Goal: Task Accomplishment & Management: Manage account settings

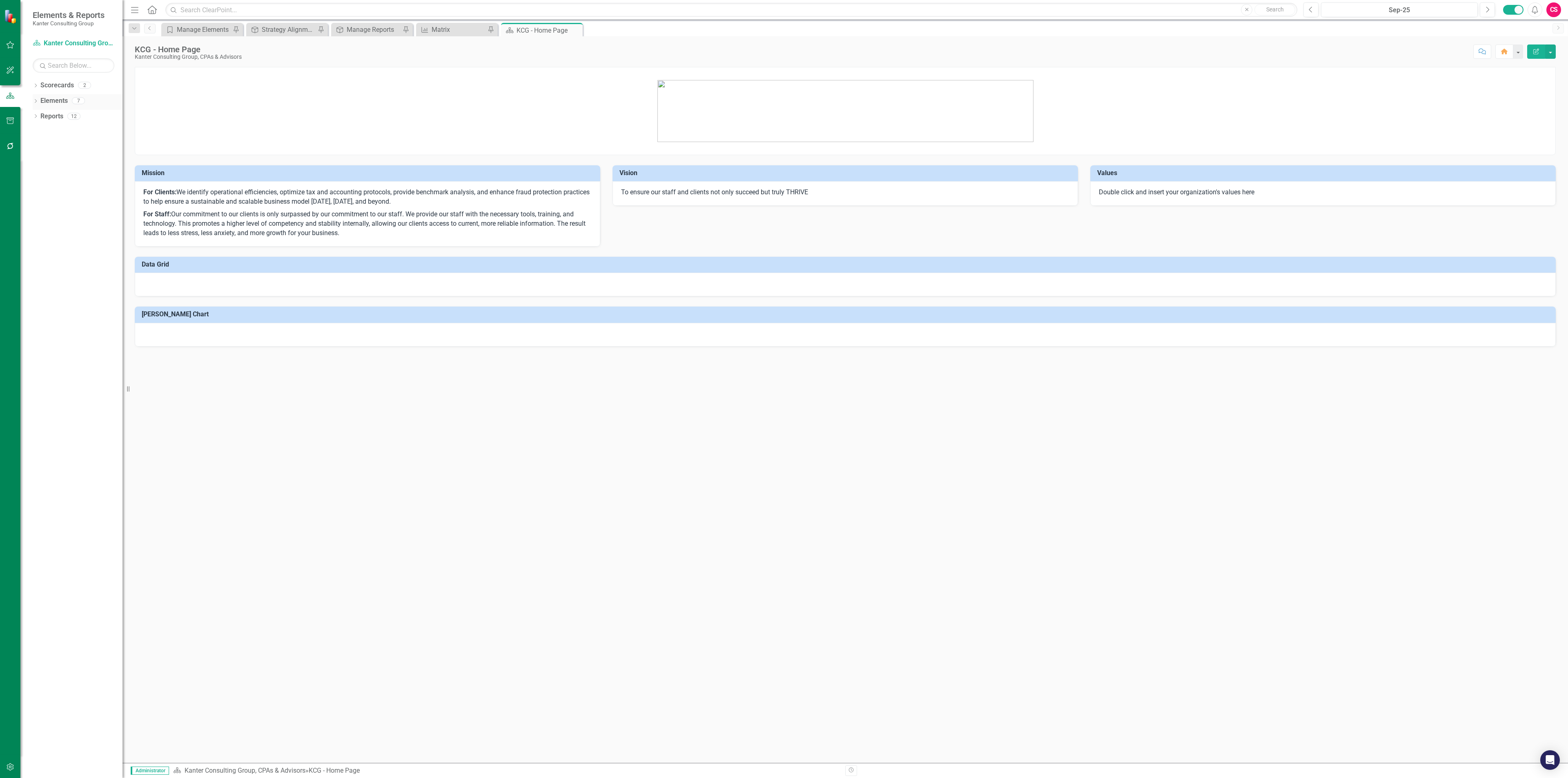
click at [52, 99] on link "Elements" at bounding box center [54, 101] width 27 height 9
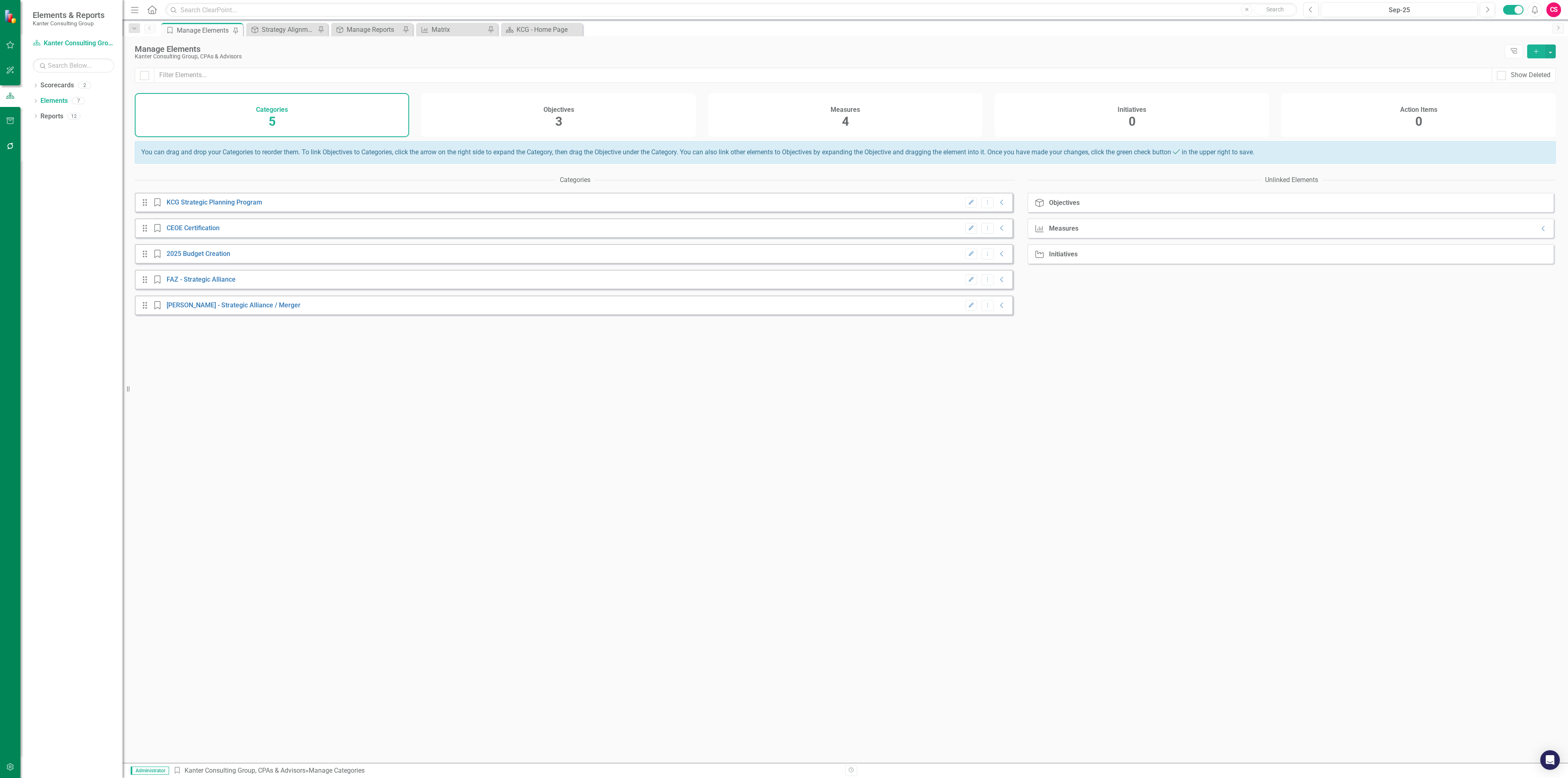
click at [962, 117] on div "Measures 4" at bounding box center [845, 115] width 275 height 44
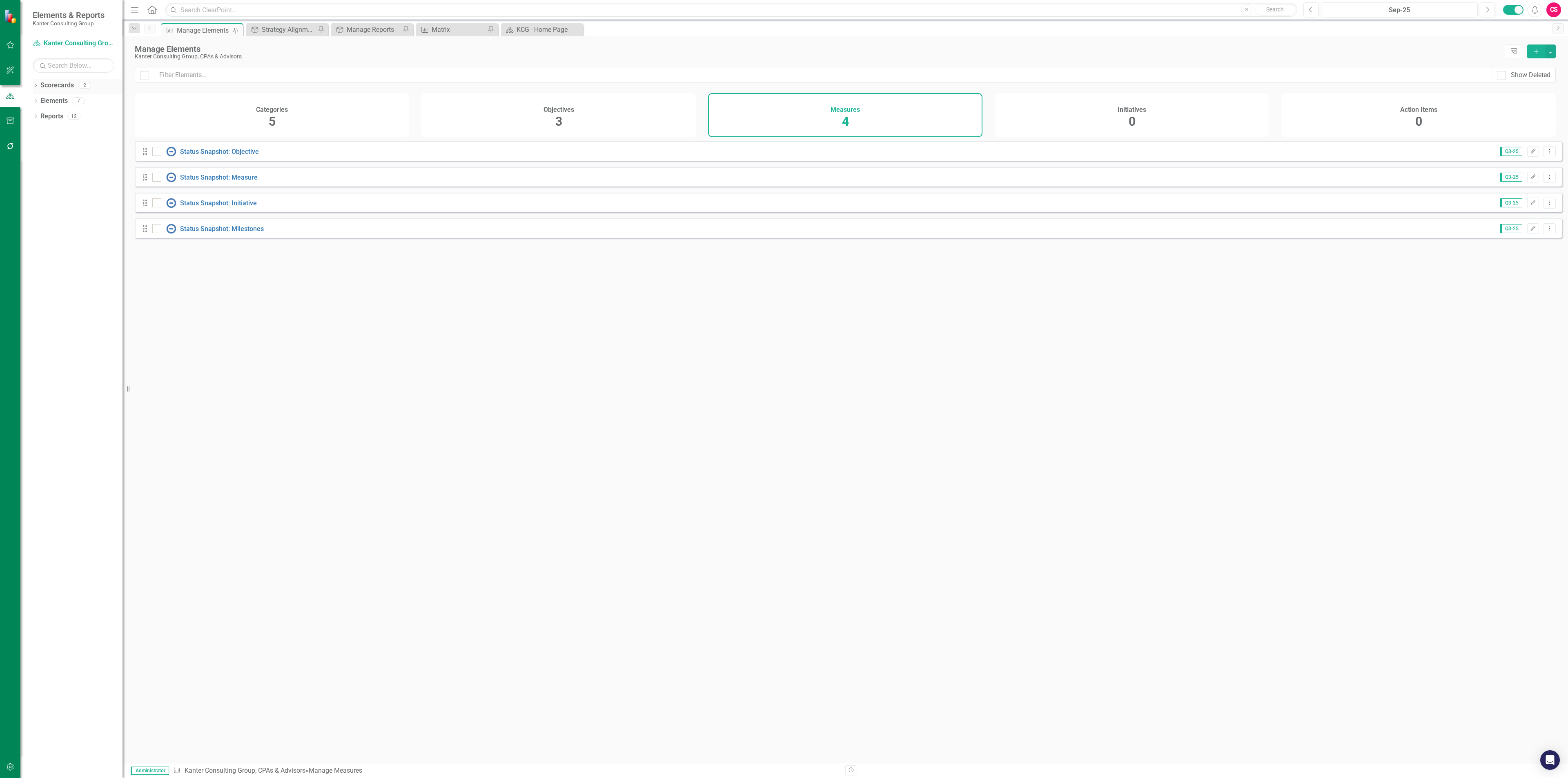
click at [35, 81] on div "Dropdown Scorecards 2" at bounding box center [77, 87] width 90 height 16
click at [35, 83] on div "Dropdown" at bounding box center [35, 86] width 6 height 7
click at [60, 113] on link "Atlantic TNG LLC" at bounding box center [83, 116] width 78 height 9
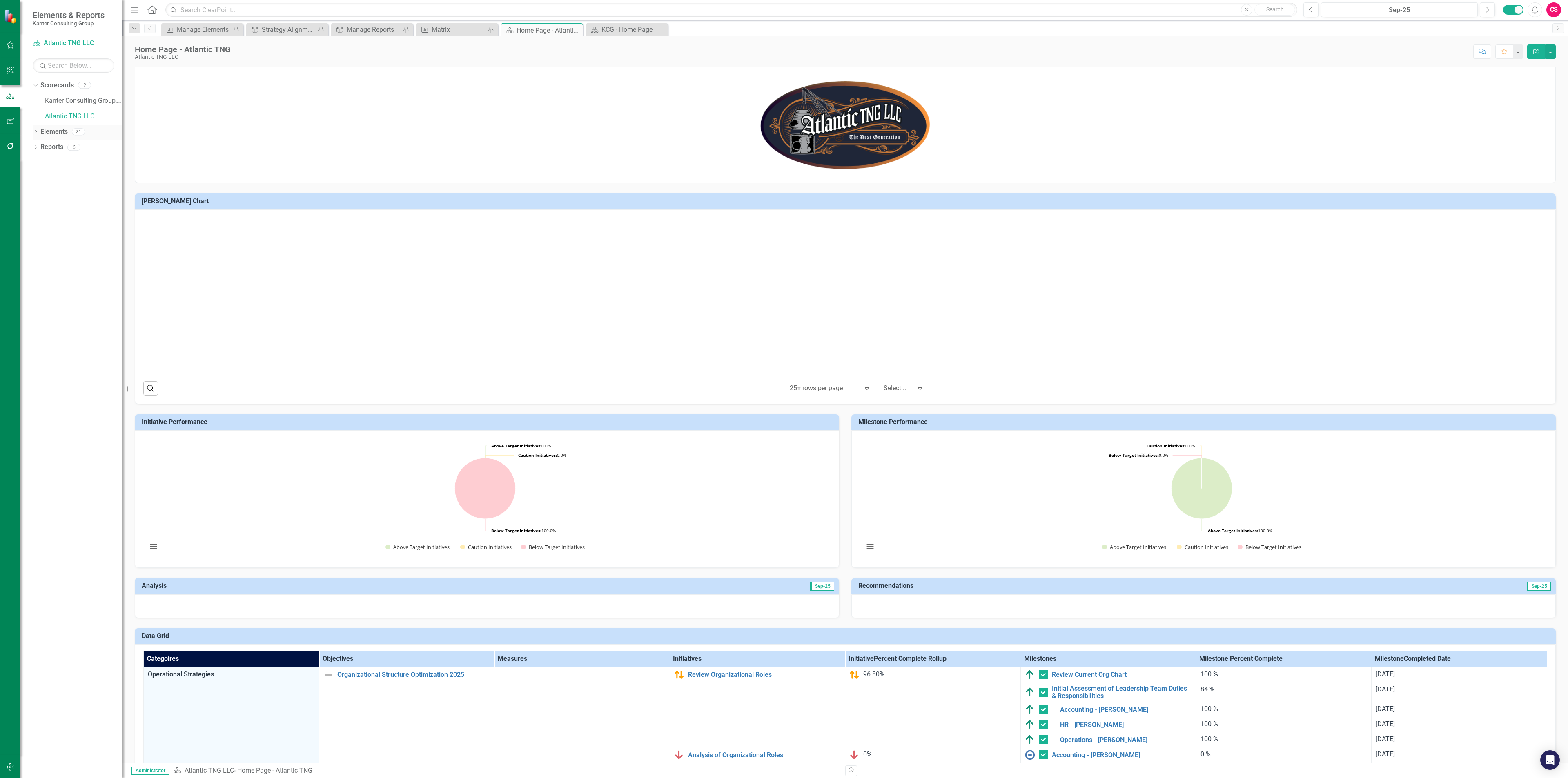
click at [55, 131] on link "Elements" at bounding box center [54, 132] width 27 height 9
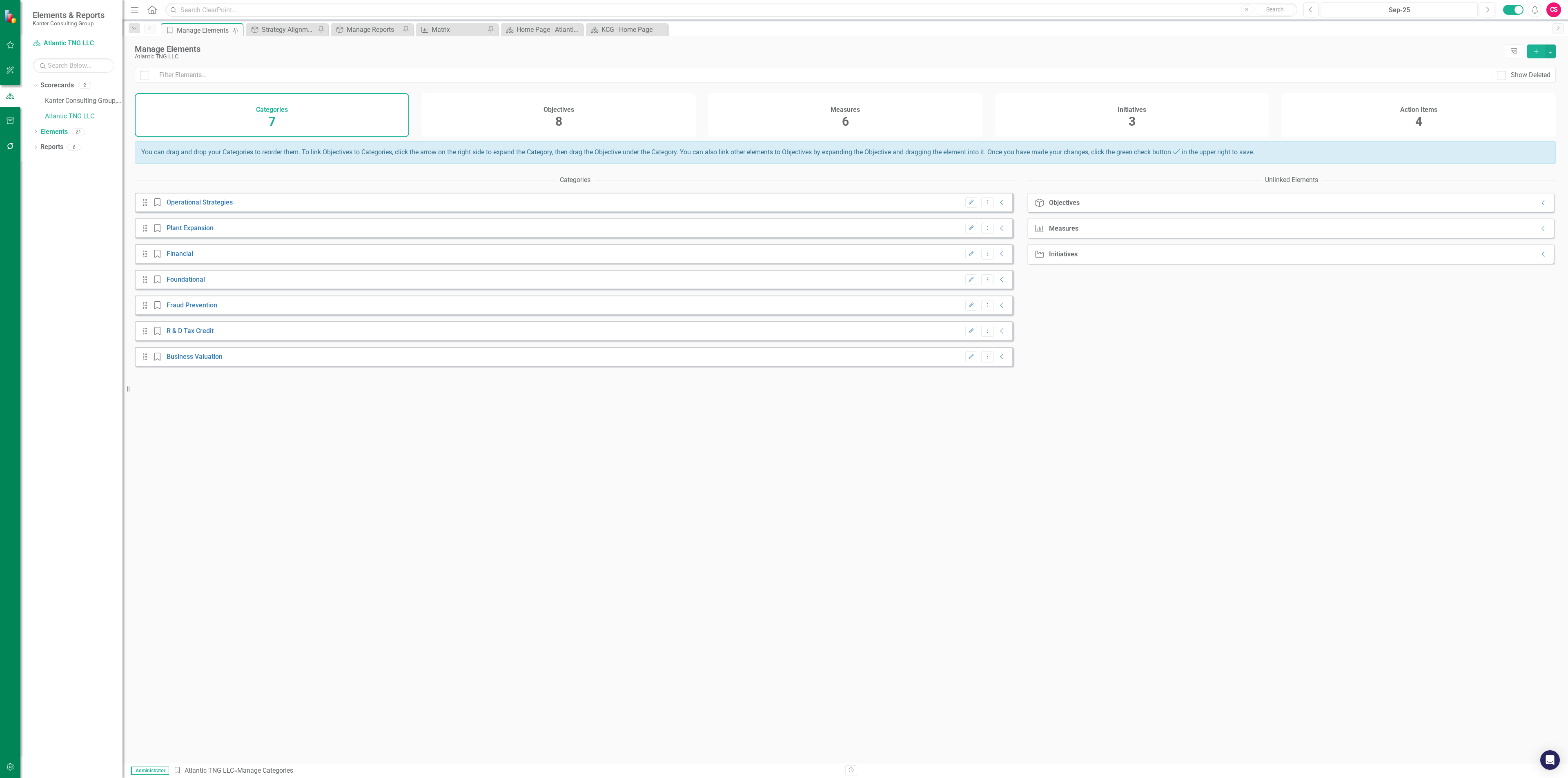
click at [786, 104] on div "Measures 6" at bounding box center [845, 115] width 275 height 44
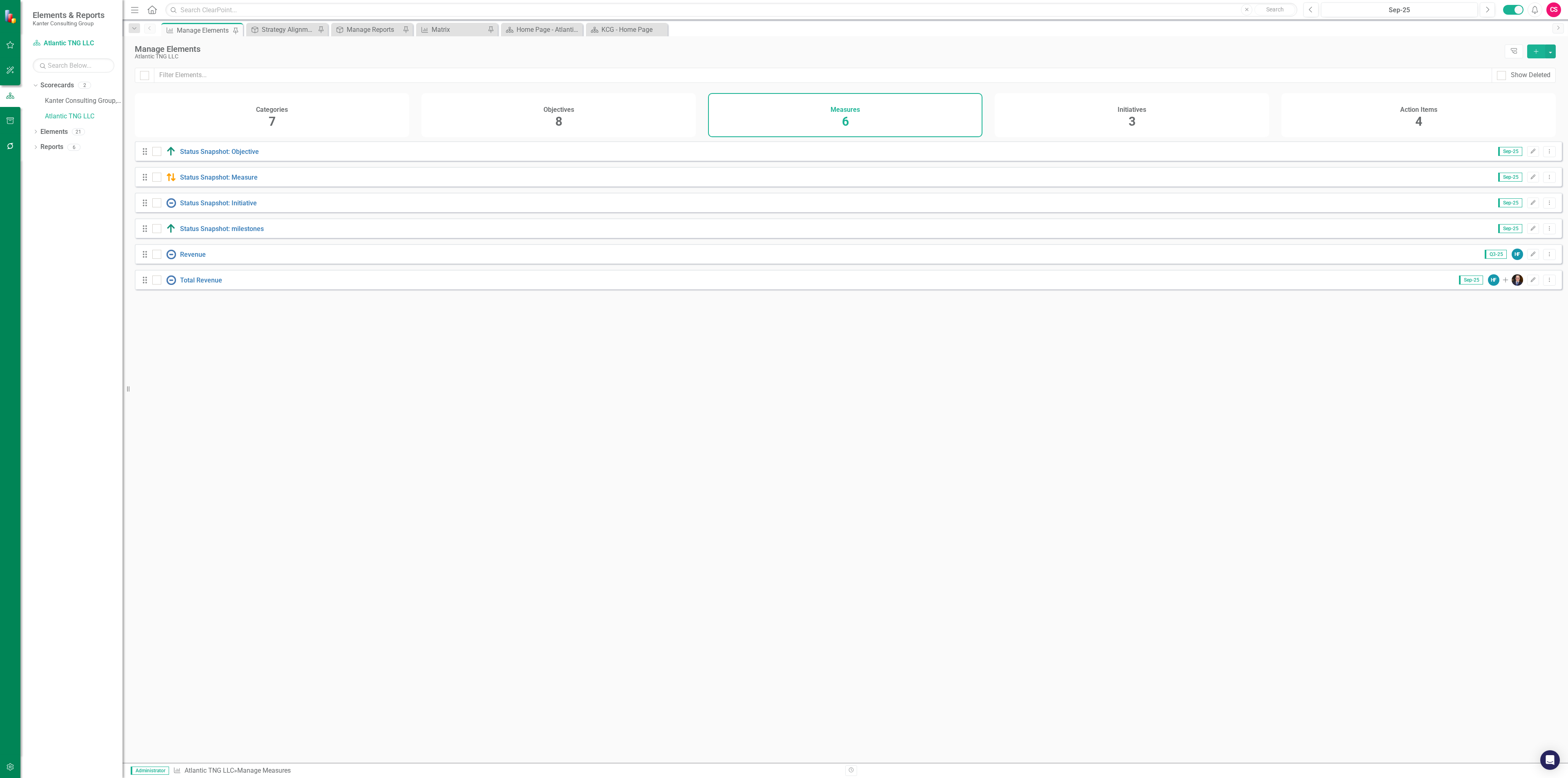
click at [1531, 53] on button "Add" at bounding box center [1536, 51] width 18 height 14
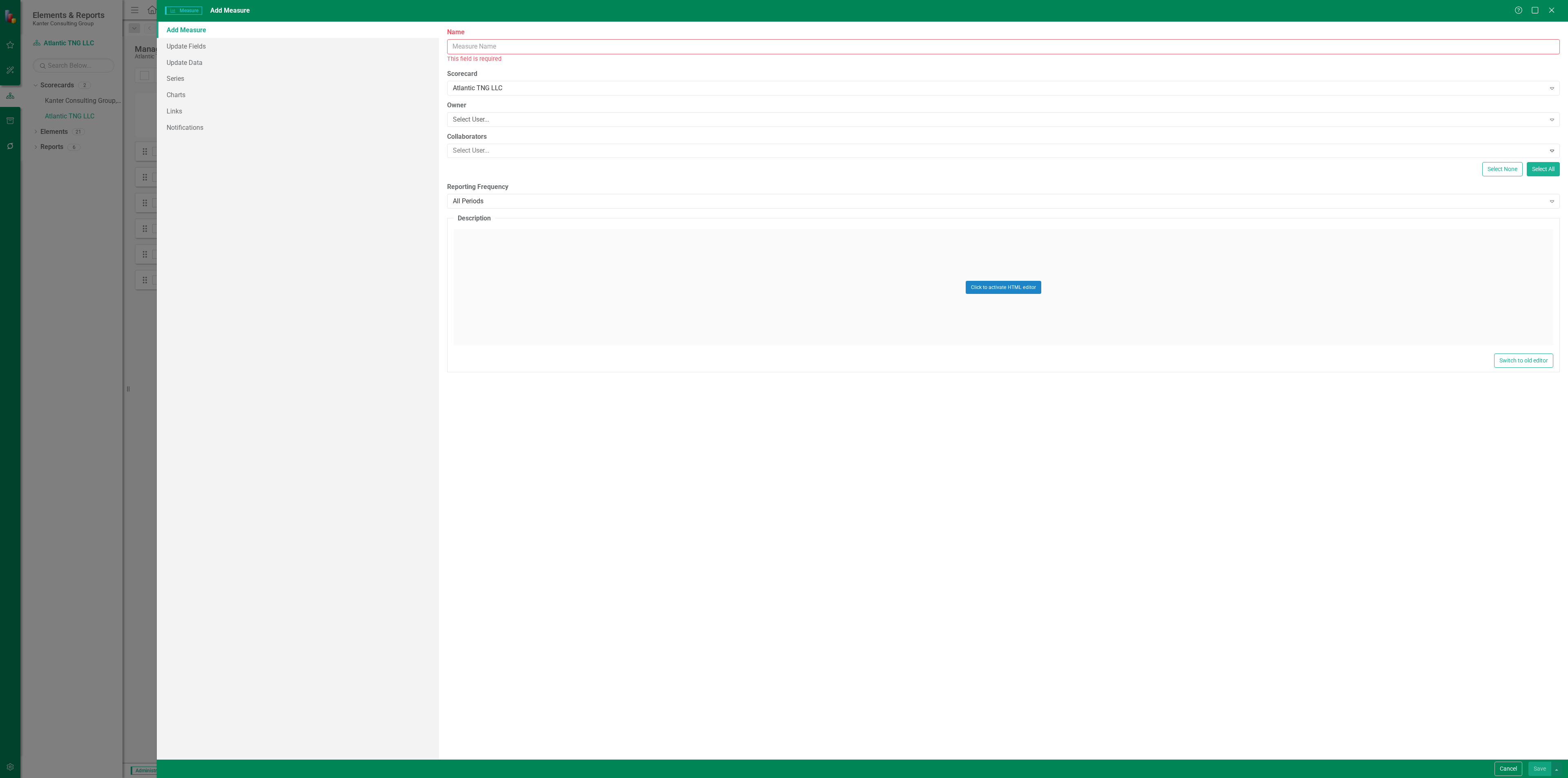
click at [550, 41] on input "Name" at bounding box center [1003, 47] width 1112 height 15
type input "OPEX"
click at [517, 111] on div "Select User..." at bounding box center [998, 110] width 1092 height 9
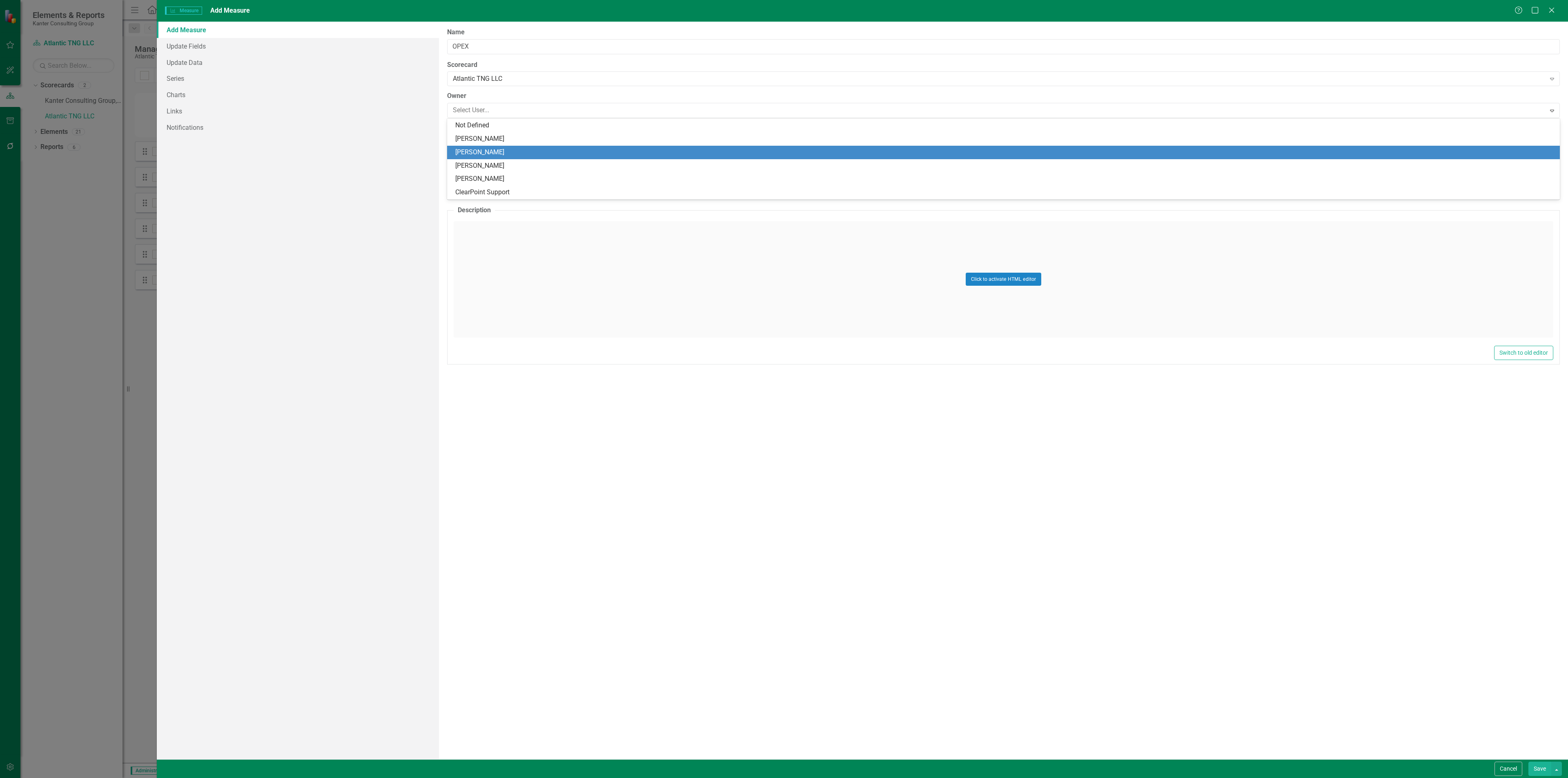
click at [505, 149] on div "[PERSON_NAME]" at bounding box center [1005, 152] width 1099 height 9
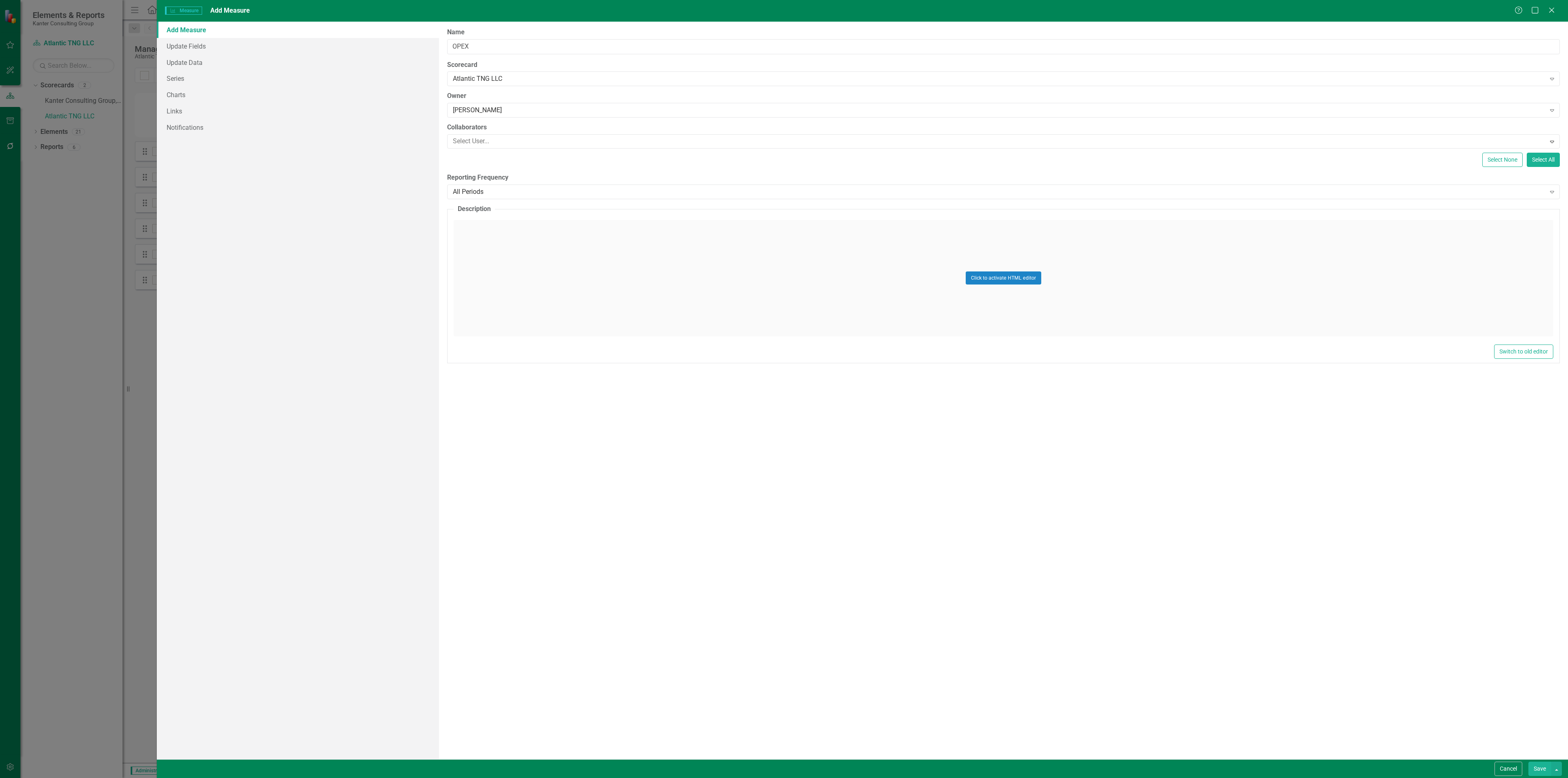
click at [505, 149] on div "ClearPoint Can Do More! How ClearPoint Can Help Close Enterprise plans can auto…" at bounding box center [1003, 390] width 1129 height 738
click at [507, 145] on div at bounding box center [997, 141] width 1096 height 11
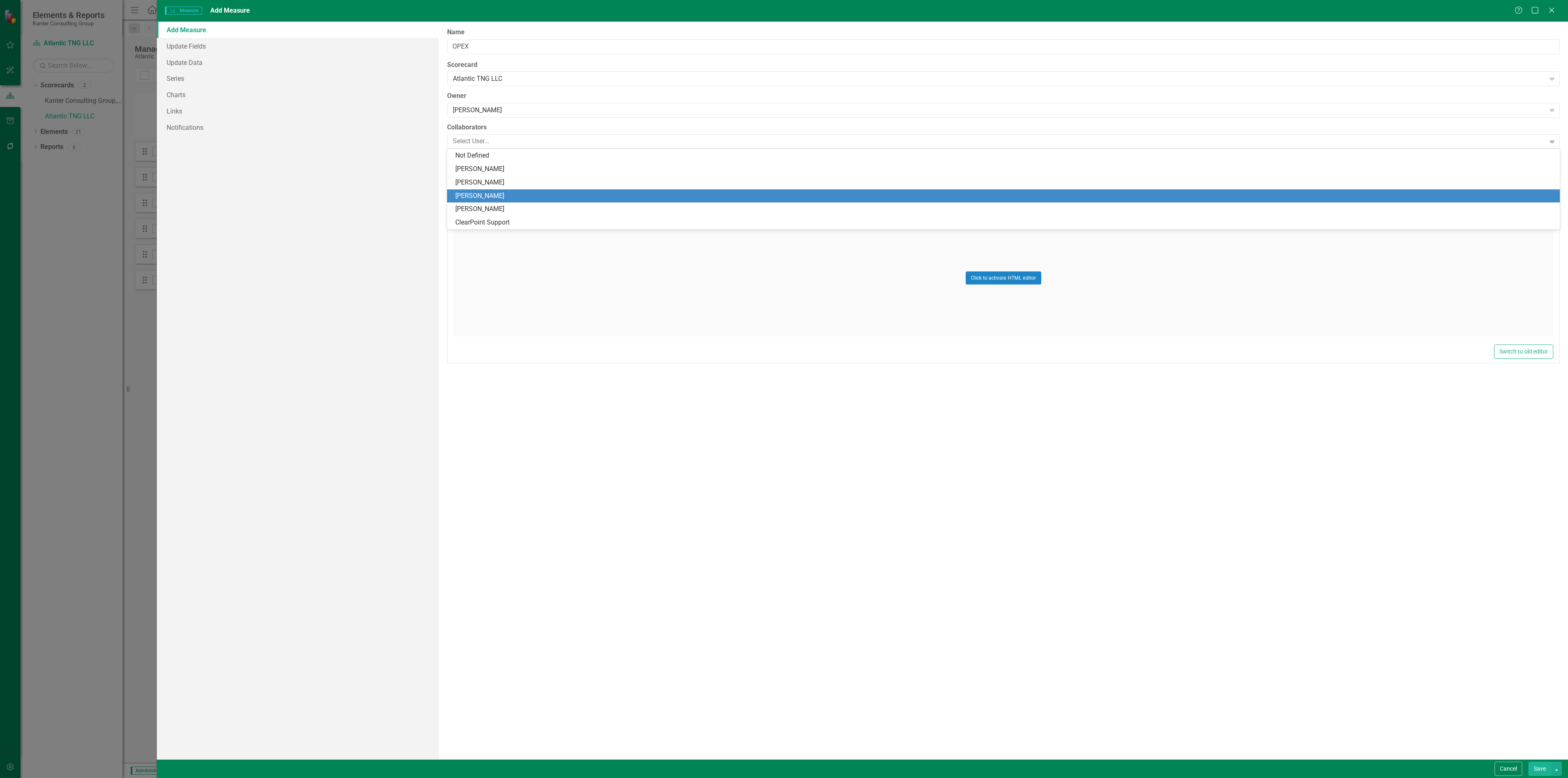
click at [497, 195] on div "[PERSON_NAME]" at bounding box center [1005, 196] width 1099 height 9
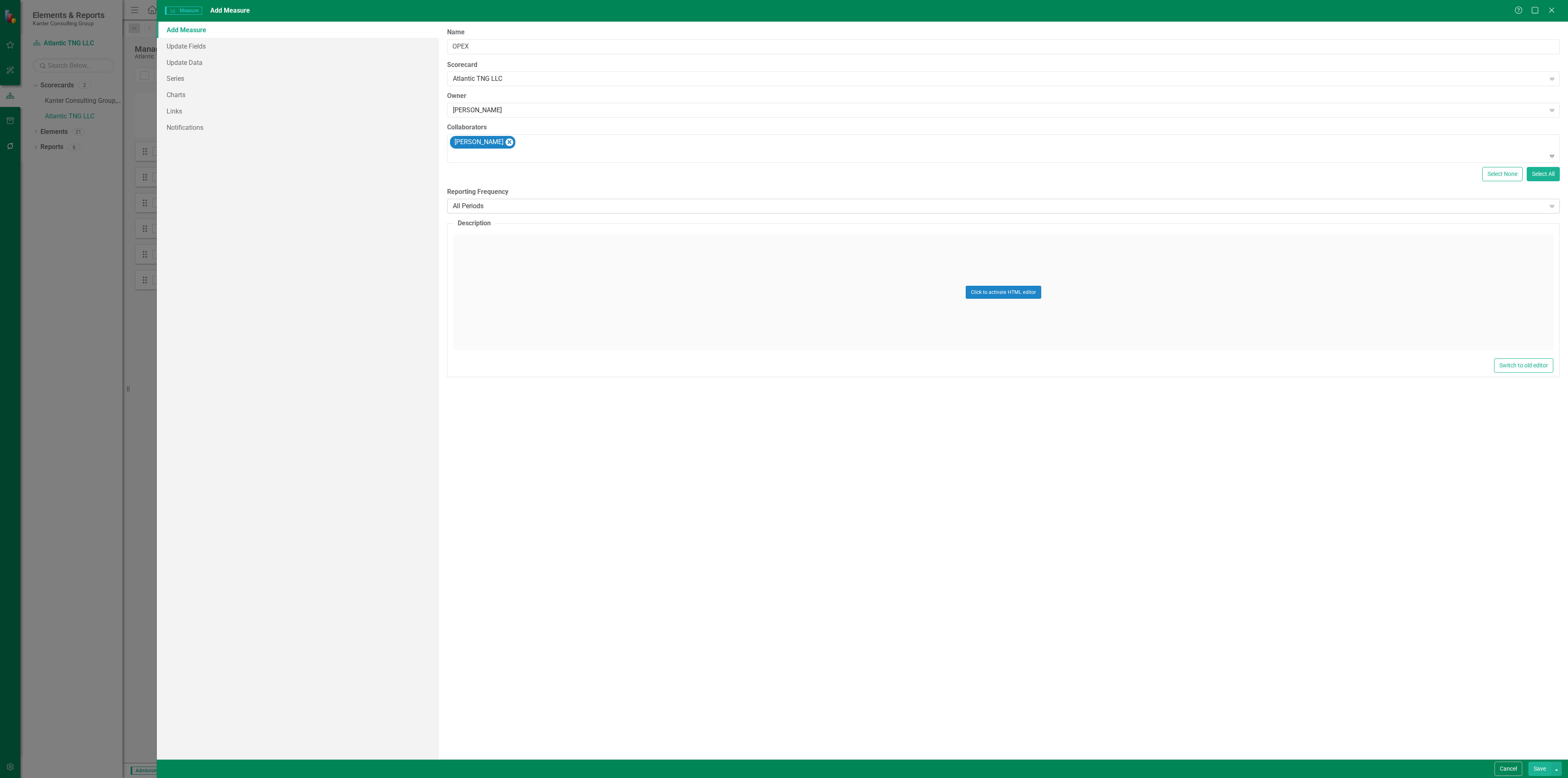
click at [499, 202] on div "All Periods" at bounding box center [998, 205] width 1092 height 9
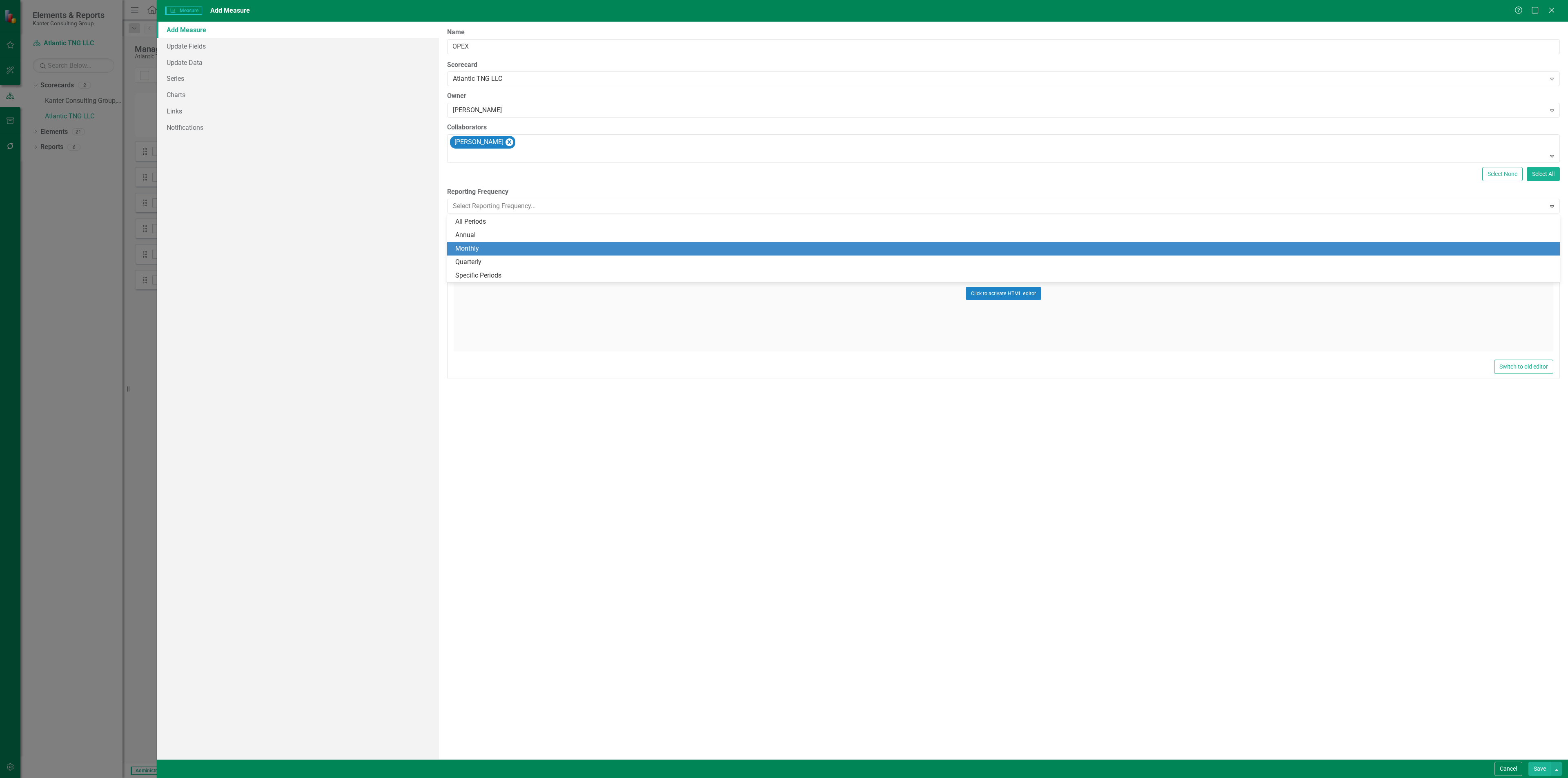
click at [497, 248] on div "Monthly" at bounding box center [1005, 248] width 1099 height 9
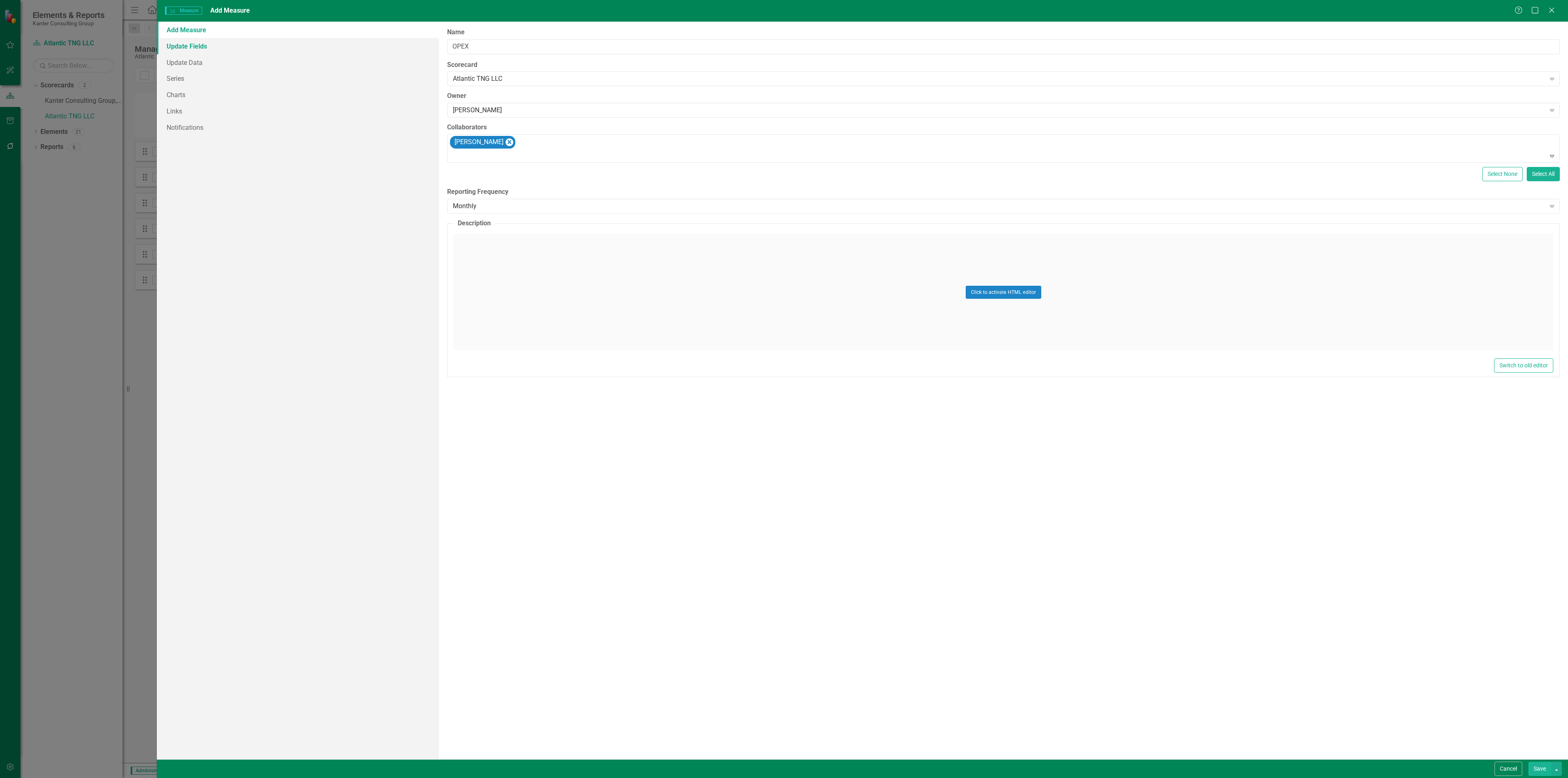
click at [223, 48] on link "Update Fields" at bounding box center [298, 46] width 282 height 16
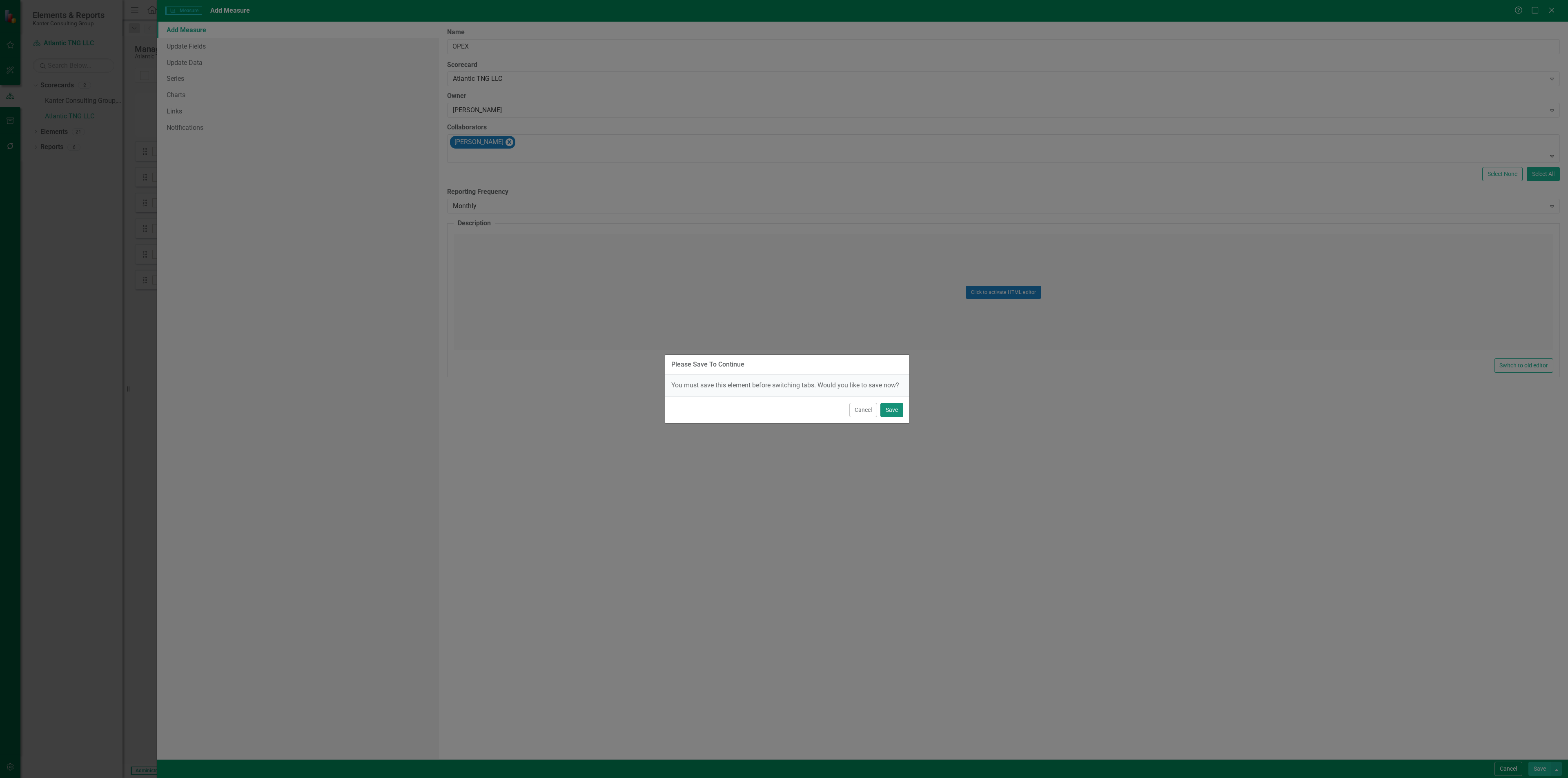
click at [890, 408] on button "Save" at bounding box center [891, 410] width 23 height 14
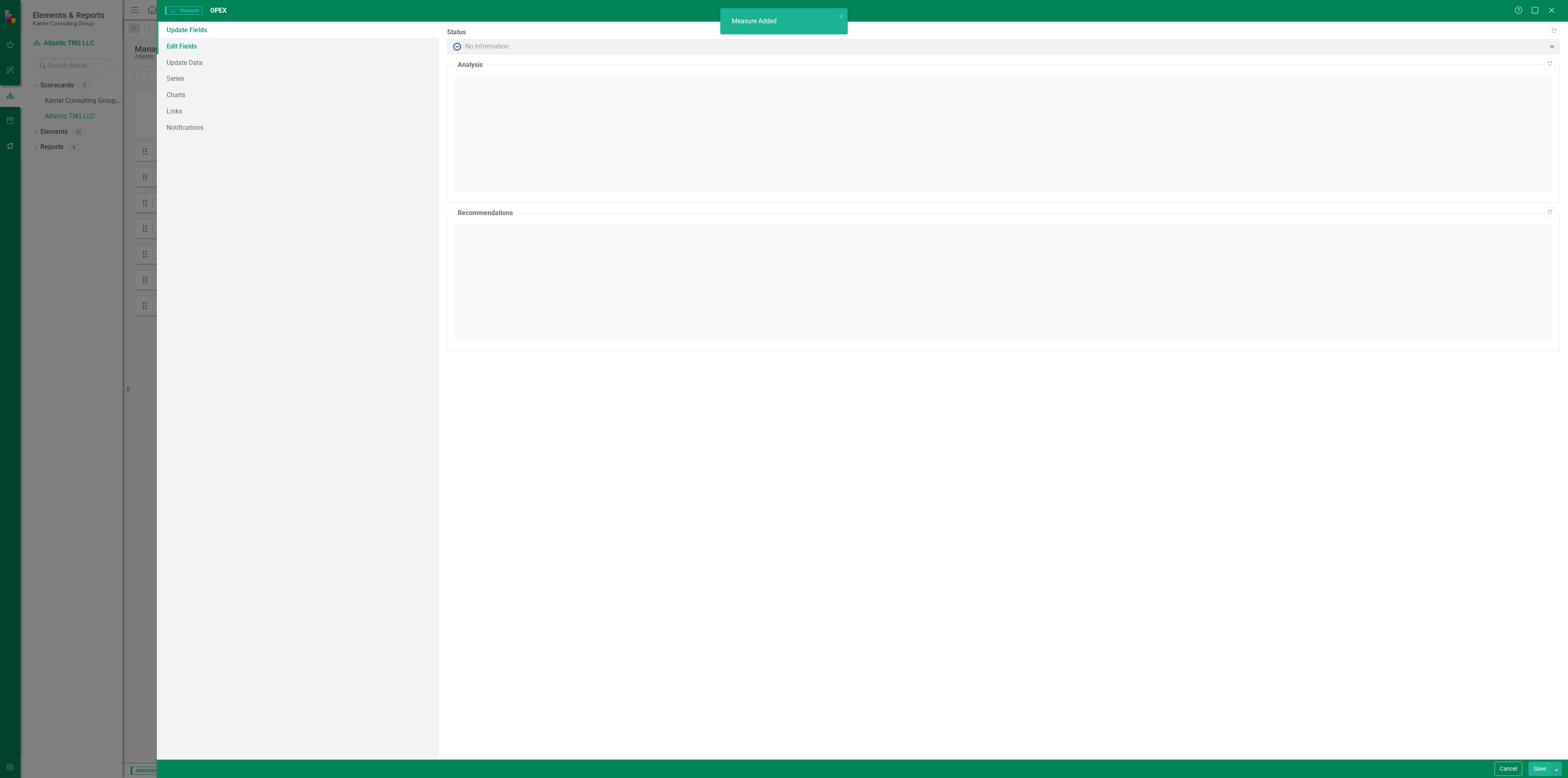
click at [199, 48] on link "Edit Fields" at bounding box center [298, 46] width 282 height 16
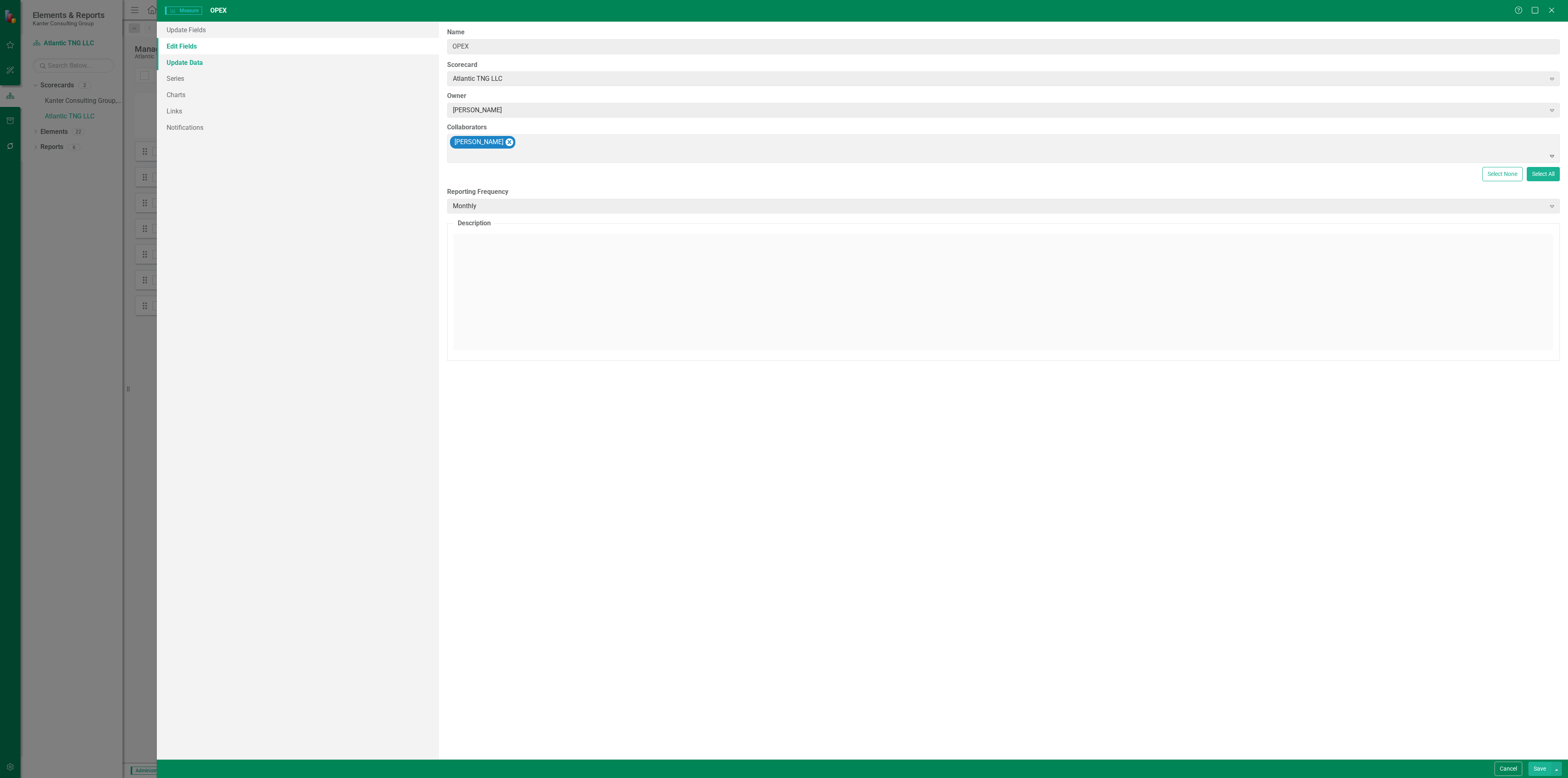
click at [201, 62] on link "Update Data" at bounding box center [298, 62] width 282 height 16
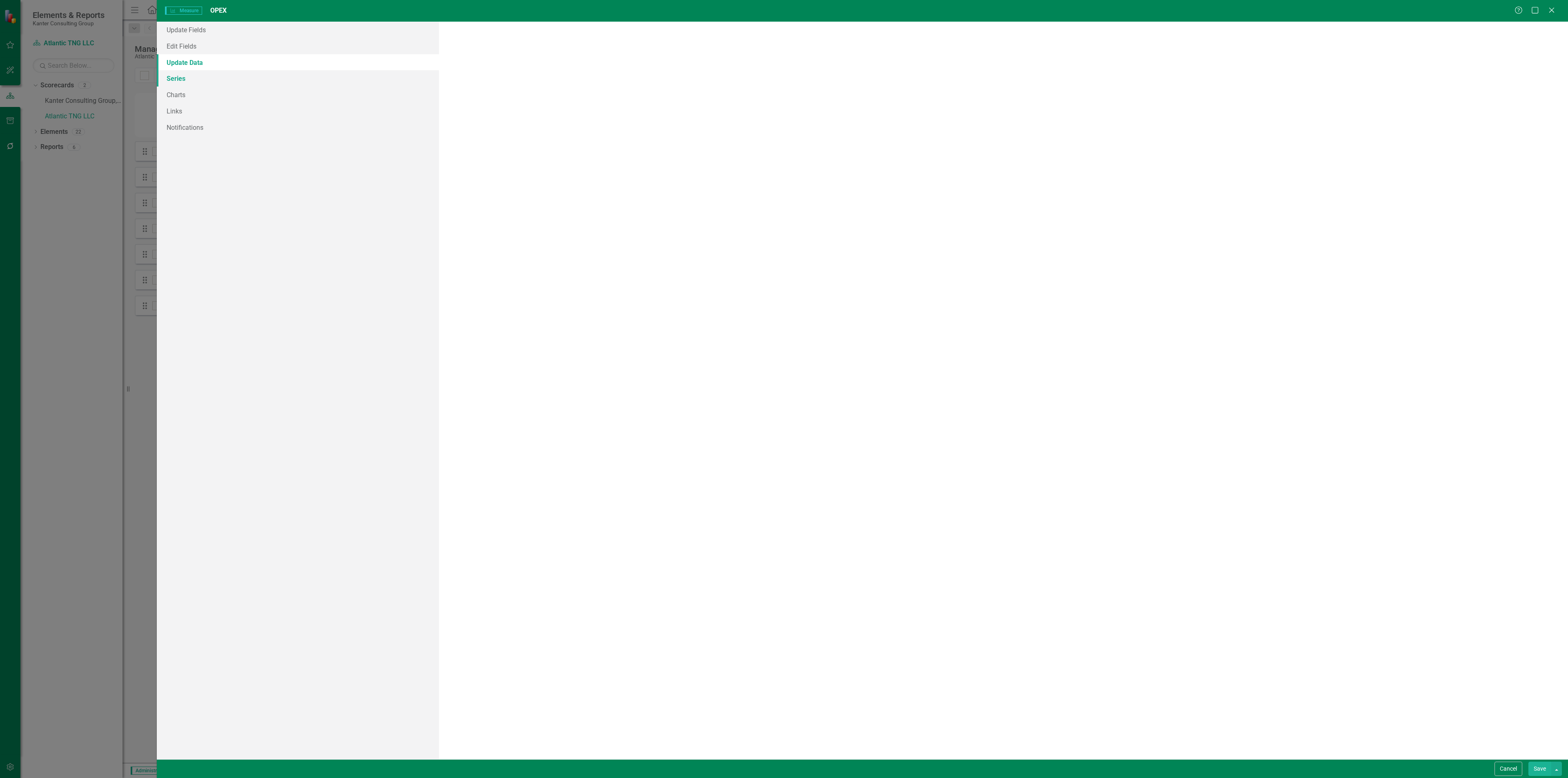
click at [227, 75] on link "Series" at bounding box center [298, 78] width 282 height 16
click at [1547, 91] on icon "Dropdown Menu" at bounding box center [1546, 90] width 7 height 6
click at [1516, 105] on link "Edit Edit Measure Series" at bounding box center [1506, 105] width 93 height 15
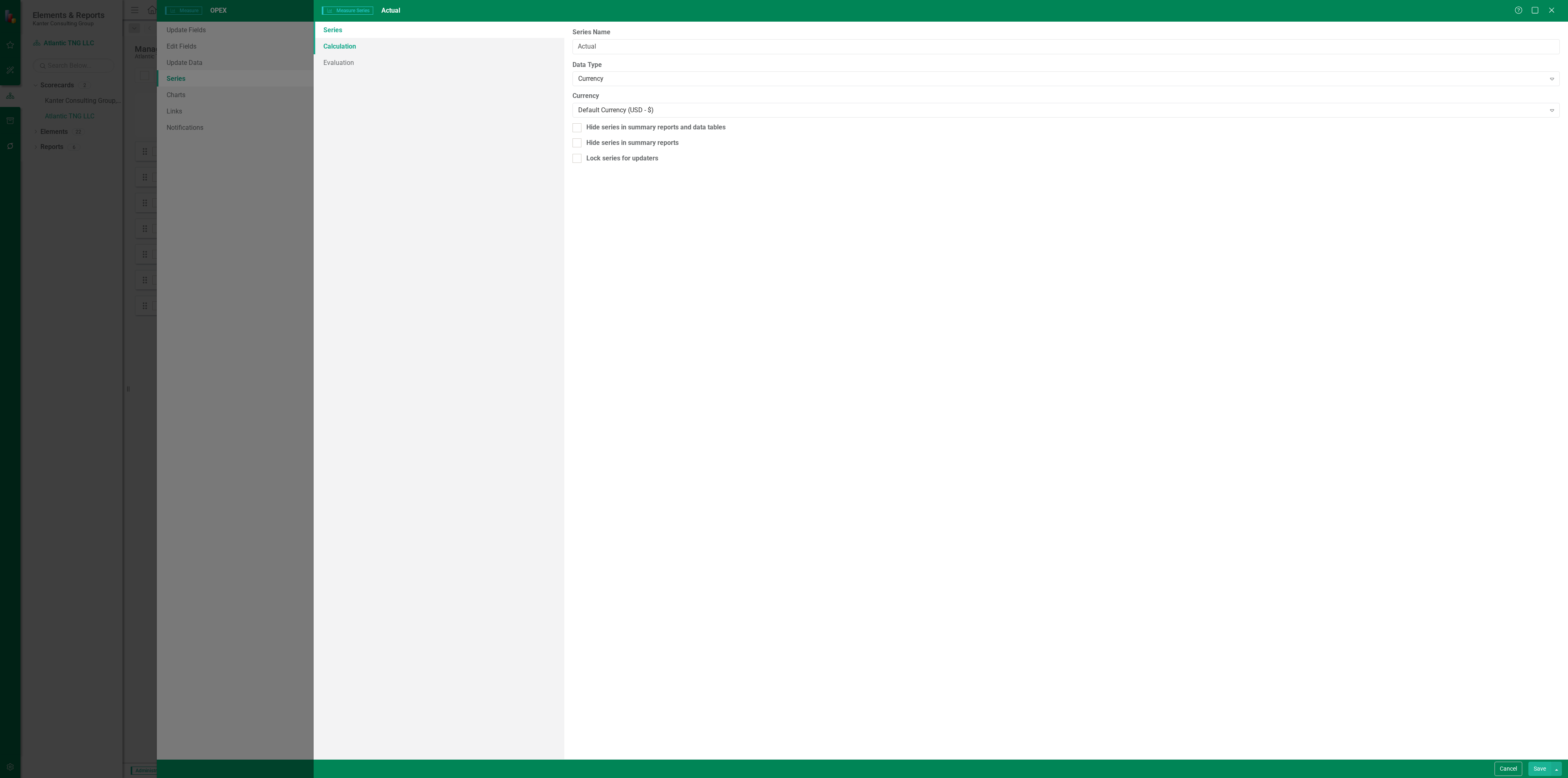
click at [342, 42] on link "Calculation" at bounding box center [439, 46] width 251 height 16
click at [350, 61] on link "Evaluation" at bounding box center [439, 62] width 251 height 16
click at [573, 29] on input "Use this series for overall element evaluation" at bounding box center [575, 30] width 6 height 6
checkbox input "false"
click at [583, 63] on input "Above Target" at bounding box center [581, 62] width 6 height 6
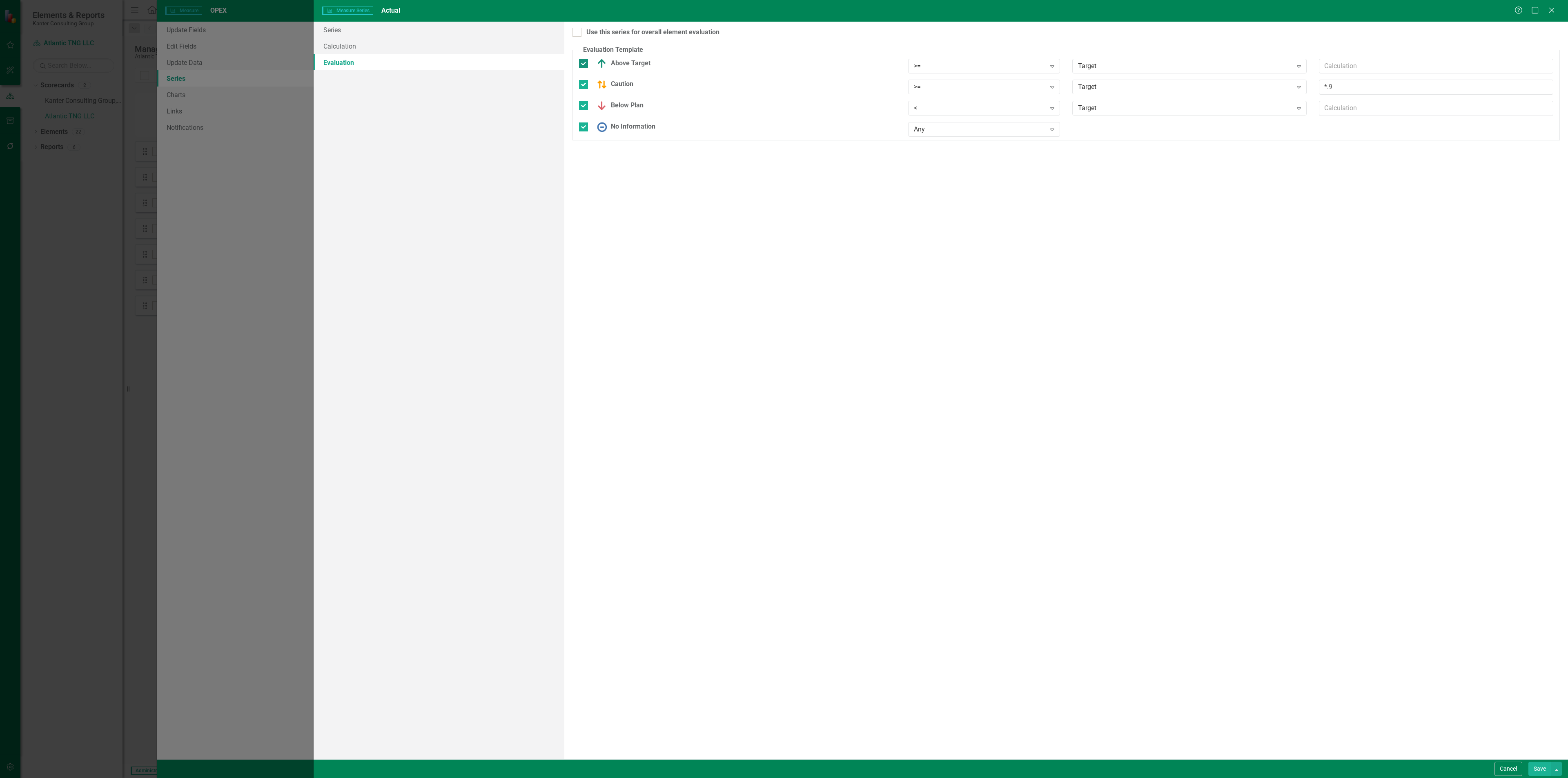
checkbox input "false"
click at [583, 78] on input "Caution" at bounding box center [581, 78] width 6 height 6
checkbox input "false"
click at [584, 90] on div "Caution" at bounding box center [737, 83] width 329 height 16
click at [584, 95] on div at bounding box center [583, 95] width 9 height 9
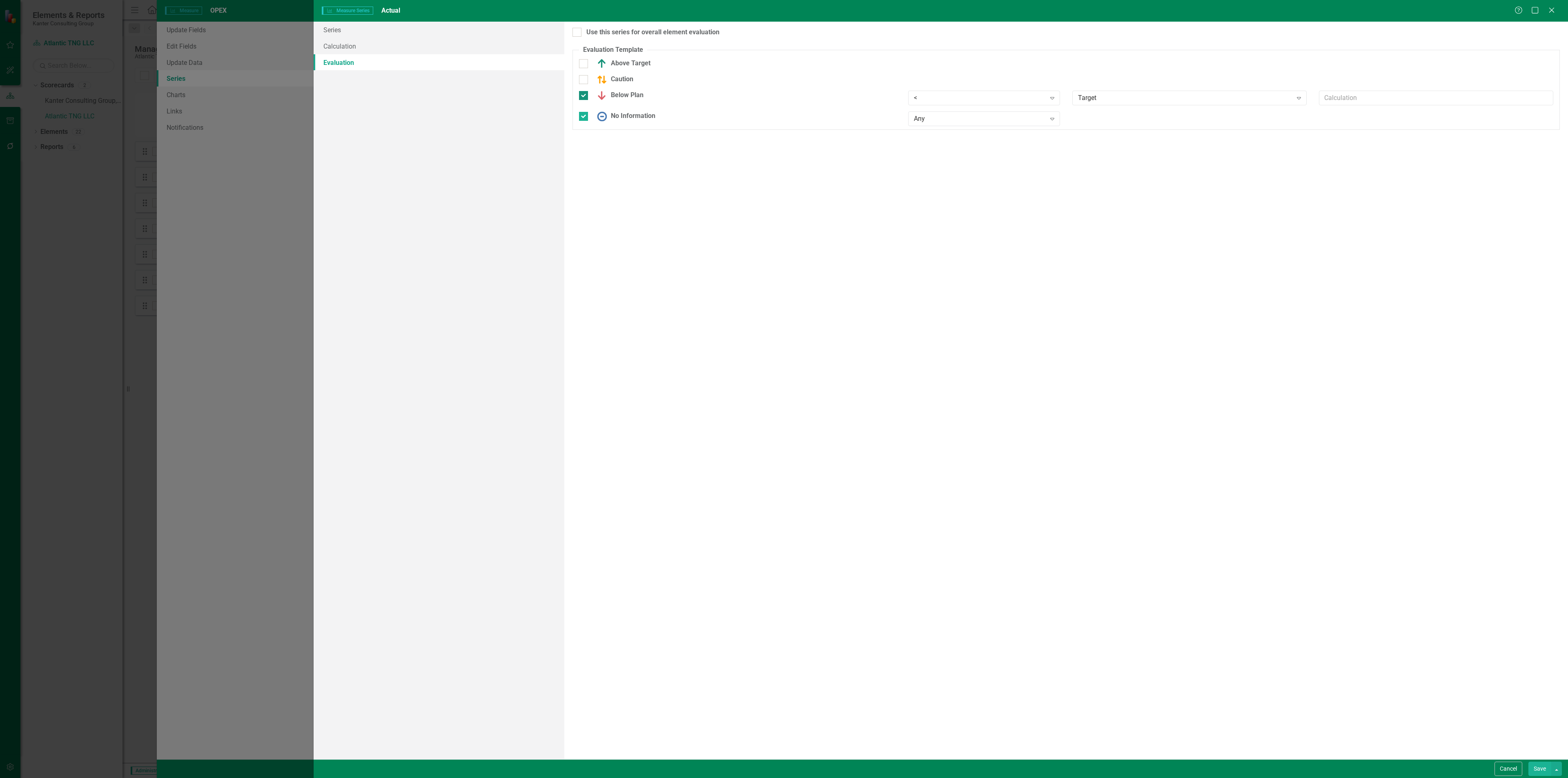
click at [584, 95] on input "Below Plan" at bounding box center [581, 93] width 6 height 6
checkbox input "false"
click at [583, 111] on input "No Information" at bounding box center [581, 110] width 6 height 6
checkbox input "false"
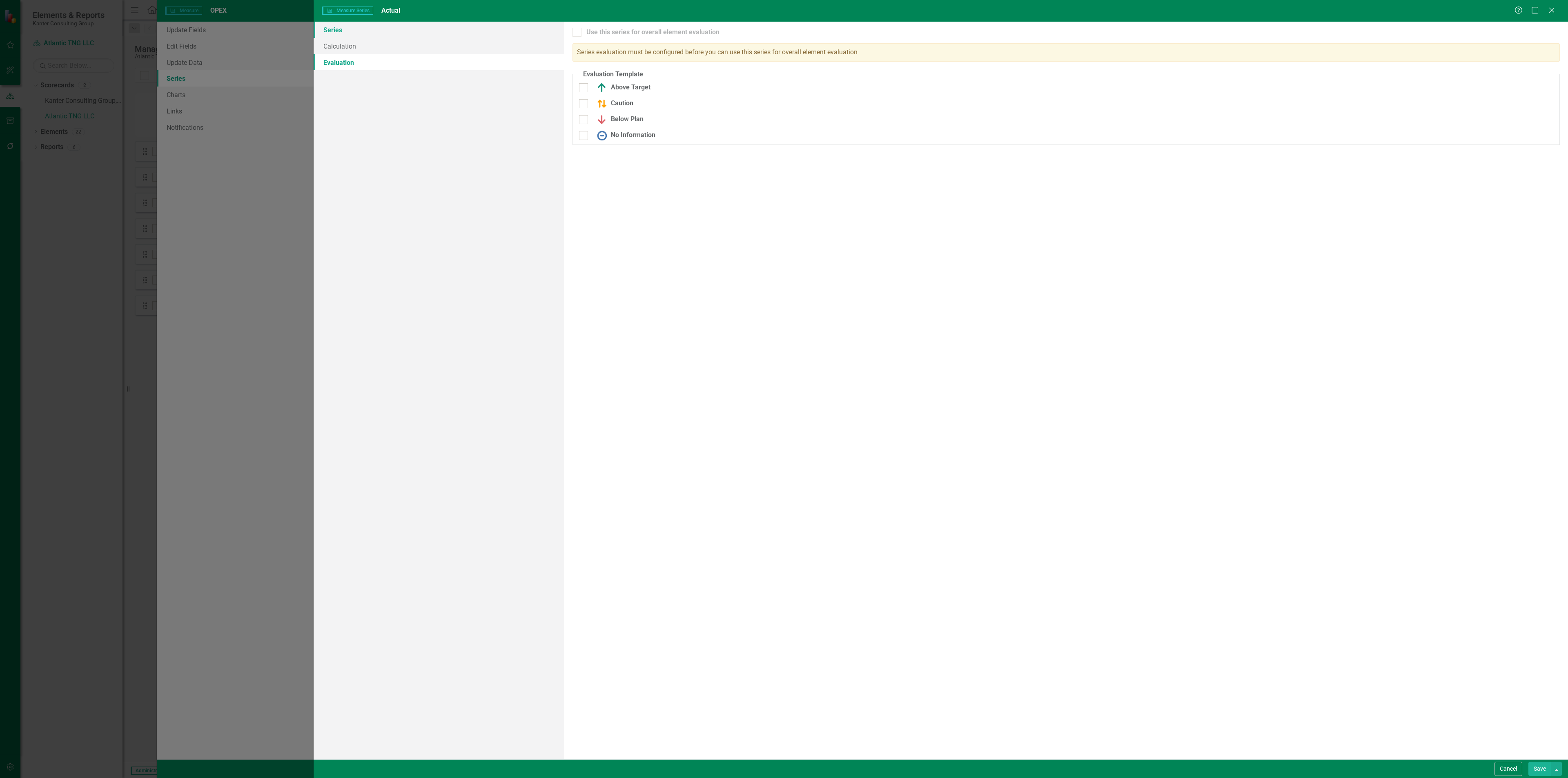
click at [378, 30] on link "Series" at bounding box center [439, 30] width 251 height 16
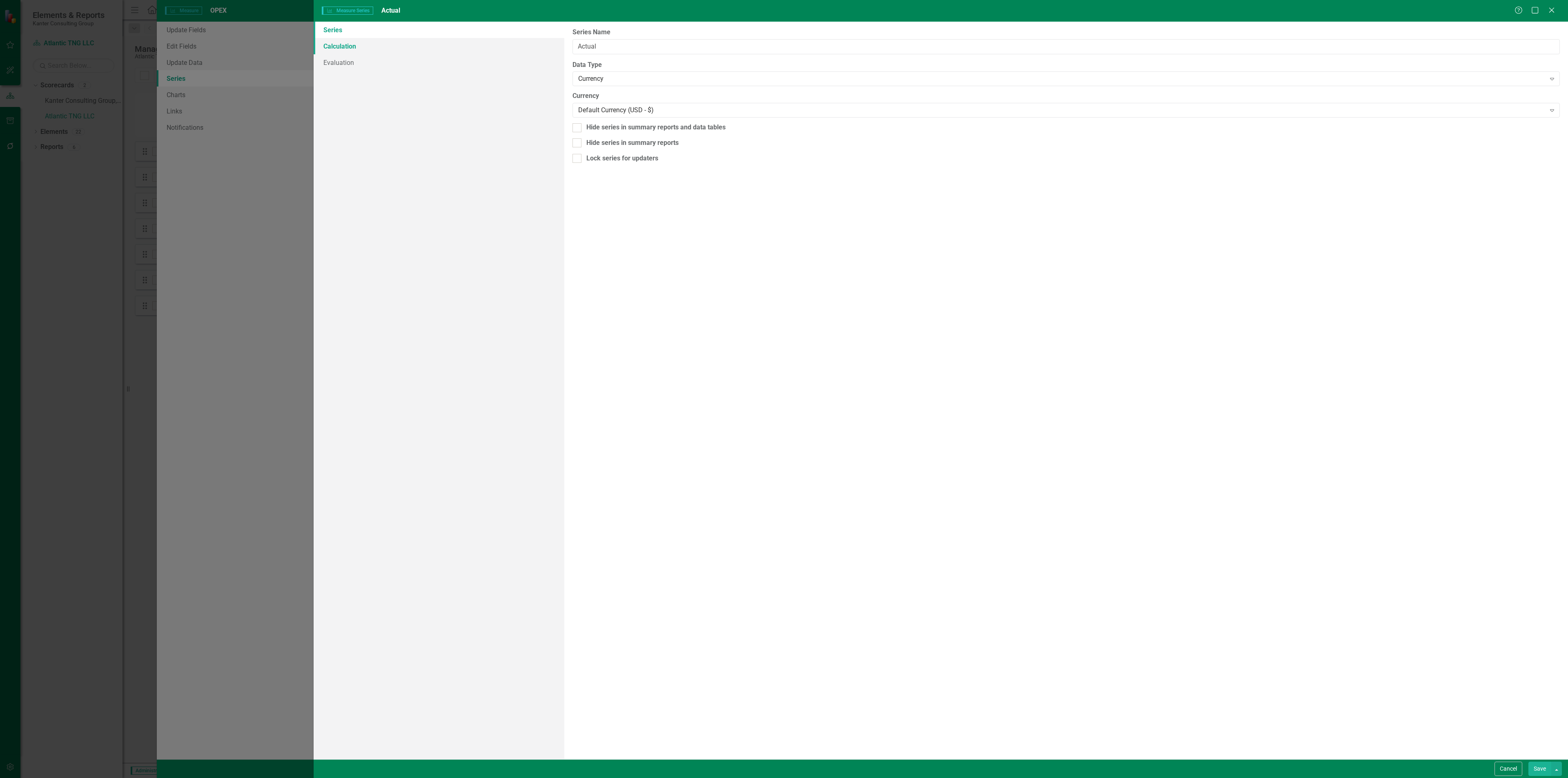
click at [367, 44] on link "Calculation" at bounding box center [439, 46] width 251 height 16
click at [365, 61] on link "Evaluation" at bounding box center [439, 62] width 251 height 16
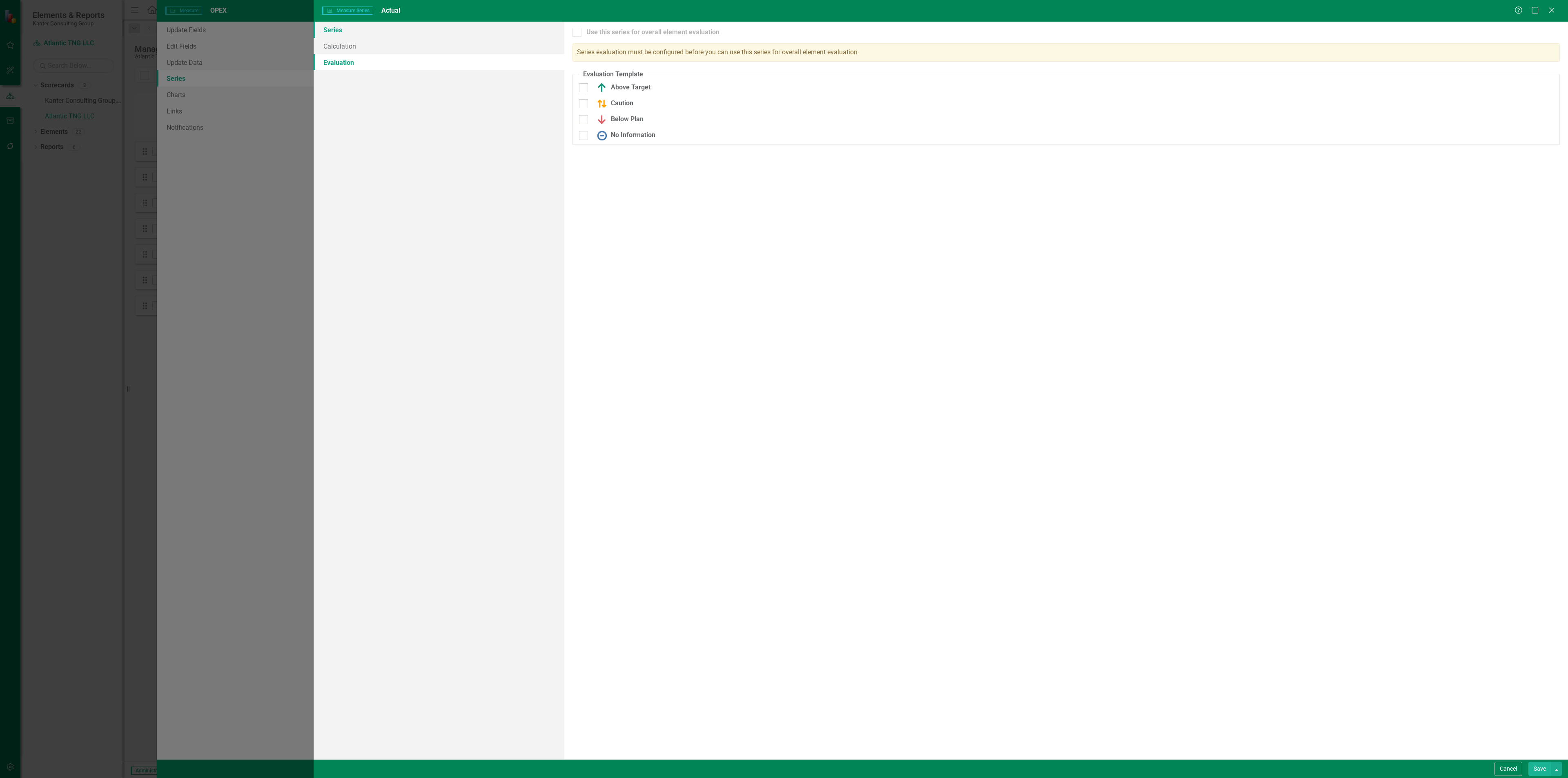
click at [365, 34] on link "Series" at bounding box center [439, 30] width 251 height 16
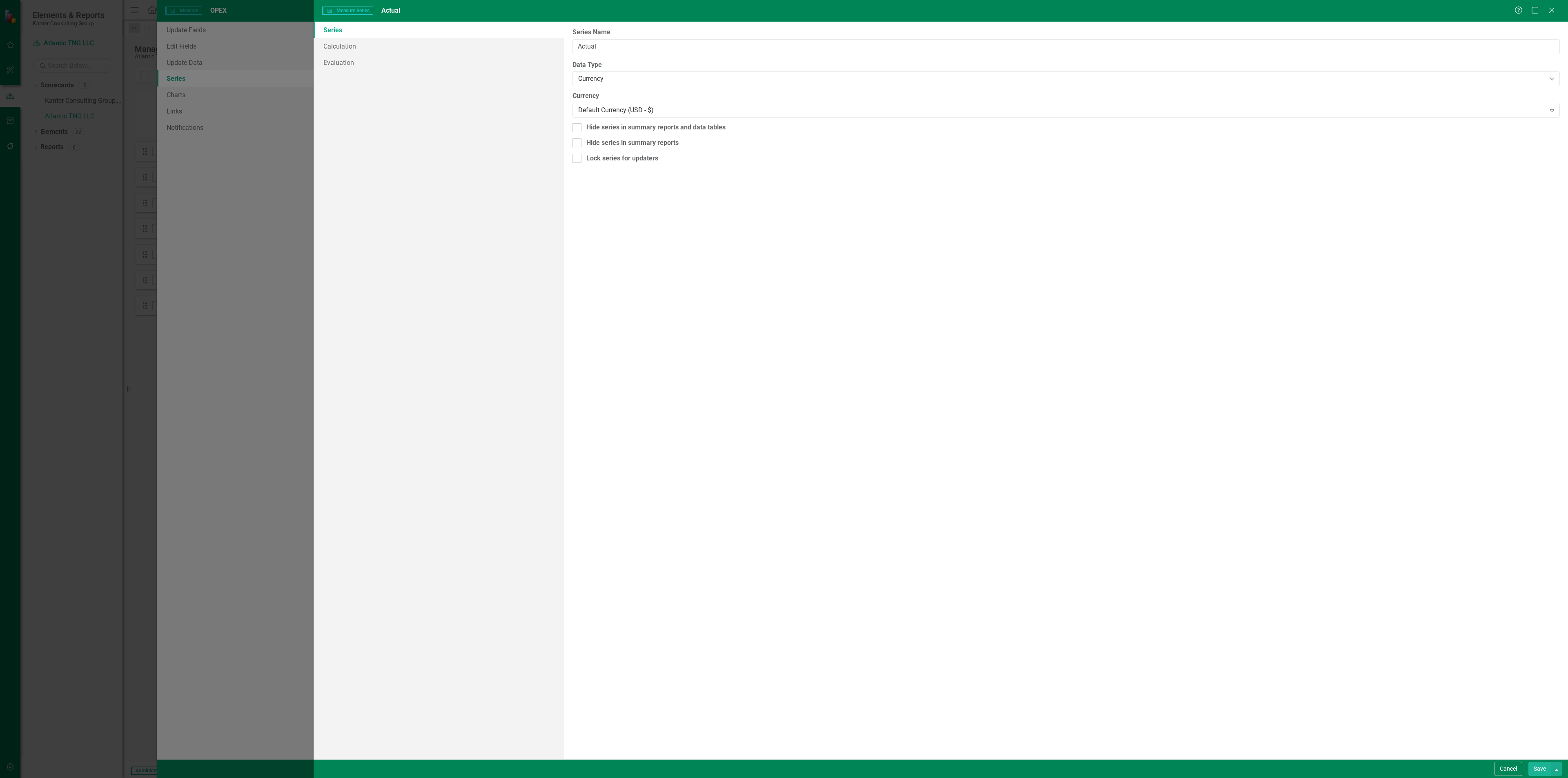
click at [1534, 769] on button "Save" at bounding box center [1539, 769] width 23 height 14
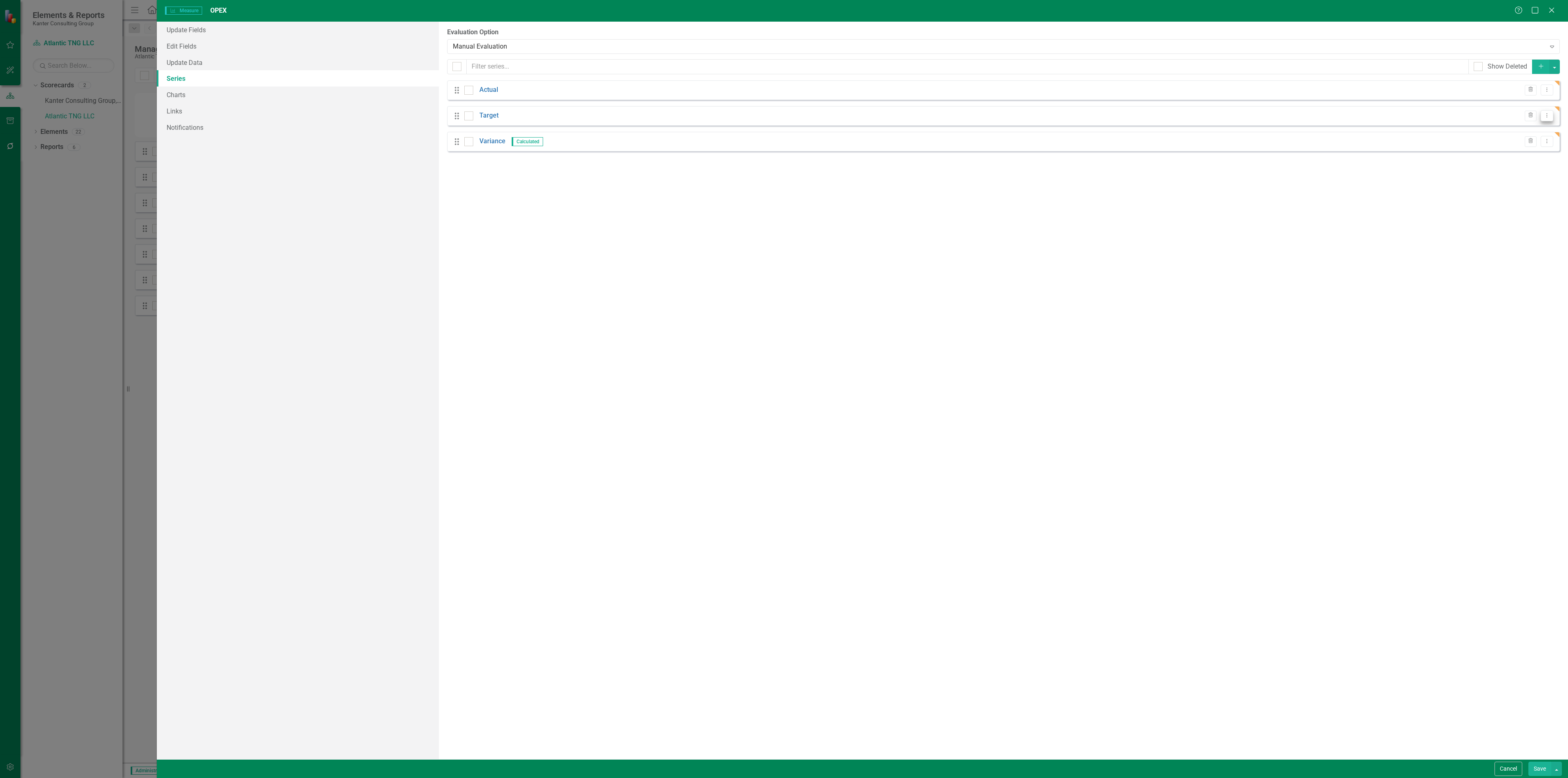
click at [1543, 118] on icon "Dropdown Menu" at bounding box center [1546, 115] width 7 height 6
click at [1519, 131] on link "Edit Edit Measure Series" at bounding box center [1506, 130] width 93 height 15
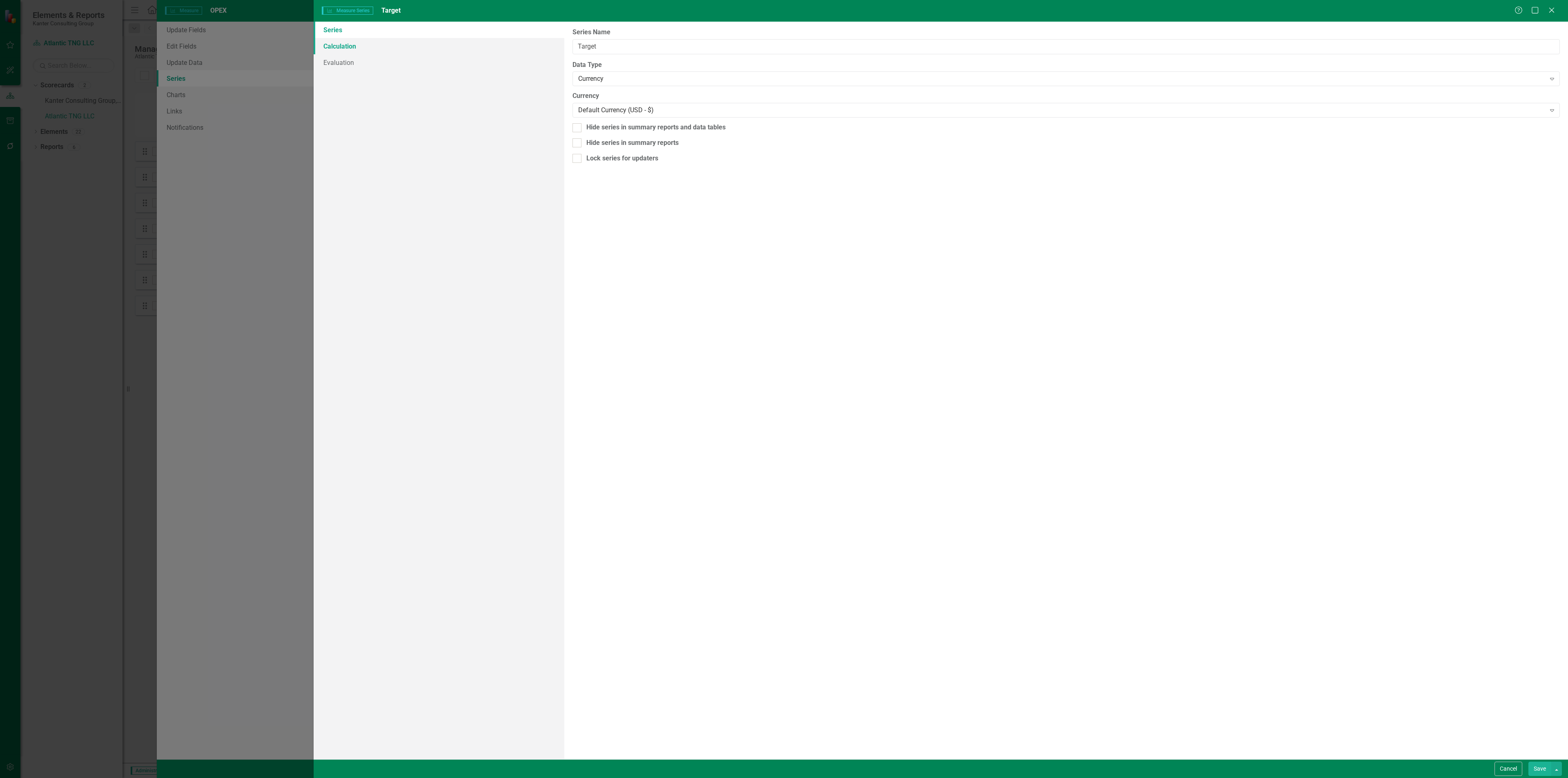
click at [399, 45] on link "Calculation" at bounding box center [439, 46] width 251 height 16
click at [608, 43] on div "Select Series Calculation Type" at bounding box center [1061, 46] width 967 height 9
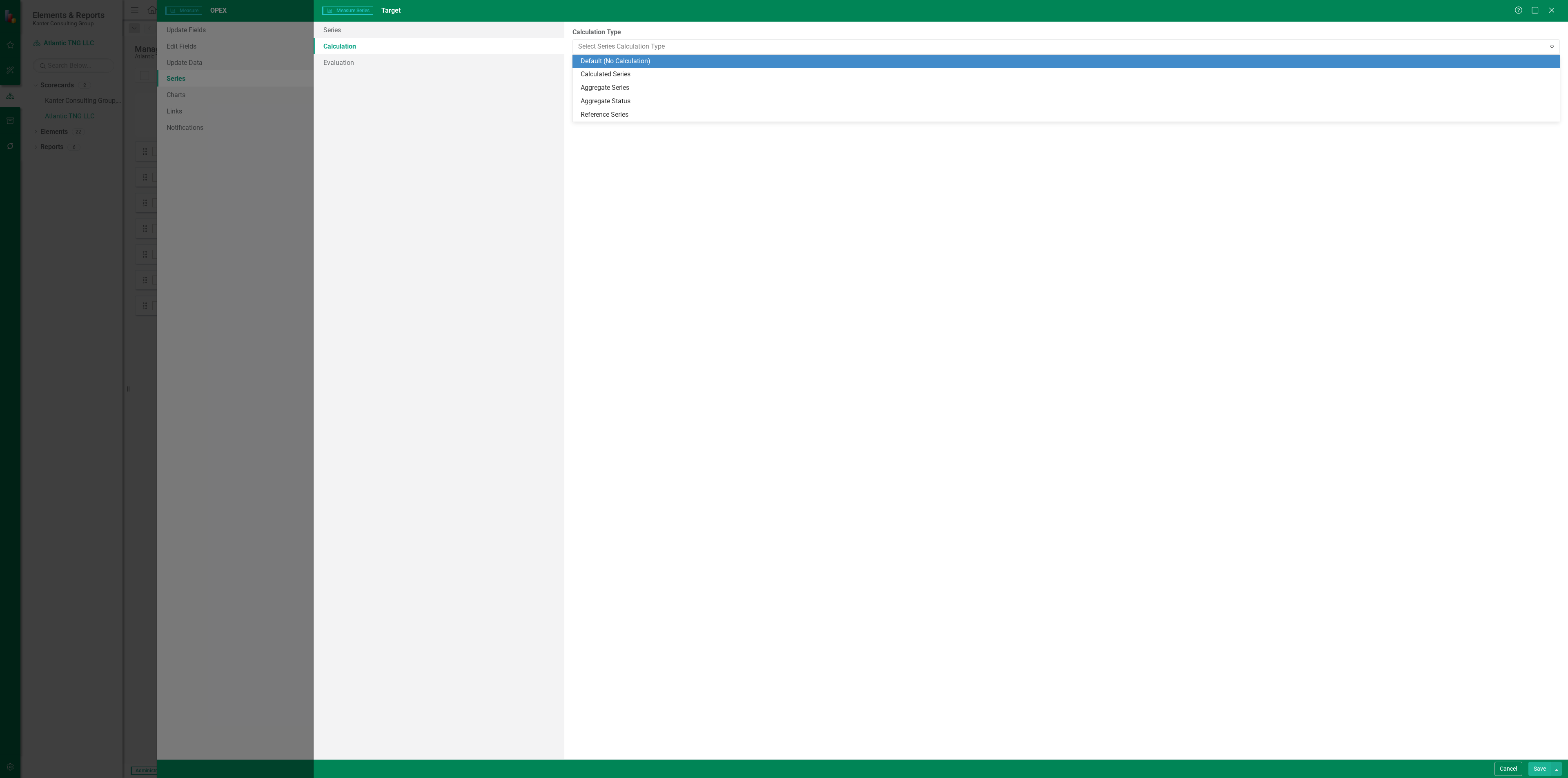
click at [604, 67] on div "Default (No Calculation)" at bounding box center [1066, 62] width 987 height 14
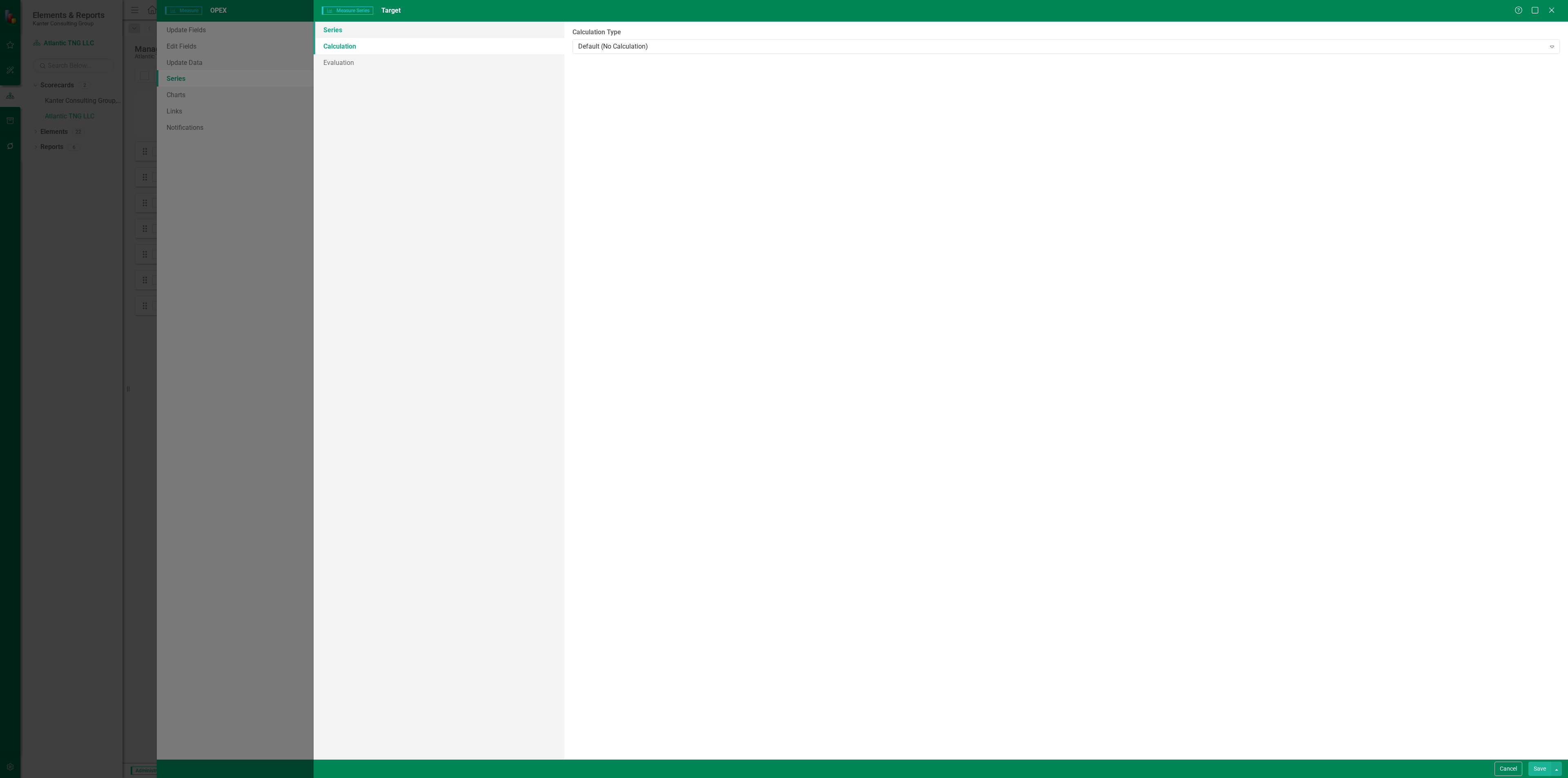
click at [413, 31] on link "Series" at bounding box center [439, 30] width 251 height 16
click at [604, 44] on input "Target" at bounding box center [1066, 47] width 987 height 15
type input "YTD"
click at [399, 43] on link "Calculation" at bounding box center [439, 46] width 251 height 16
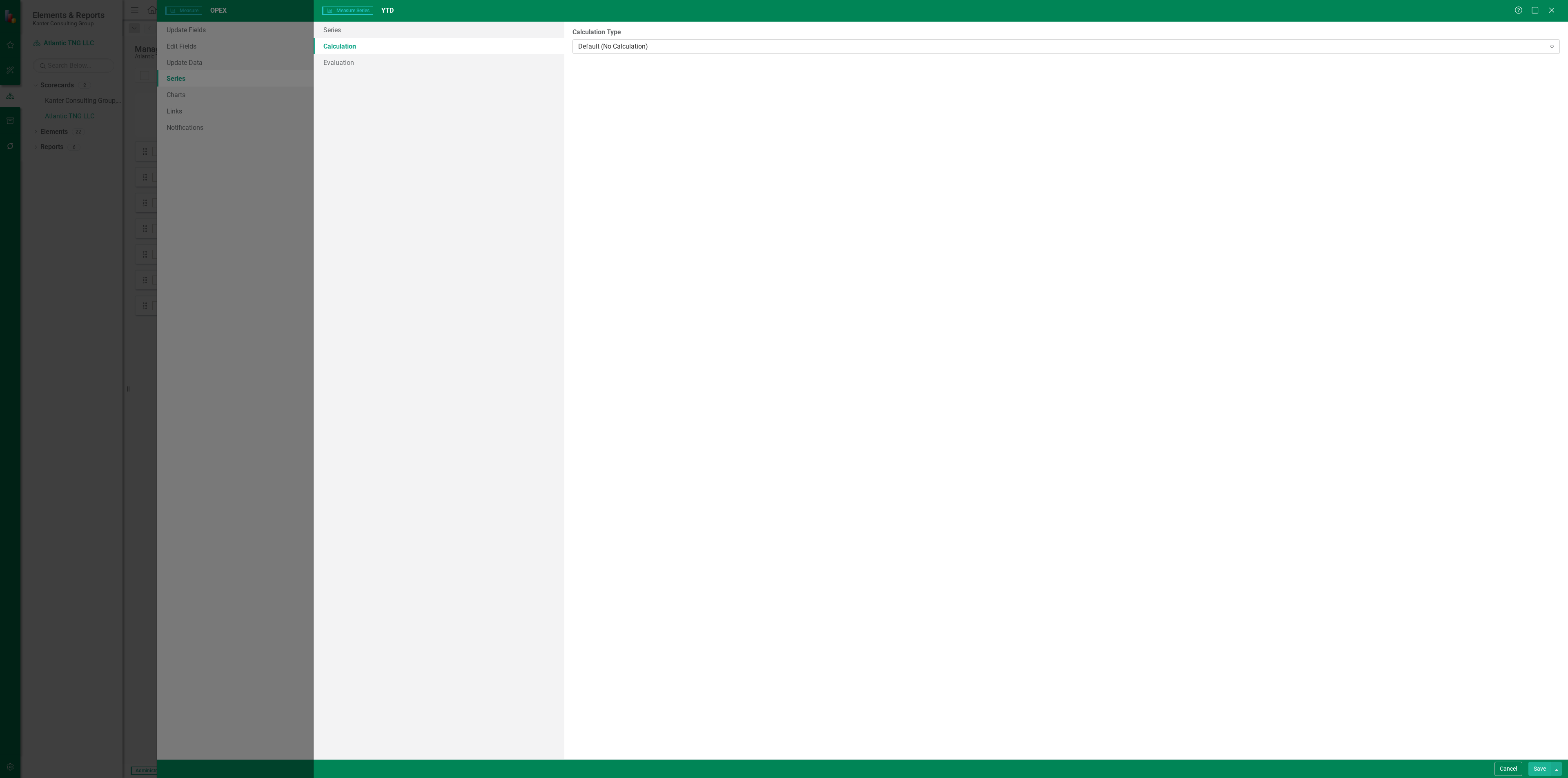
click at [607, 39] on div "Default (No Calculation) Expand" at bounding box center [1066, 47] width 987 height 15
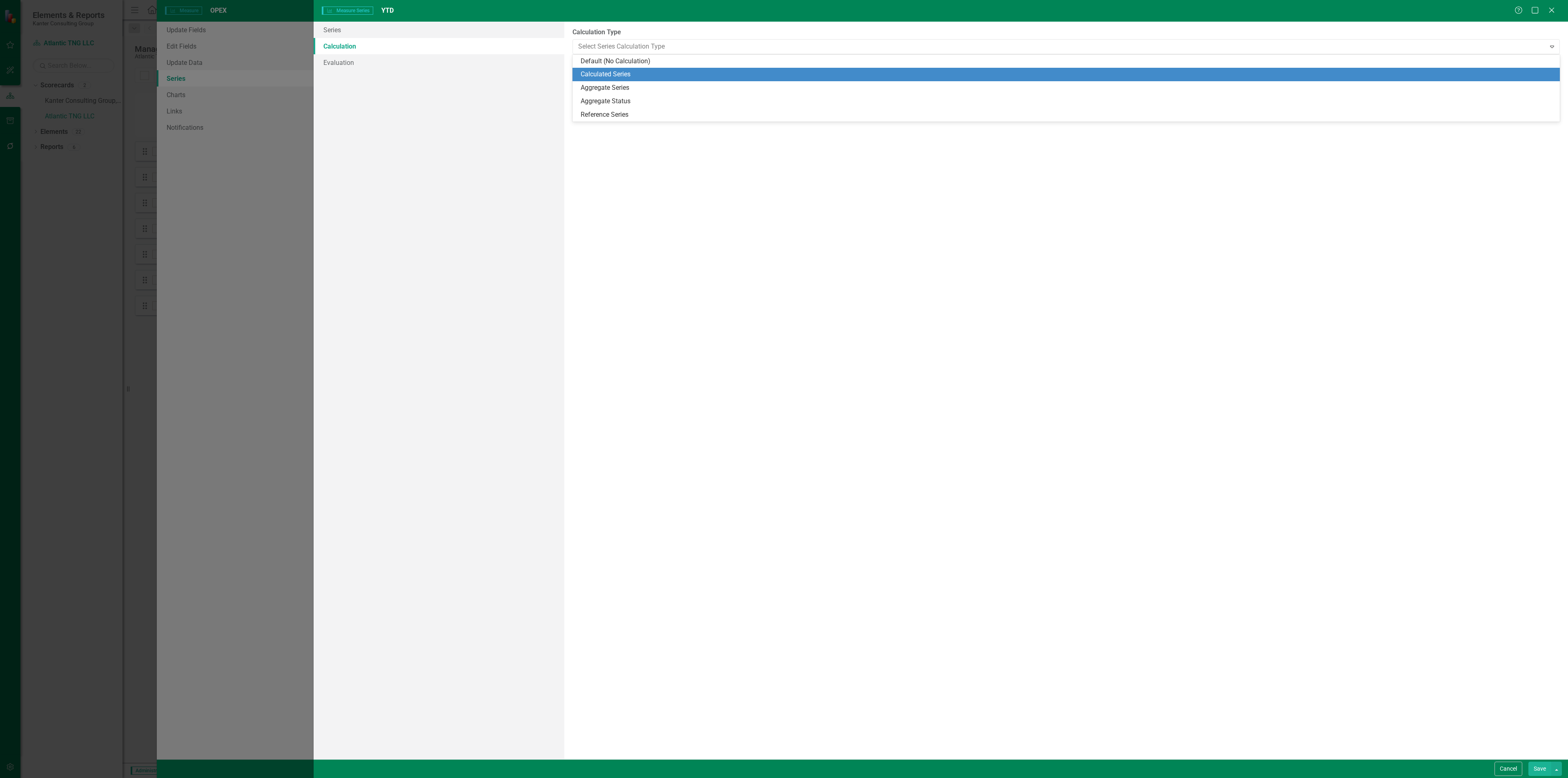
click at [607, 73] on div "Calculated Series" at bounding box center [1068, 74] width 974 height 9
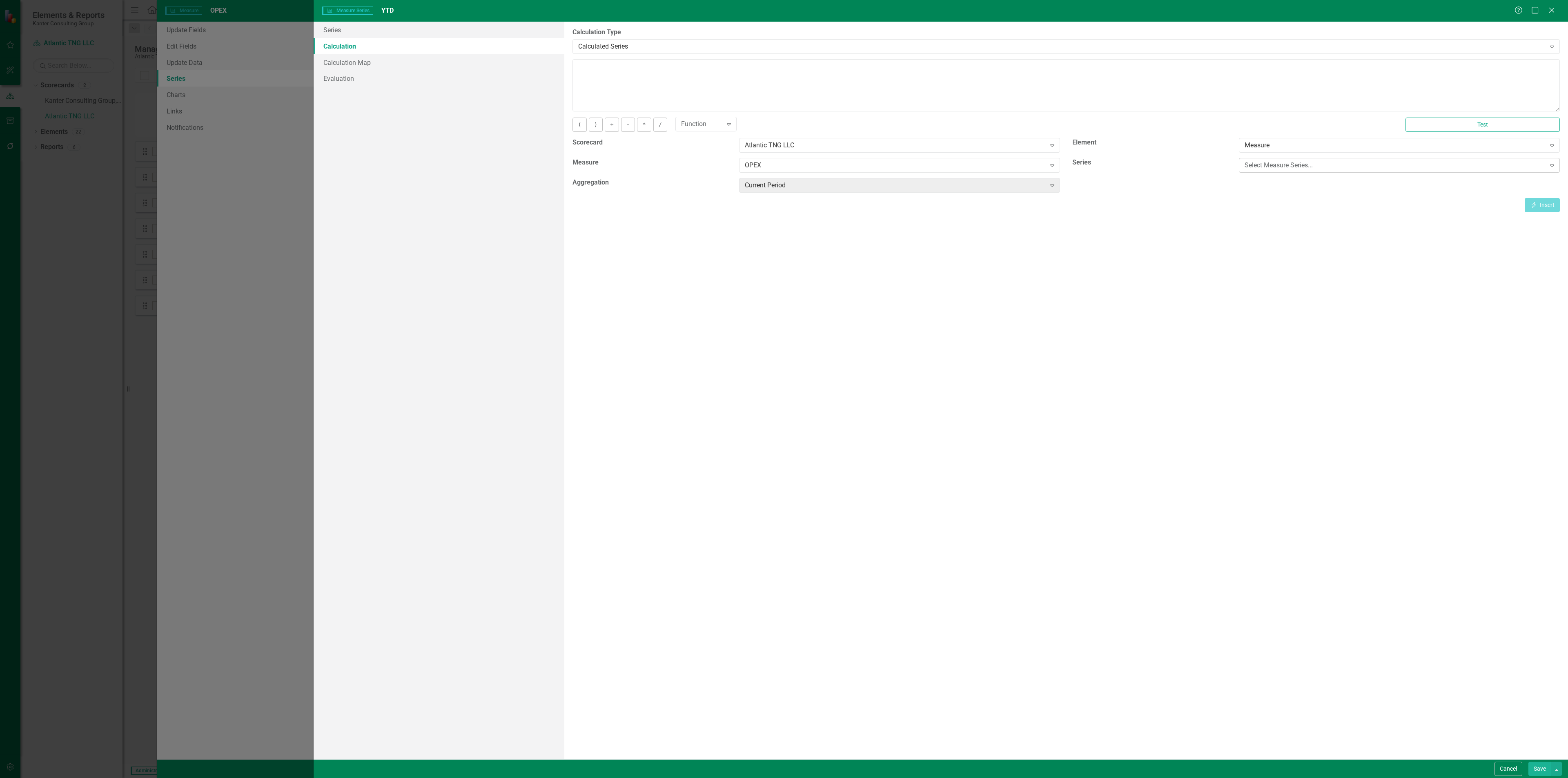
click at [1305, 163] on div "Select Measure Series..." at bounding box center [1394, 165] width 301 height 9
click at [1290, 179] on div "Actual" at bounding box center [1401, 180] width 308 height 9
click at [1005, 182] on div "Current Period" at bounding box center [894, 185] width 301 height 9
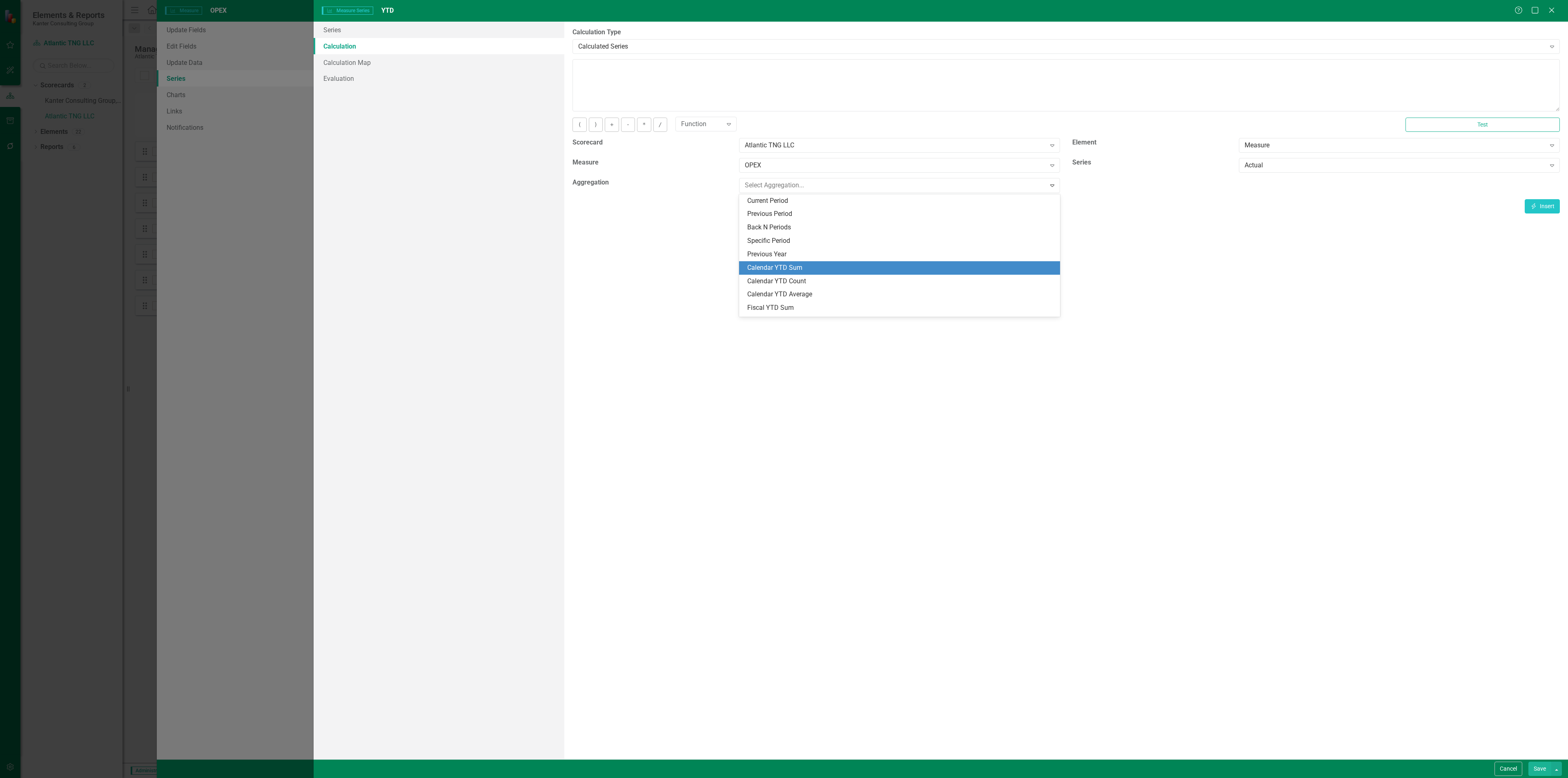
click at [880, 267] on div "Calendar YTD Sum" at bounding box center [901, 268] width 308 height 9
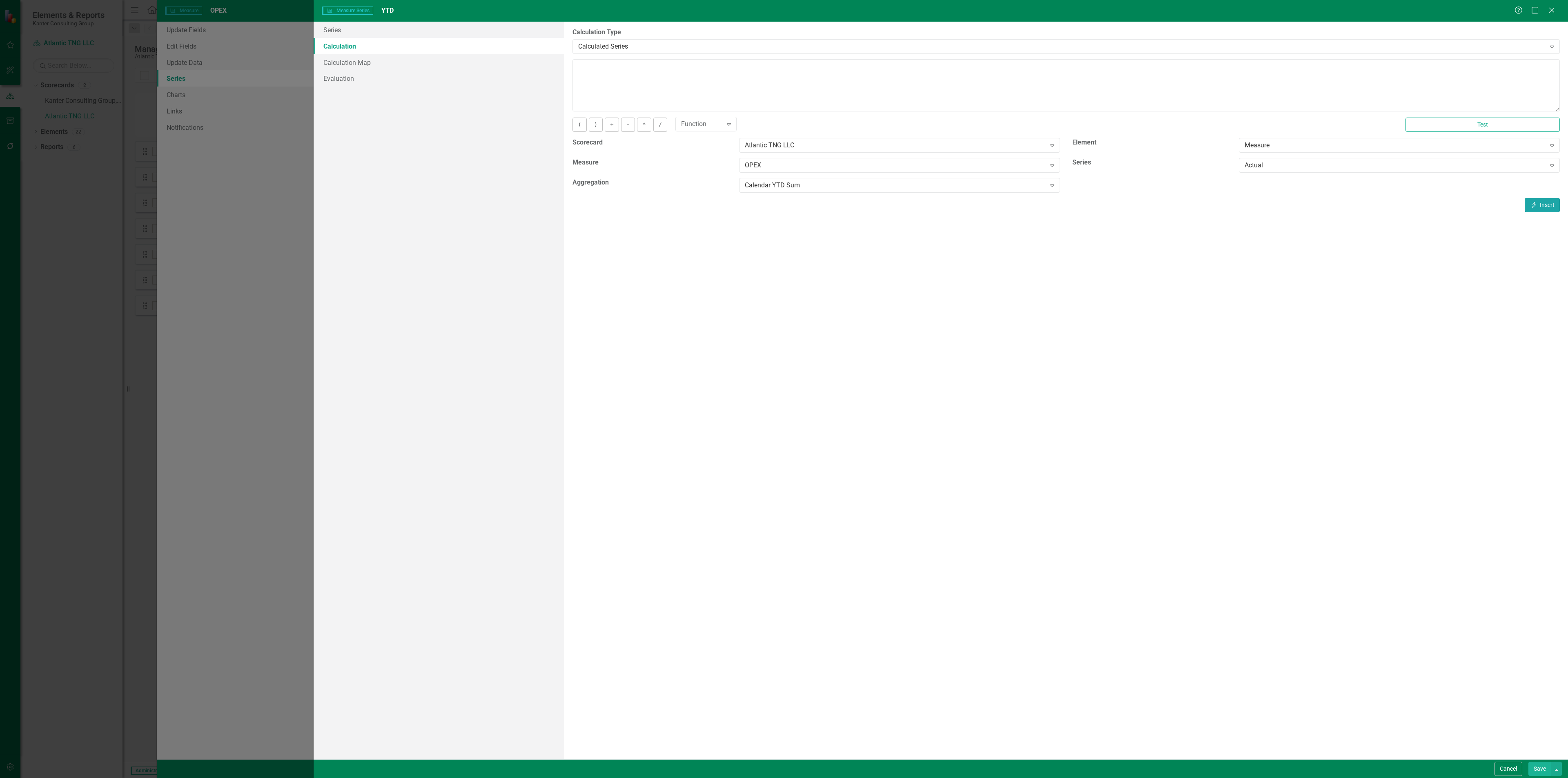
click at [1538, 207] on button "Insert Insert" at bounding box center [1542, 205] width 35 height 14
type textarea "[m2033577][Actual][CalendarYTDSum]"
click at [1540, 766] on button "Save" at bounding box center [1539, 769] width 23 height 14
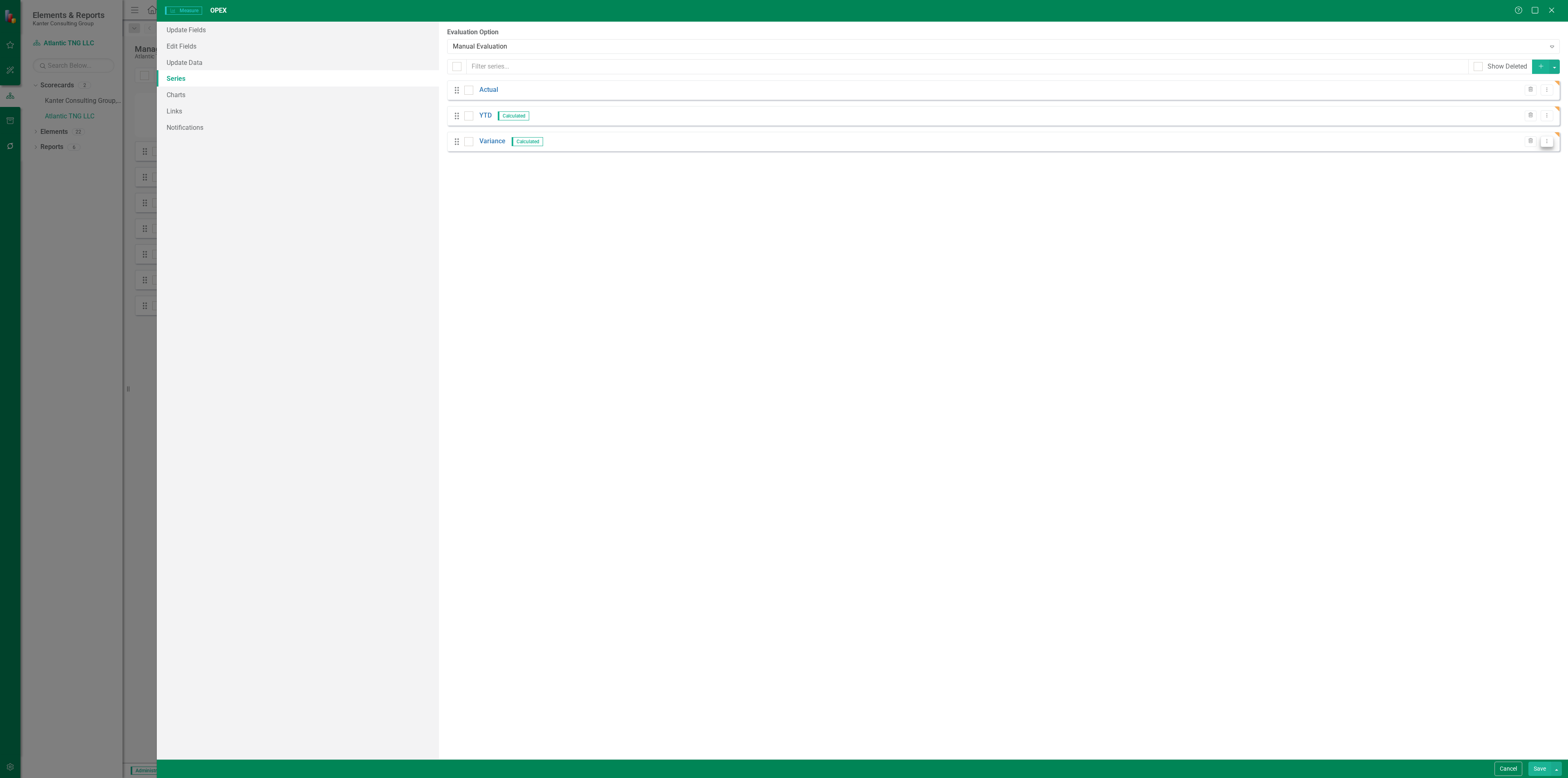
click at [1547, 138] on button "Dropdown Menu" at bounding box center [1547, 141] width 12 height 11
click at [1514, 151] on link "Edit Edit Measure Series" at bounding box center [1506, 156] width 93 height 15
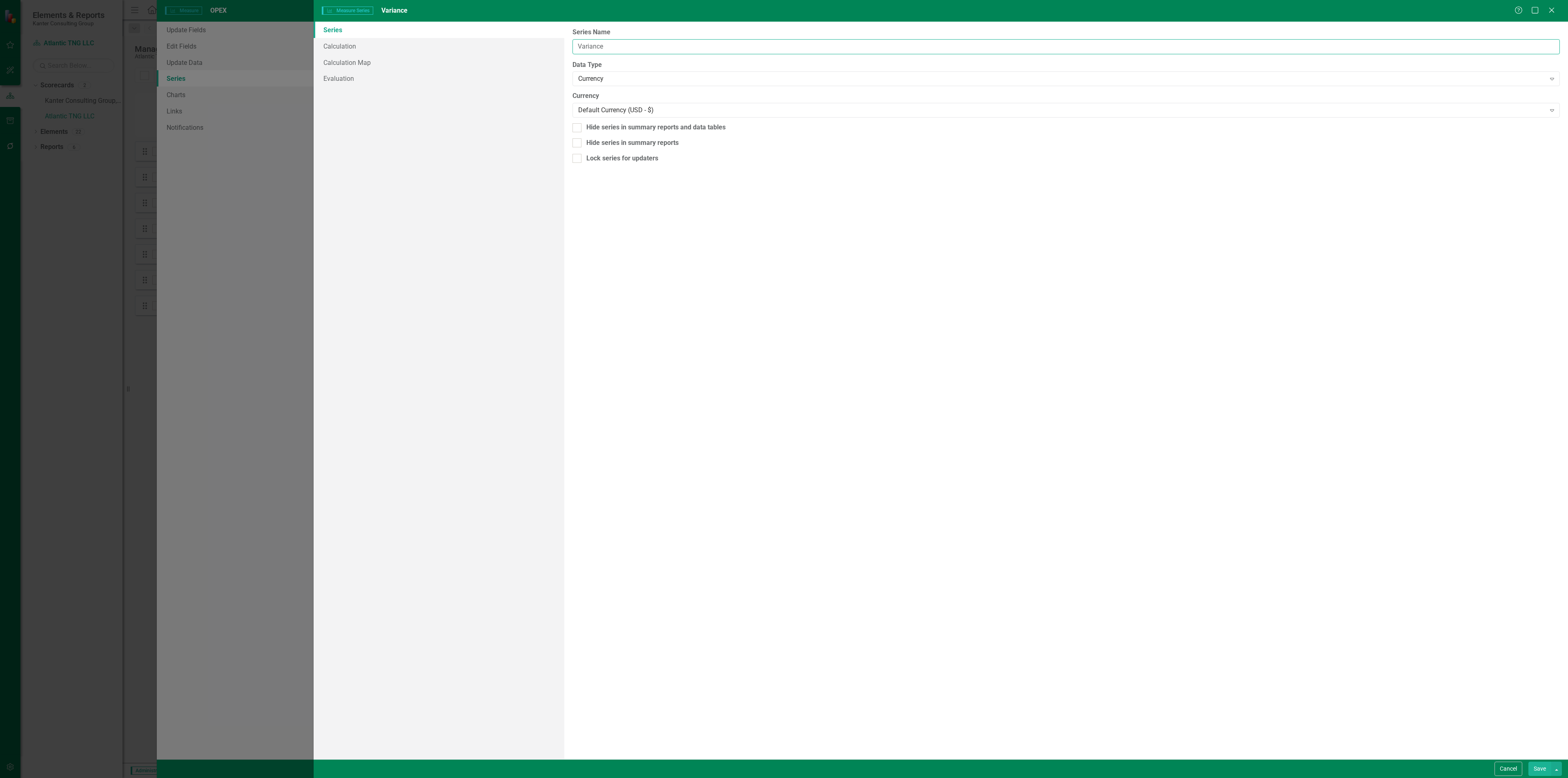
click at [660, 48] on input "Variance" at bounding box center [1066, 47] width 987 height 15
type input "Budget"
click at [400, 40] on link "Calculation" at bounding box center [439, 46] width 251 height 16
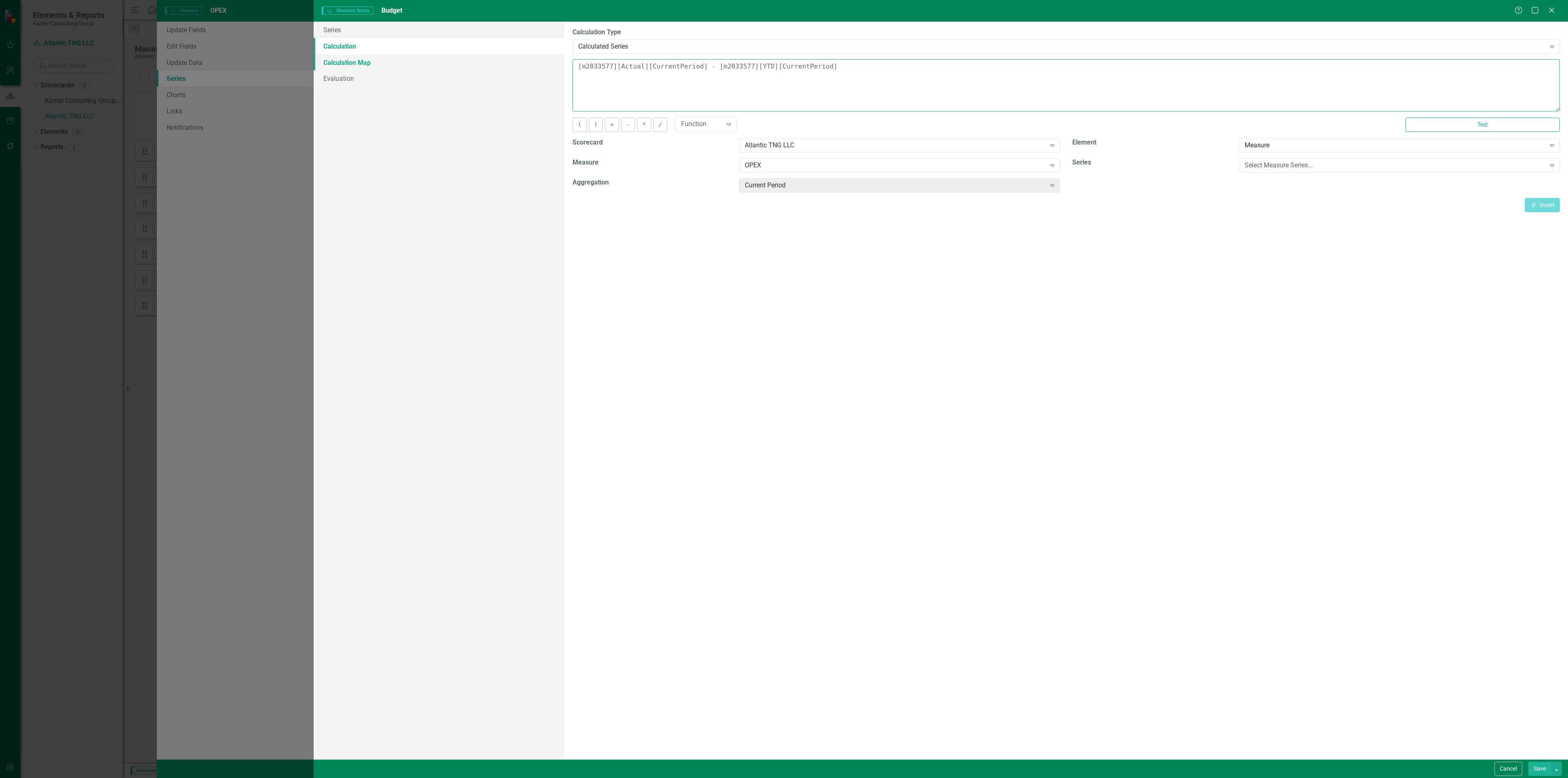
drag, startPoint x: 842, startPoint y: 70, endPoint x: 533, endPoint y: 62, distance: 309.1
click at [533, 62] on div "Series Calculation Calculation Map Evaluation From this page, you can edit the …" at bounding box center [941, 390] width 1254 height 738
type textarea "2731474"
click at [1539, 764] on button "Save" at bounding box center [1539, 769] width 23 height 14
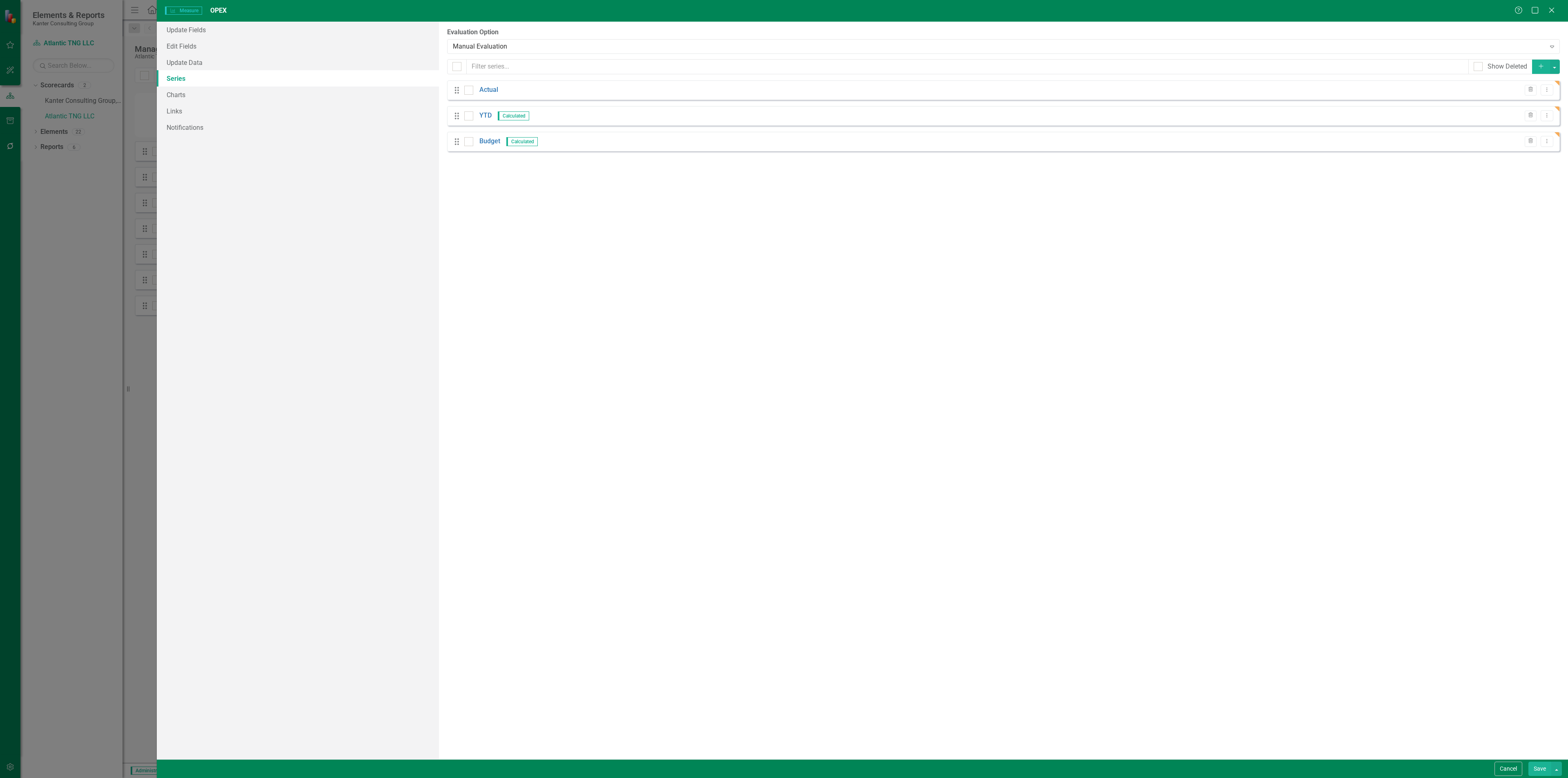
click at [1539, 67] on icon "button" at bounding box center [1540, 66] width 4 height 4
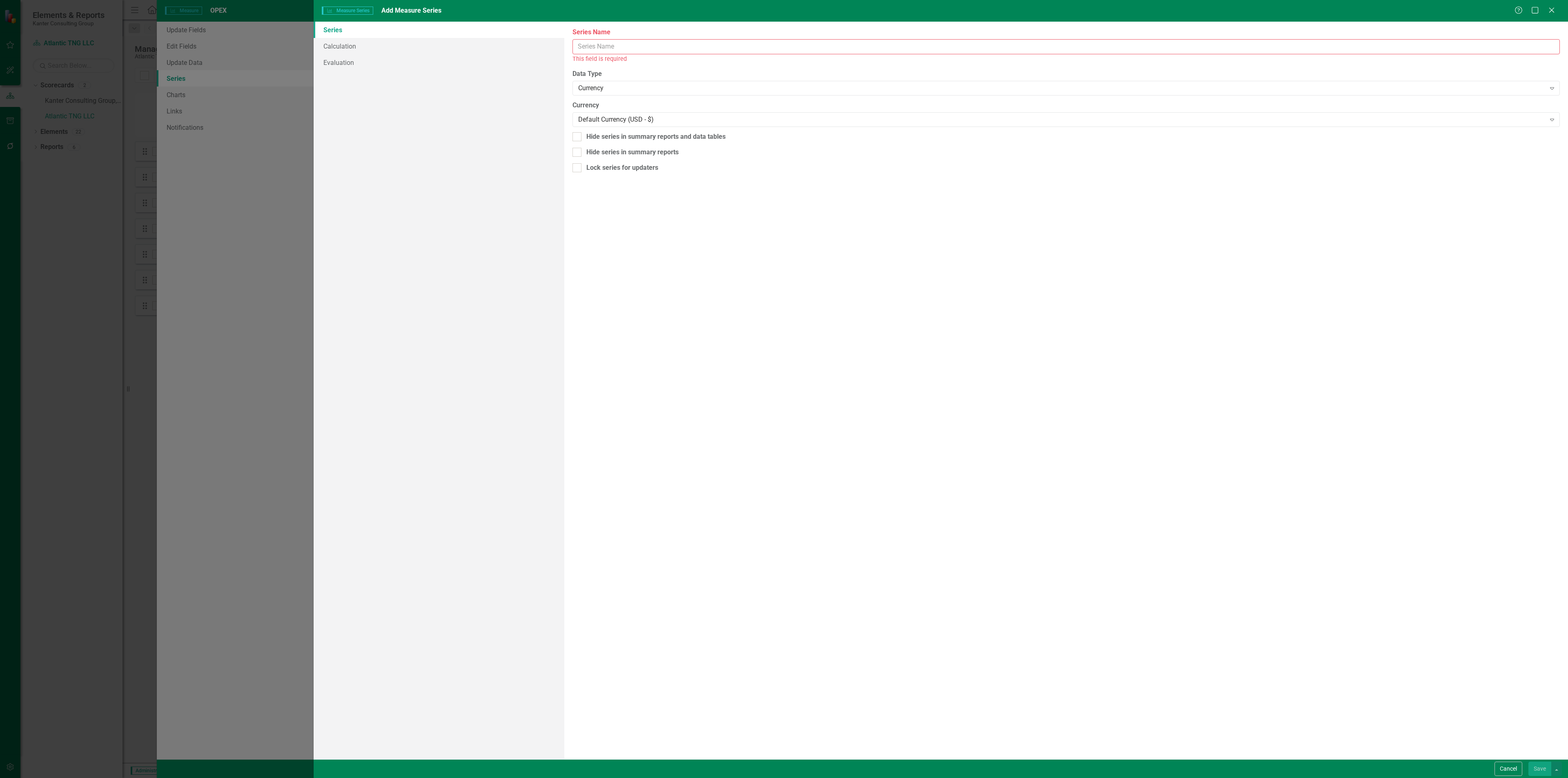
click at [784, 43] on input "Name" at bounding box center [1066, 47] width 987 height 15
type input "Total 25/25"
click at [409, 49] on link "Calculation" at bounding box center [439, 46] width 251 height 16
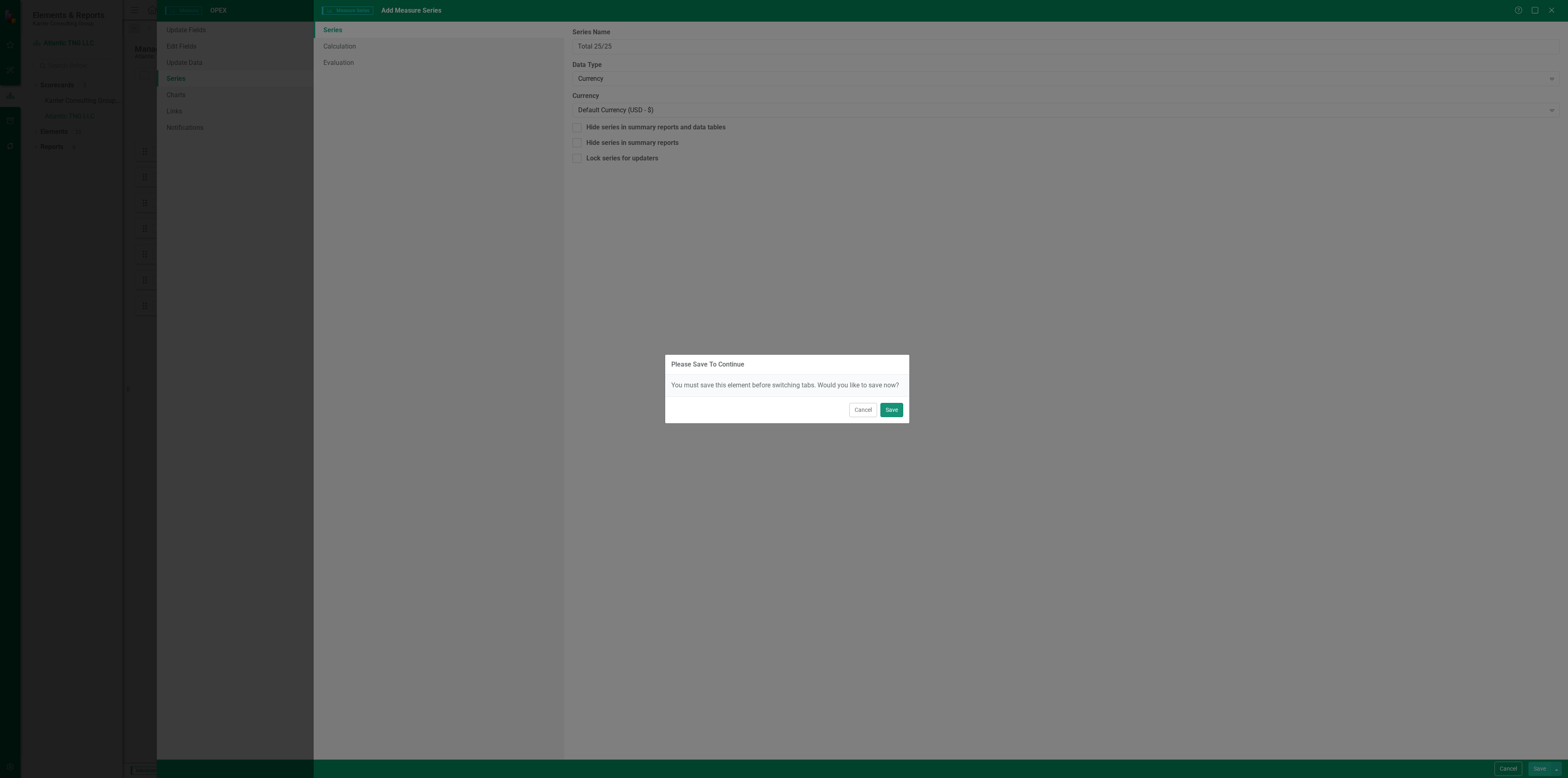
click at [896, 411] on button "Save" at bounding box center [891, 410] width 23 height 14
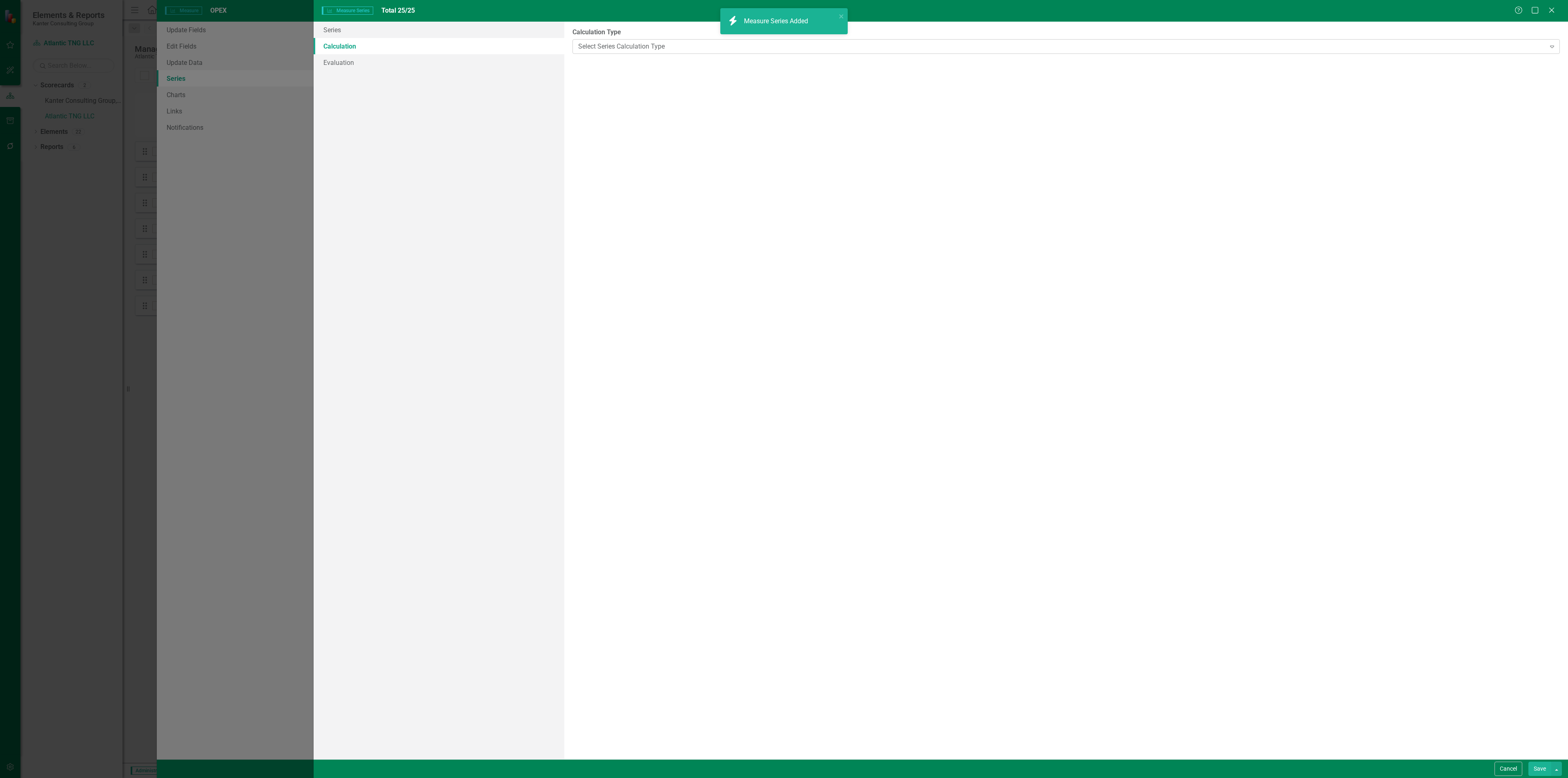
click at [640, 47] on div "Select Series Calculation Type" at bounding box center [1061, 46] width 967 height 9
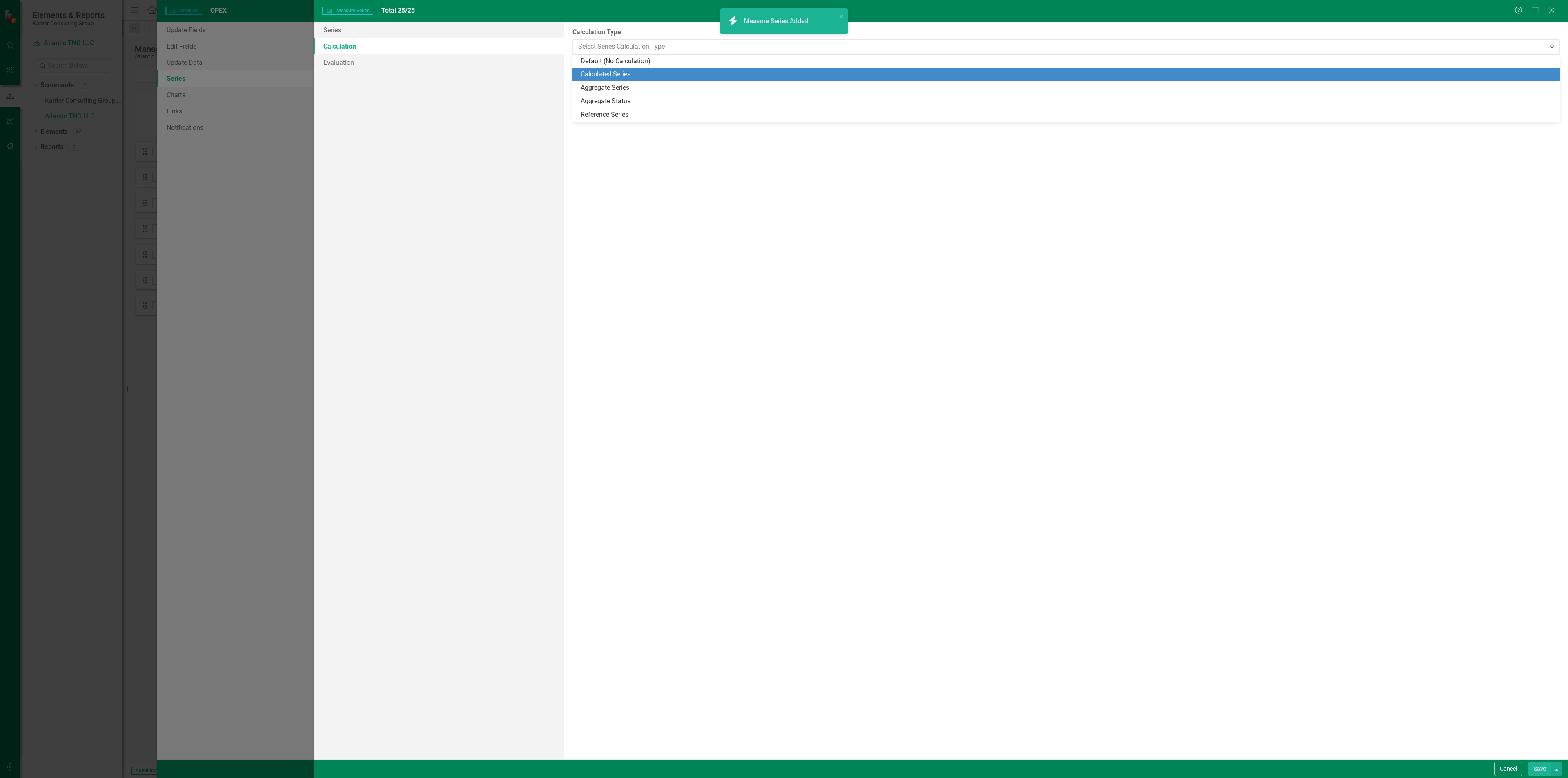
click at [641, 77] on div "Calculated Series" at bounding box center [1068, 74] width 974 height 9
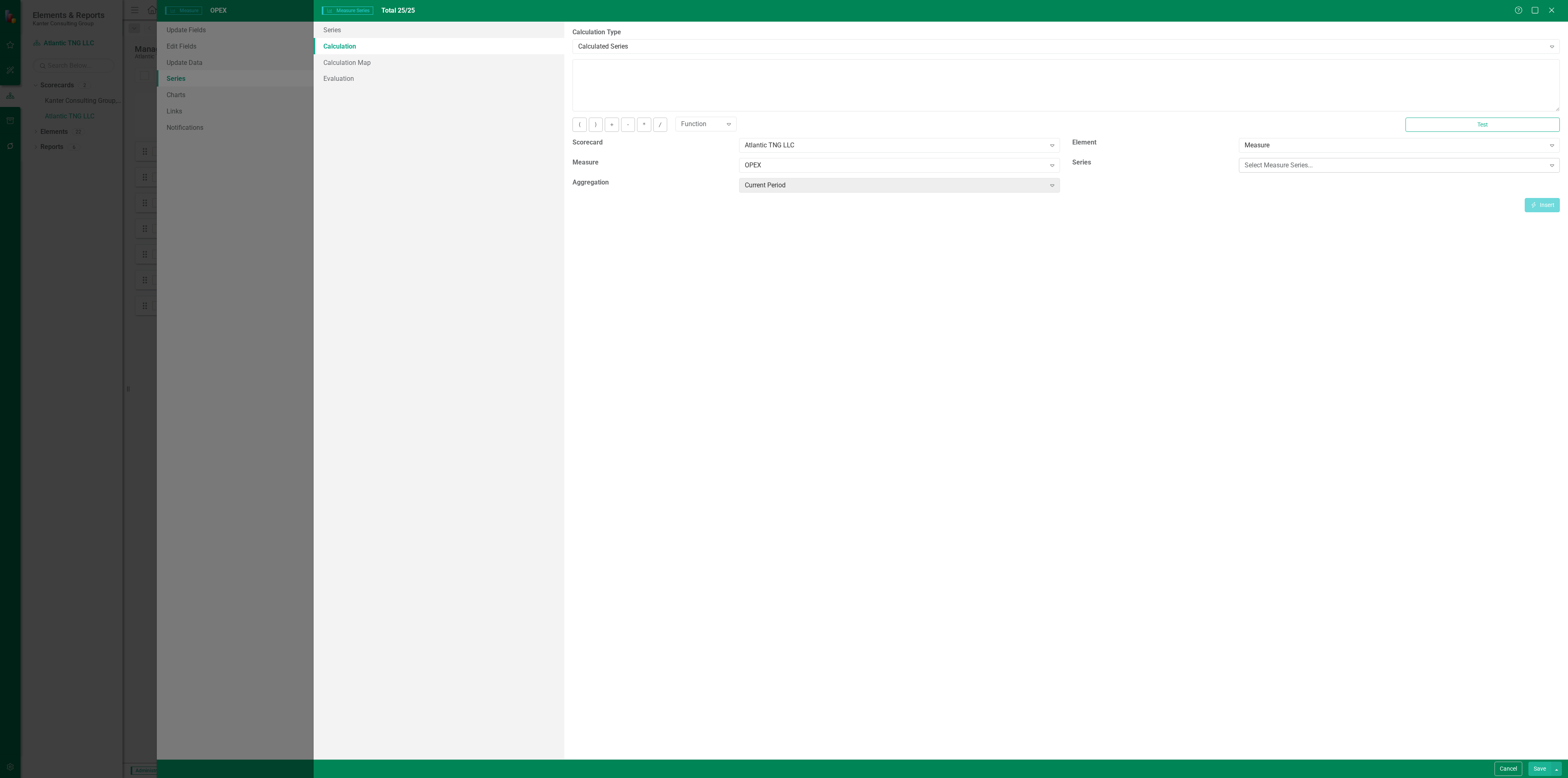
click at [1257, 166] on div "Select Measure Series..." at bounding box center [1394, 165] width 301 height 9
click at [1259, 192] on div "YTD" at bounding box center [1401, 194] width 308 height 9
click at [1547, 202] on button "Insert Insert" at bounding box center [1542, 205] width 35 height 14
click at [1287, 162] on div "YTD" at bounding box center [1394, 165] width 301 height 9
click at [1273, 202] on div "Budget" at bounding box center [1399, 208] width 321 height 14
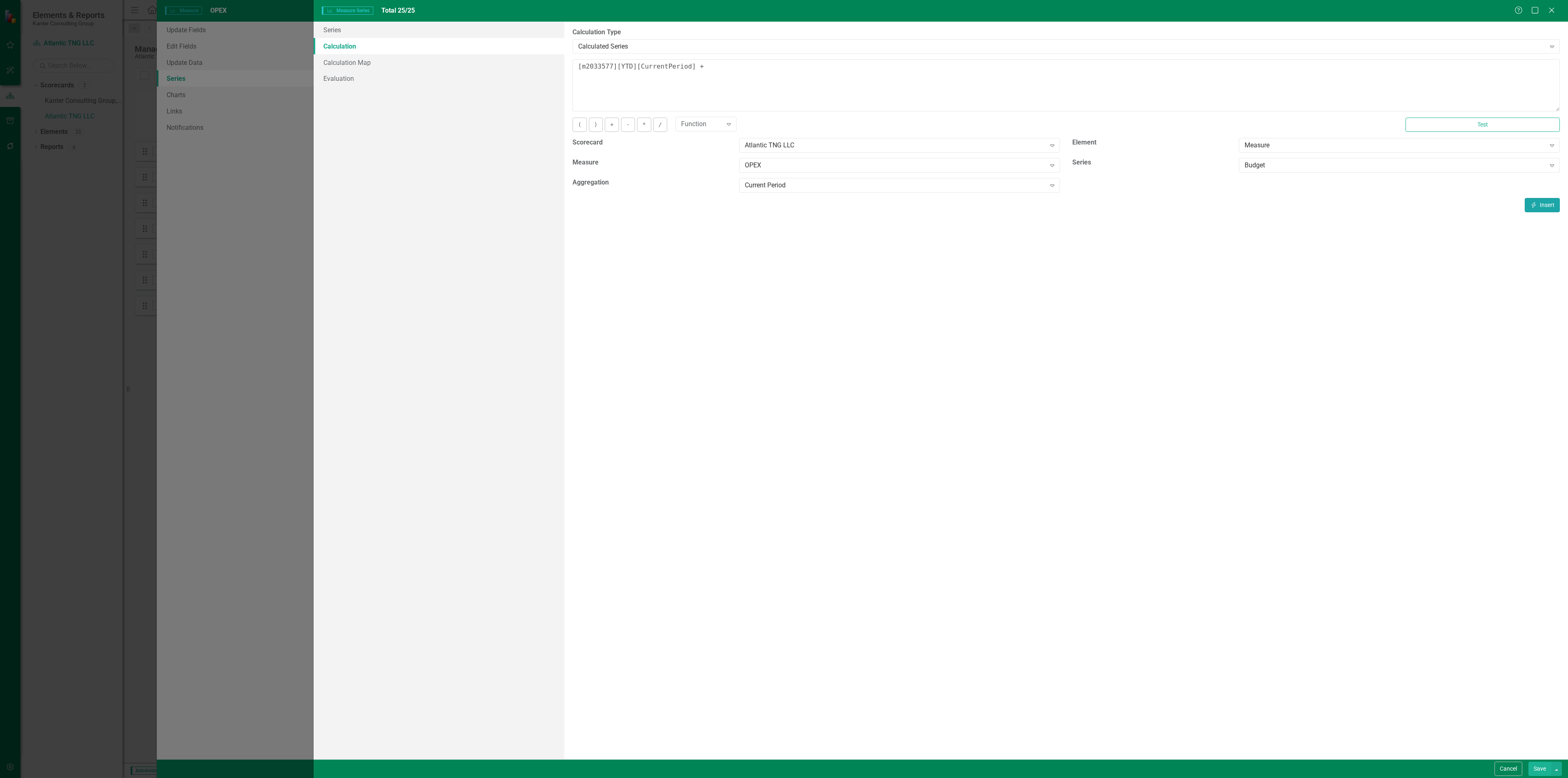
click at [1540, 207] on button "Insert Insert" at bounding box center [1542, 205] width 35 height 14
type textarea "[m2033577][YTD][CurrentPeriod] + [m2033577][Budget][CurrentPeriod]"
click at [1535, 764] on button "Save" at bounding box center [1539, 769] width 23 height 14
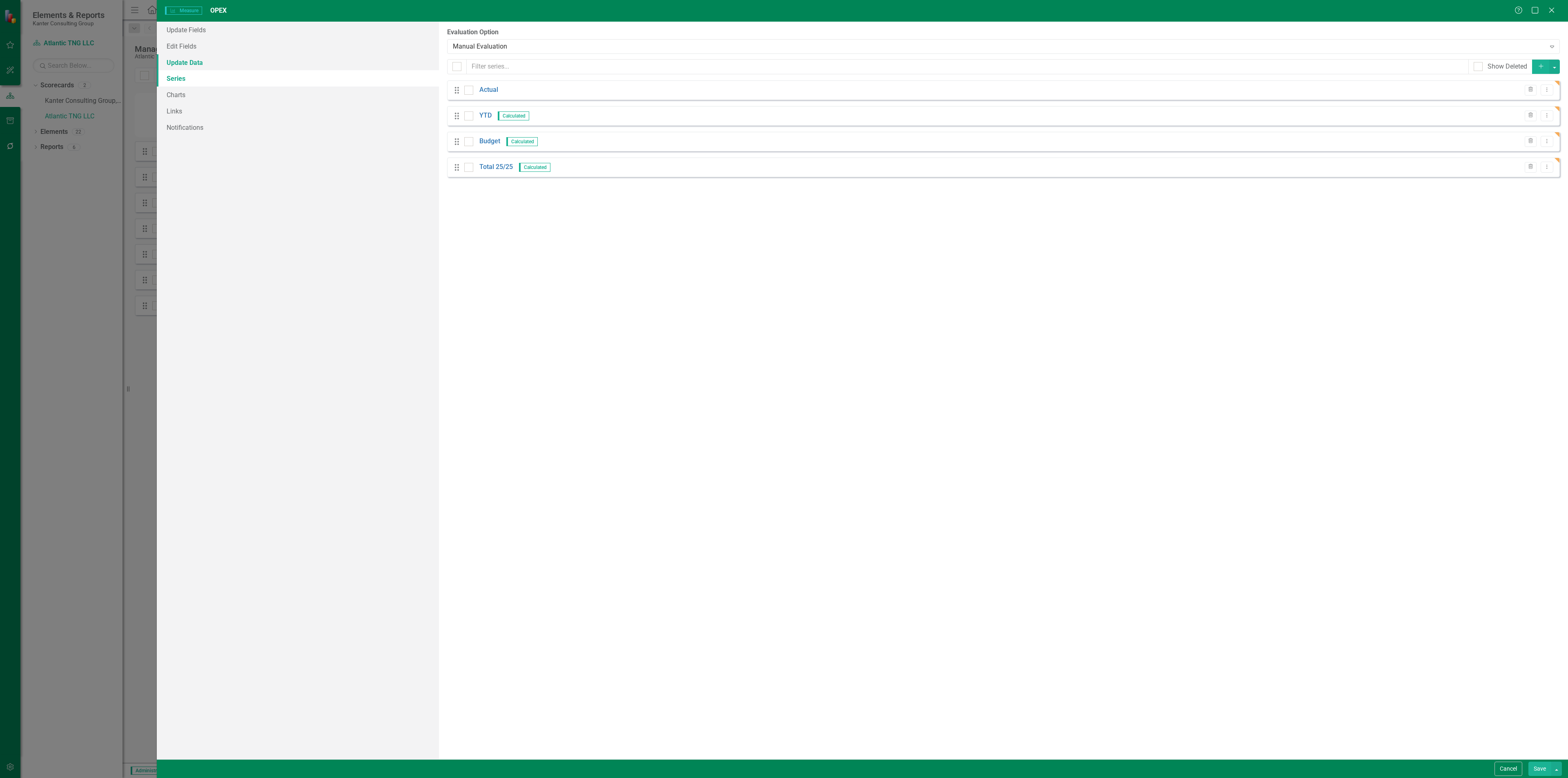
click at [223, 59] on link "Update Data" at bounding box center [298, 62] width 282 height 16
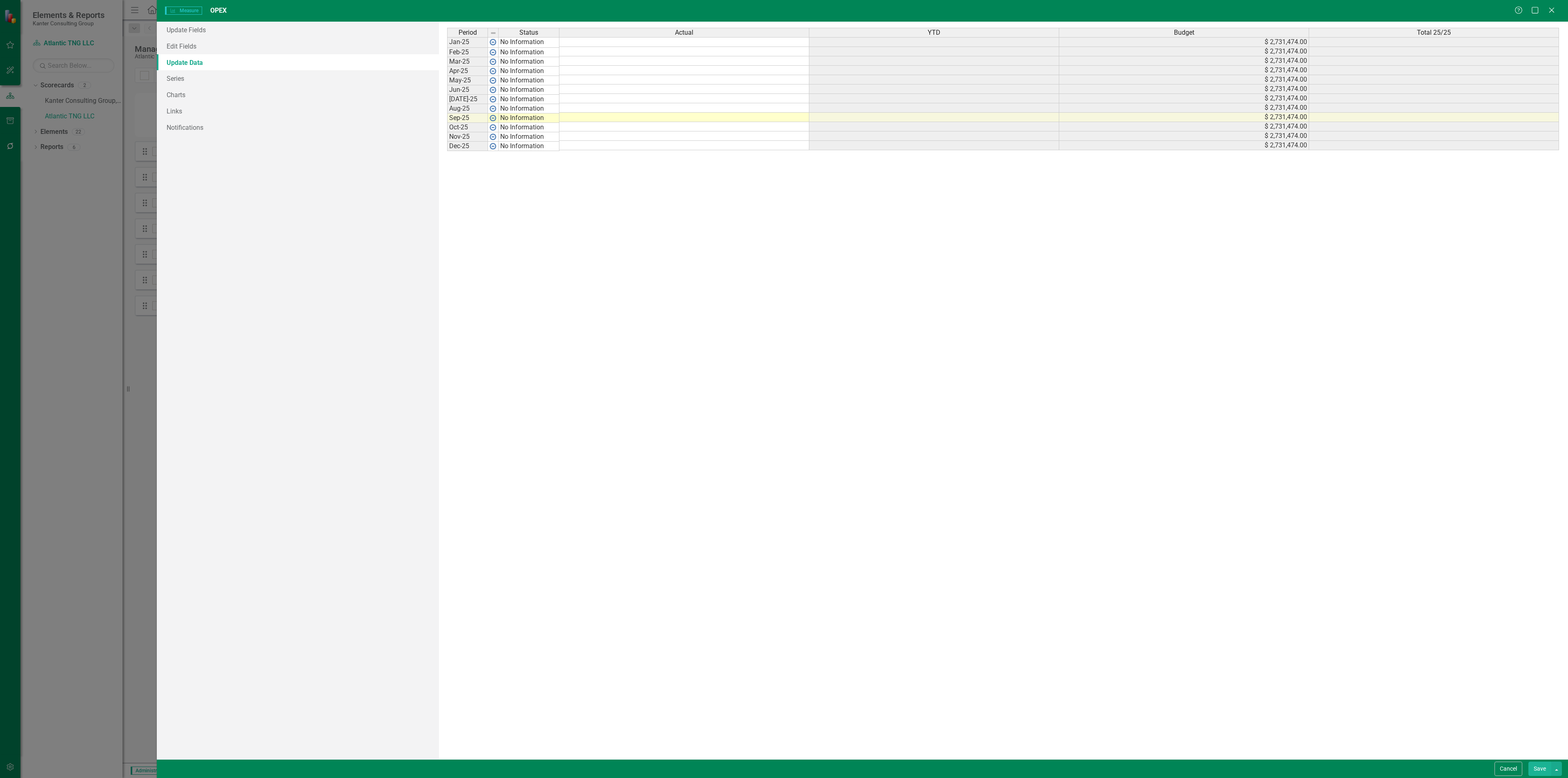
click at [591, 111] on td at bounding box center [684, 108] width 250 height 9
click at [572, 79] on td at bounding box center [684, 80] width 250 height 9
type textarea "554197"
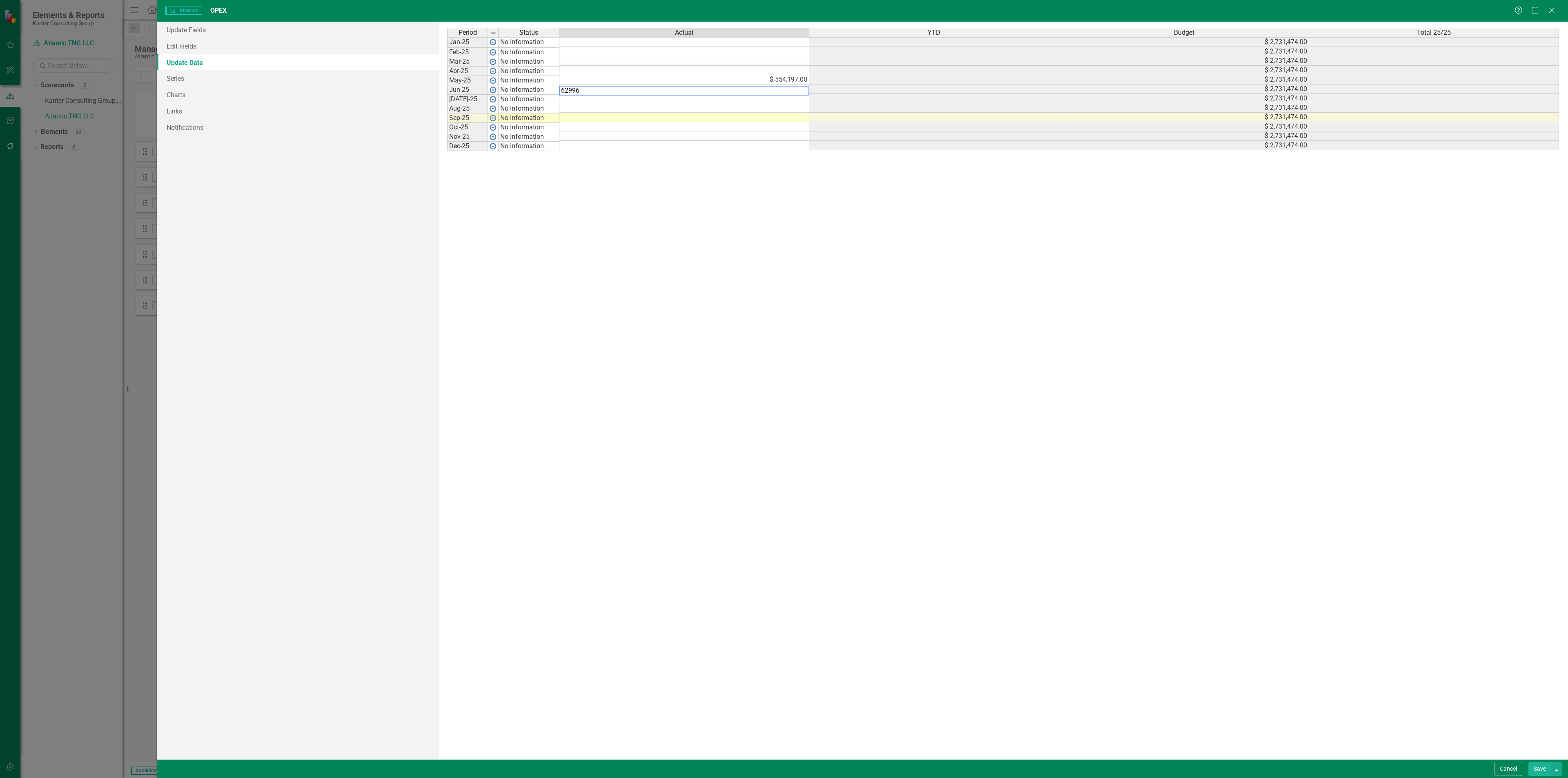
type textarea "629968"
type textarea "560434"
type textarea "505553"
click at [1535, 772] on button "Save" at bounding box center [1539, 769] width 23 height 14
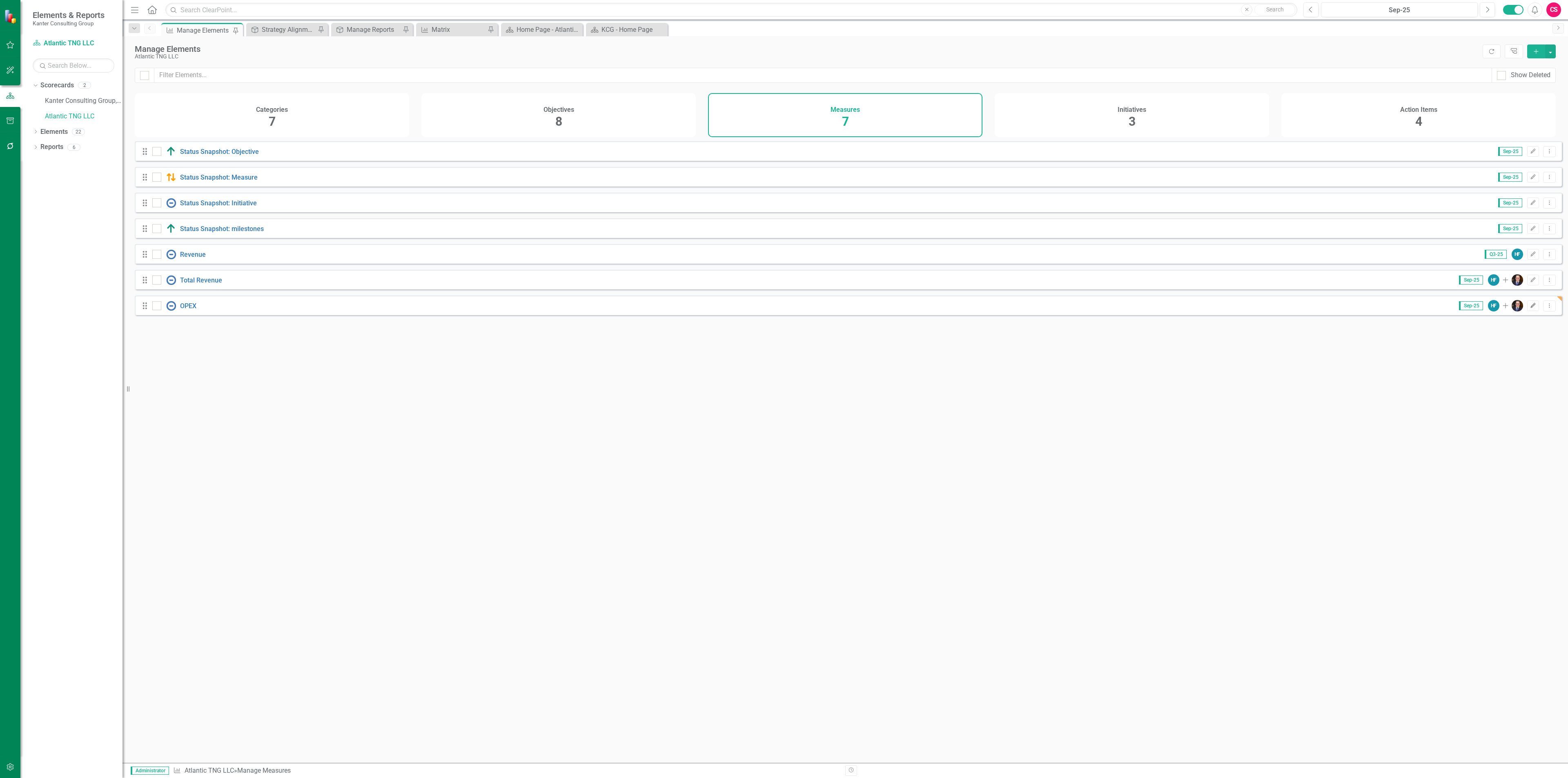
click at [1530, 308] on icon "Edit" at bounding box center [1533, 306] width 6 height 5
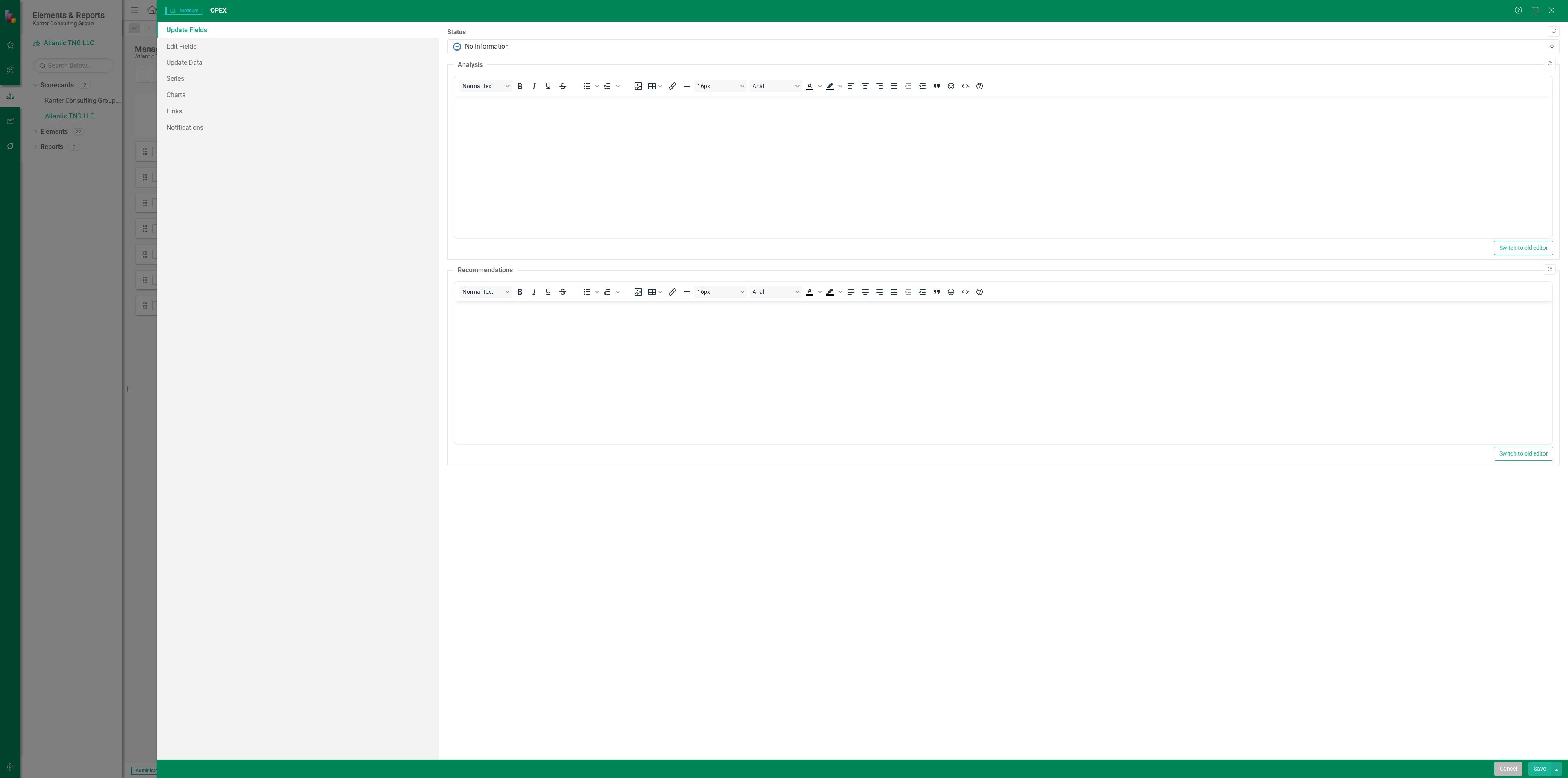
click at [1514, 769] on button "Cancel" at bounding box center [1508, 769] width 28 height 14
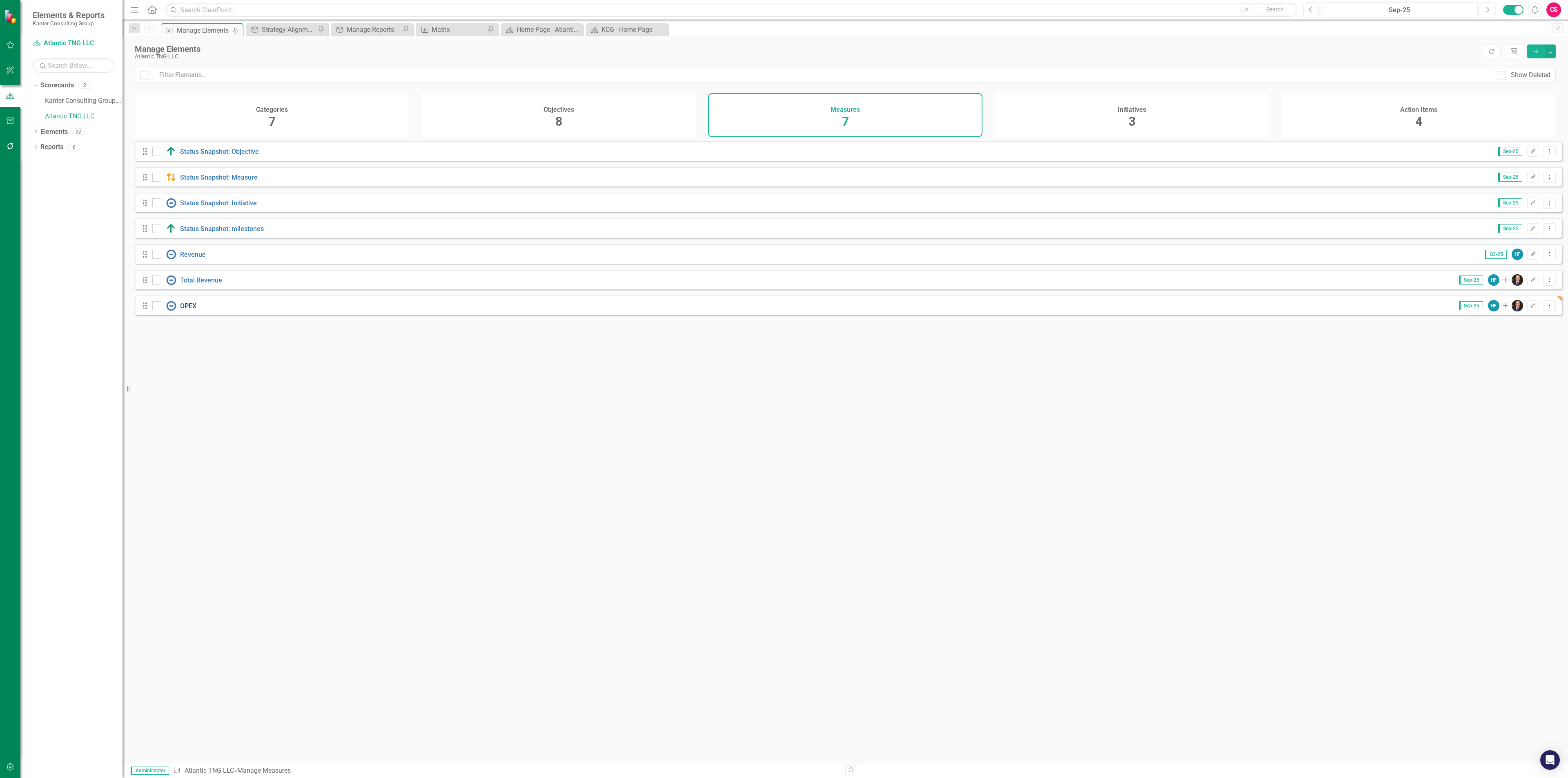
click at [190, 310] on link "OPEX" at bounding box center [188, 306] width 16 height 7
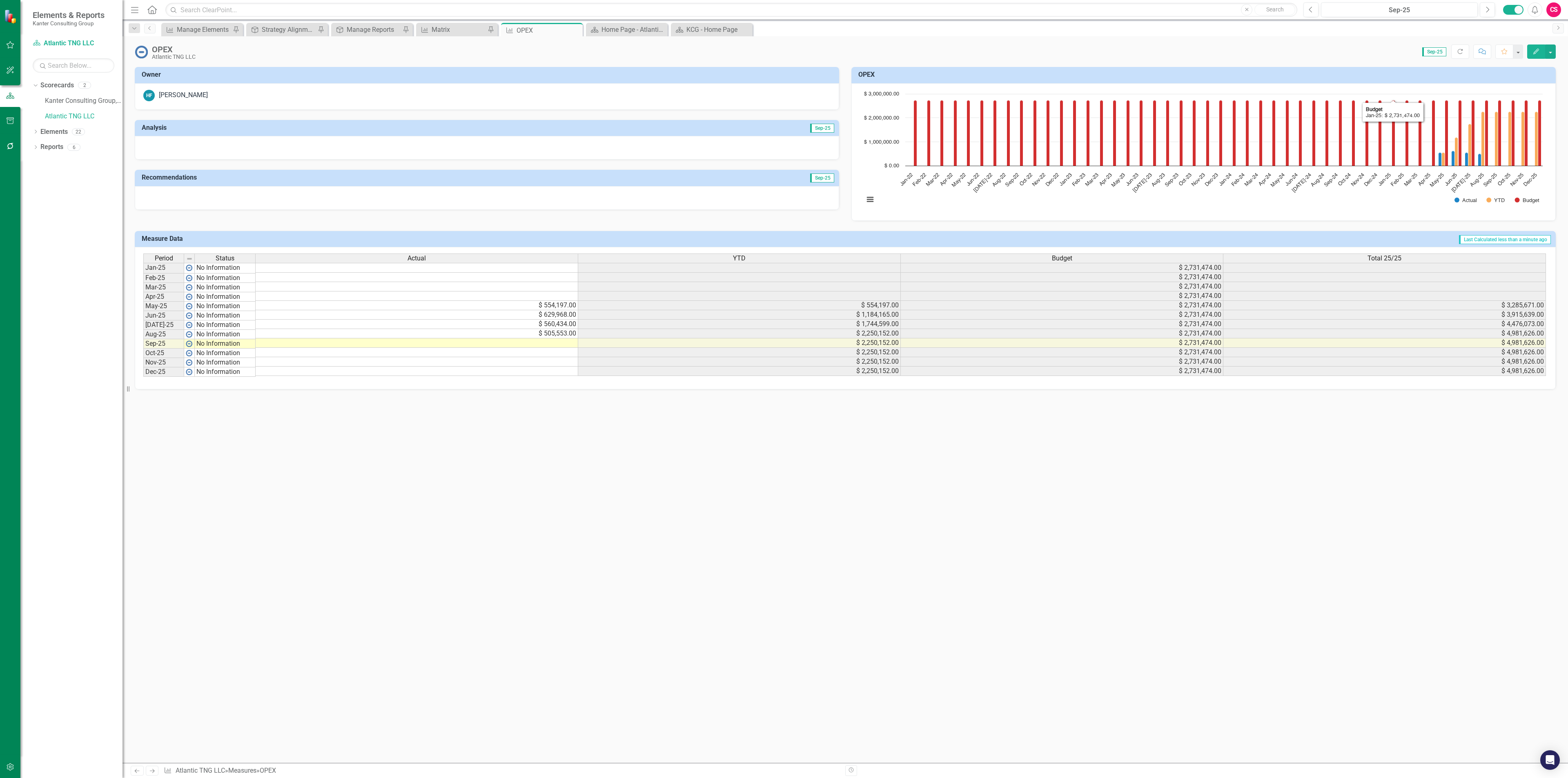
click at [1419, 77] on h3 "OPEX" at bounding box center [1205, 75] width 693 height 7
click at [1419, 77] on h3 "OPEX" at bounding box center [1205, 75] width 693 height 7
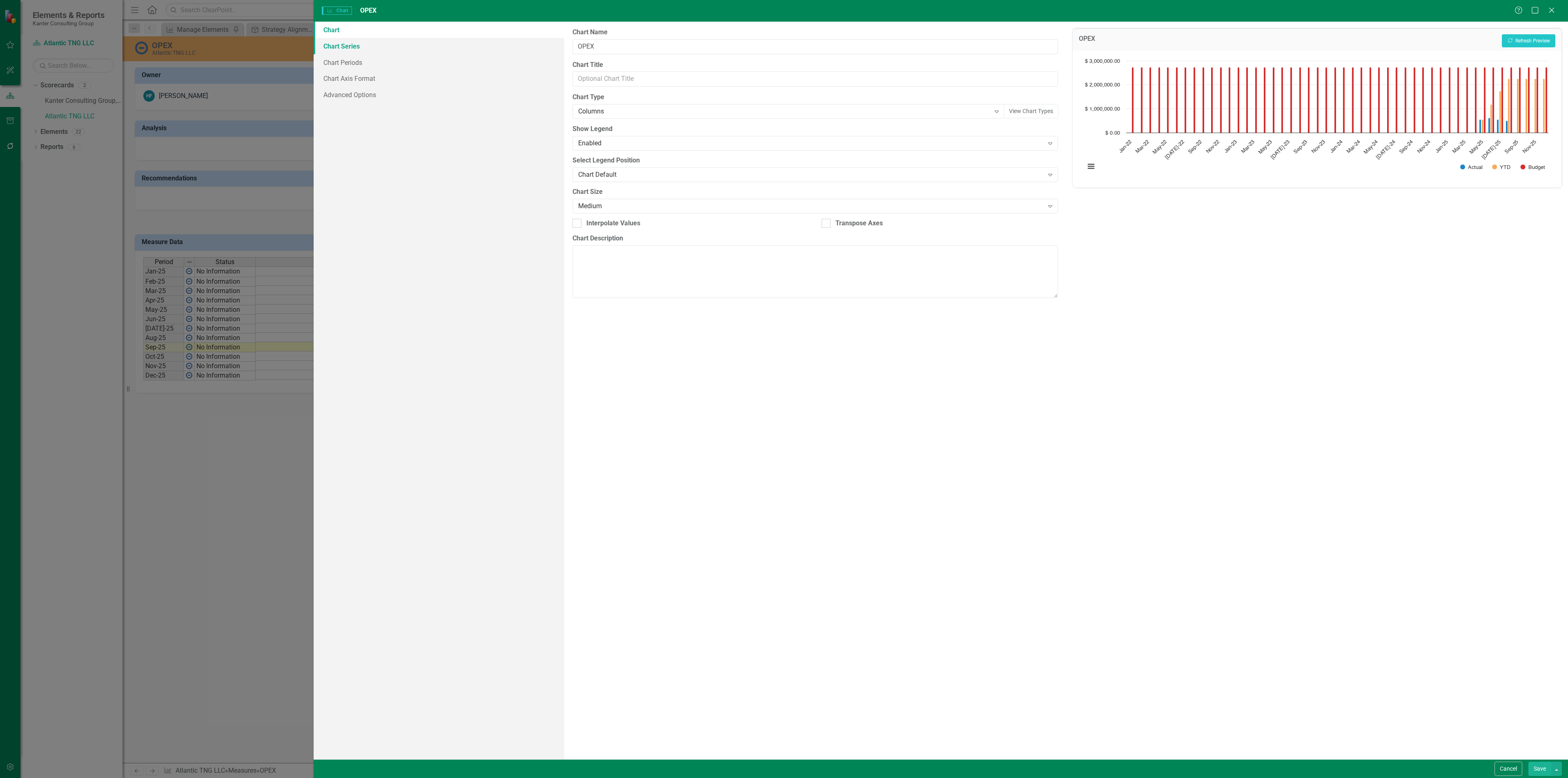
click at [390, 47] on link "Chart Series" at bounding box center [439, 46] width 251 height 16
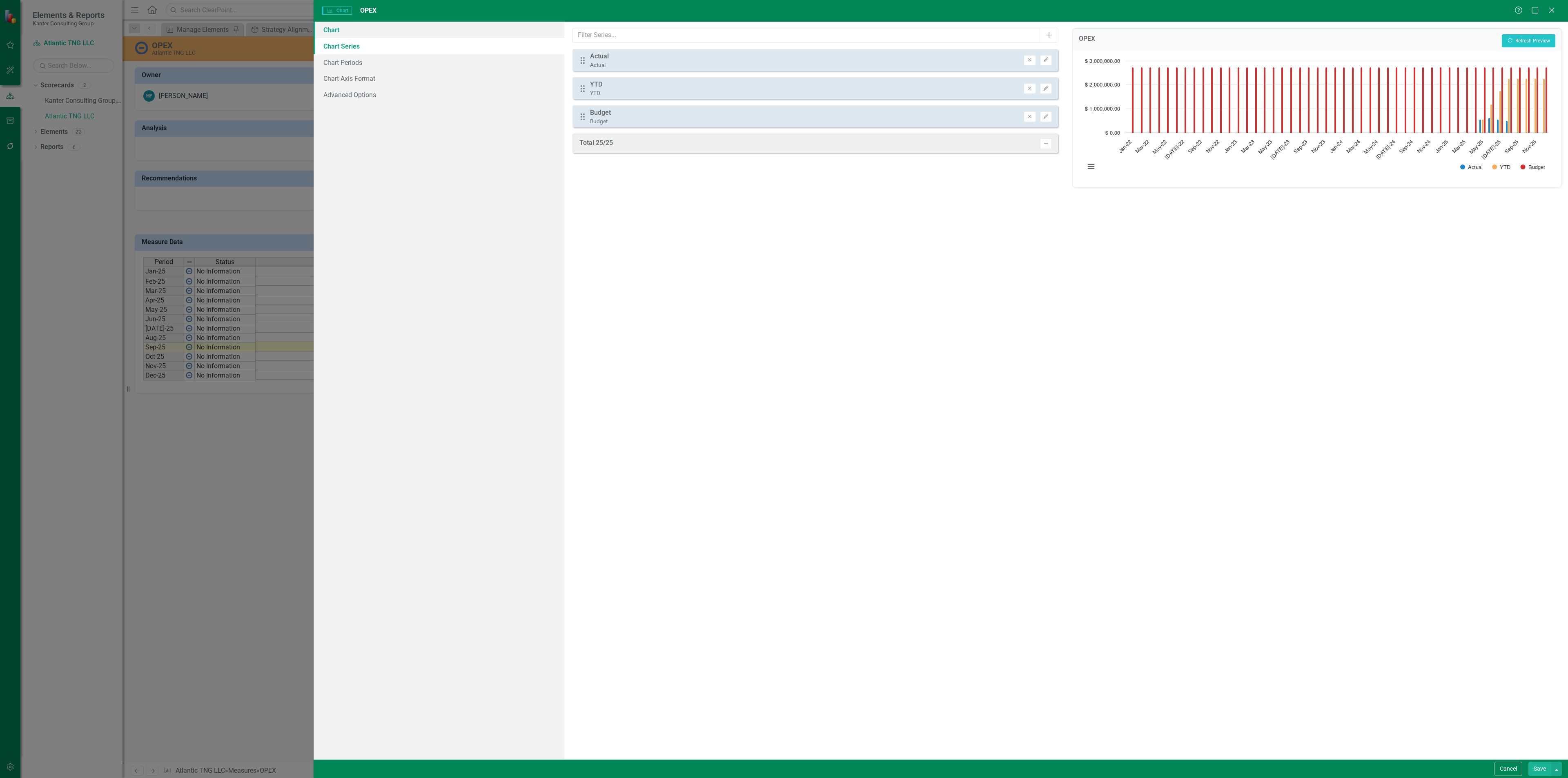
click at [358, 29] on link "Chart" at bounding box center [439, 30] width 251 height 16
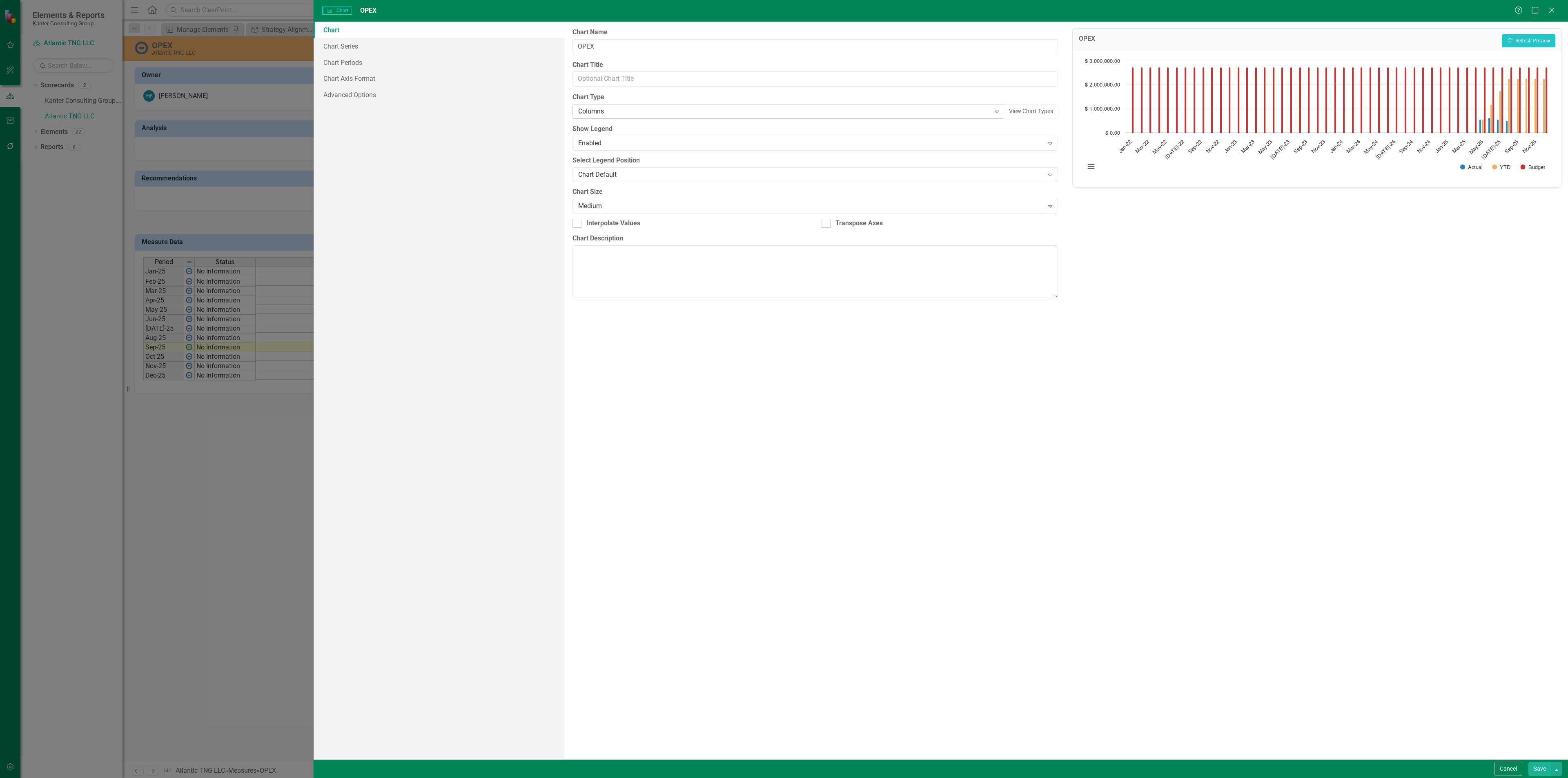
click at [625, 111] on div "Columns" at bounding box center [784, 111] width 411 height 9
click at [1513, 39] on button "Recalculate Refresh Preview" at bounding box center [1528, 40] width 54 height 13
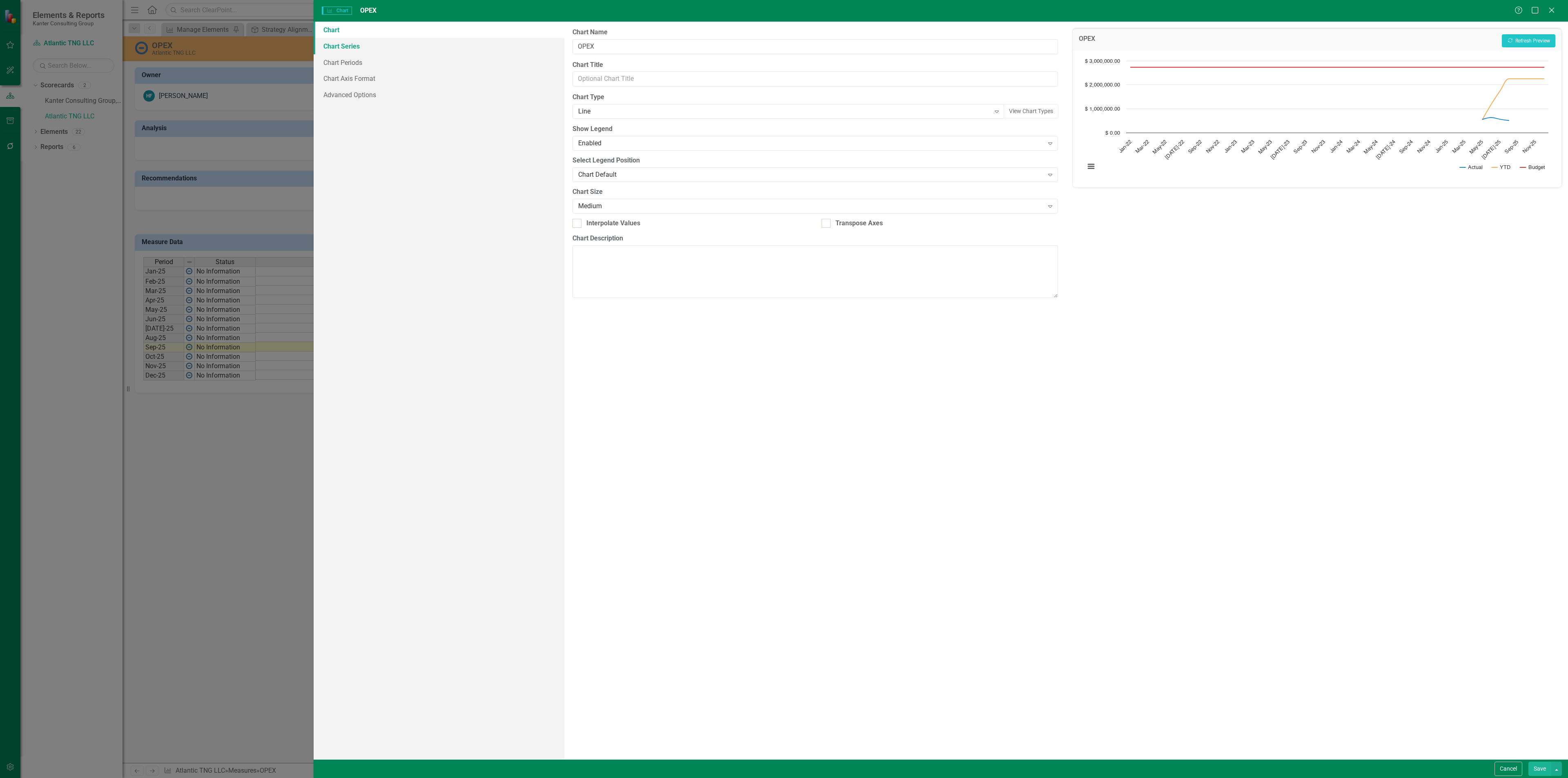
click at [405, 50] on link "Chart Series" at bounding box center [439, 46] width 251 height 16
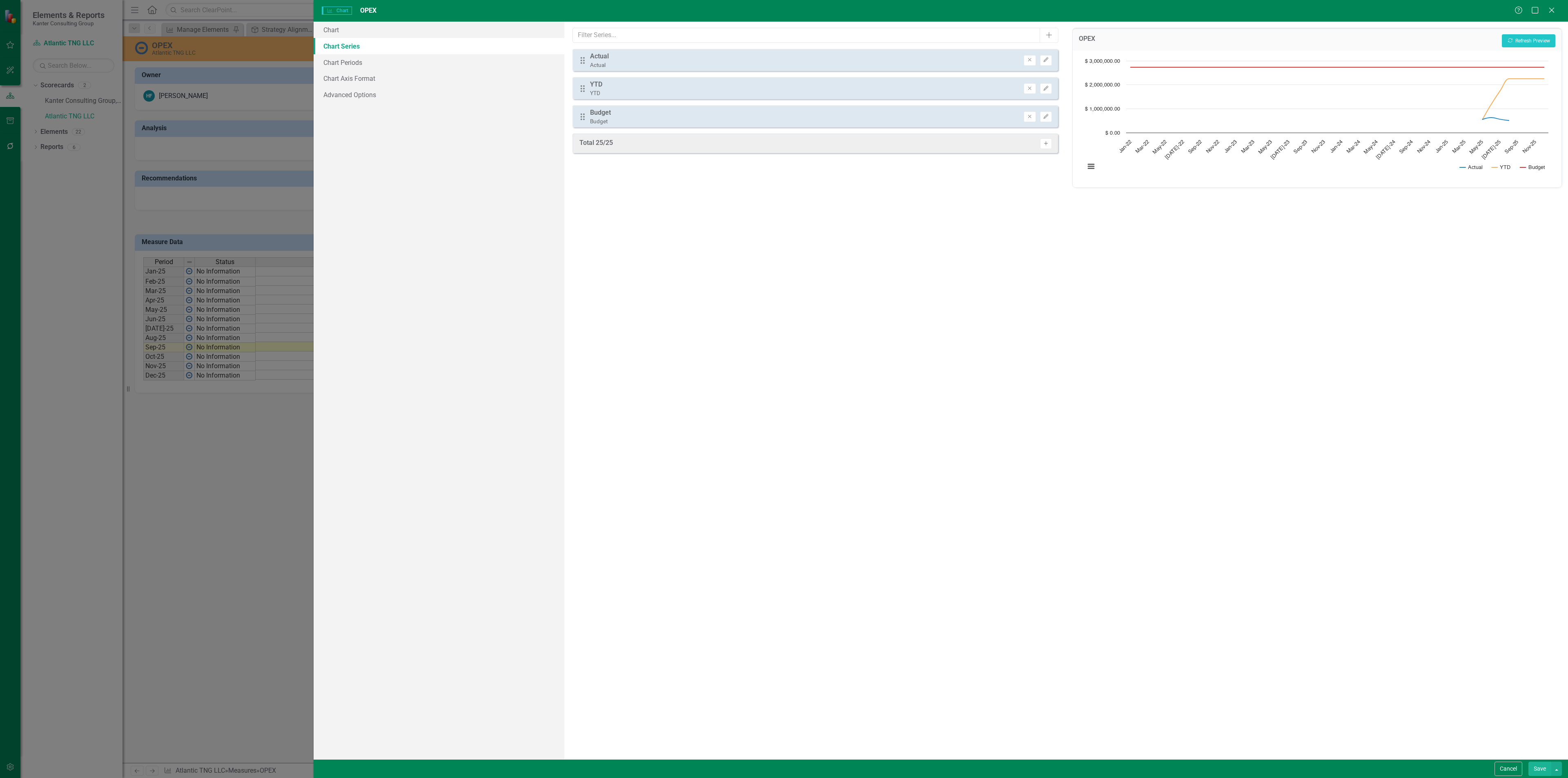
click at [1046, 144] on icon "Activate" at bounding box center [1046, 144] width 6 height 5
click at [1543, 39] on button "Recalculate Refresh Preview" at bounding box center [1528, 40] width 54 height 13
click at [355, 64] on link "Chart Periods" at bounding box center [439, 62] width 251 height 16
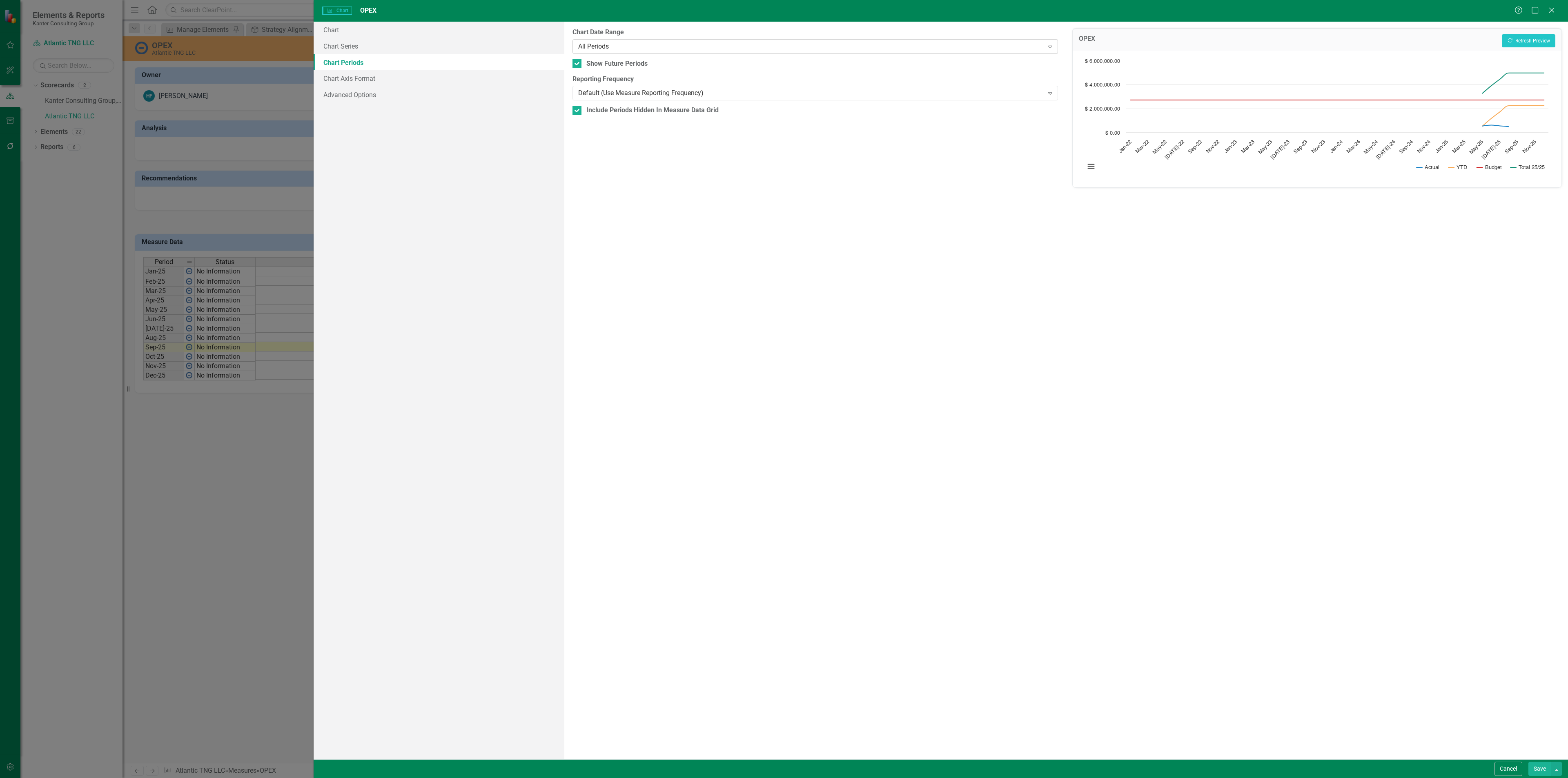
click at [604, 50] on div "All Periods" at bounding box center [810, 46] width 465 height 9
click at [620, 80] on input "N Periods" at bounding box center [815, 78] width 486 height 15
type input "6"
click at [612, 99] on div "Show Future Periods" at bounding box center [617, 96] width 61 height 9
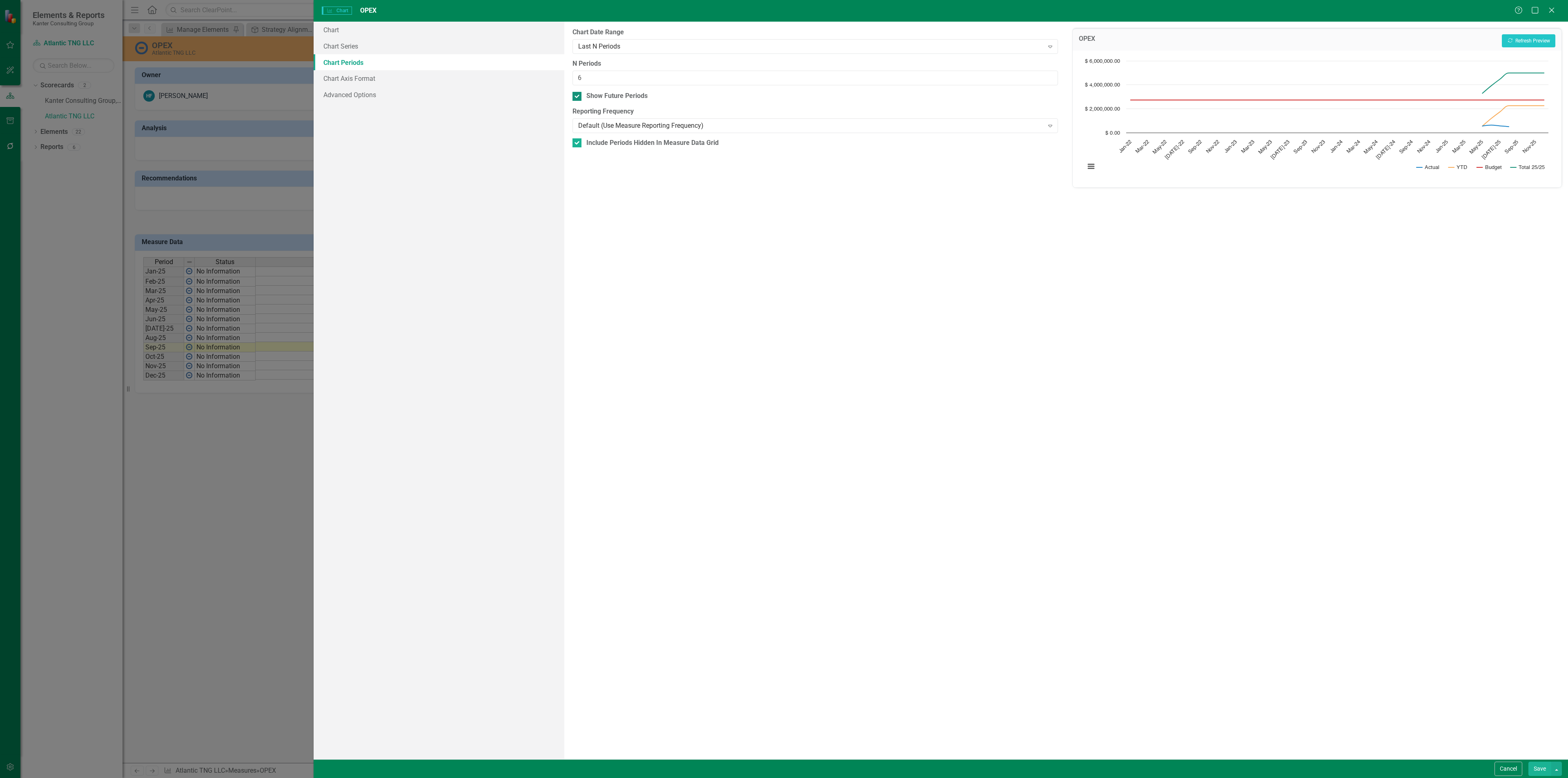
click at [578, 97] on input "Show Future Periods" at bounding box center [575, 95] width 6 height 6
checkbox input "false"
click at [1528, 40] on button "Recalculate Refresh Preview" at bounding box center [1528, 40] width 54 height 13
click at [350, 29] on link "Chart" at bounding box center [439, 30] width 251 height 16
click at [646, 113] on div "Line" at bounding box center [784, 111] width 411 height 9
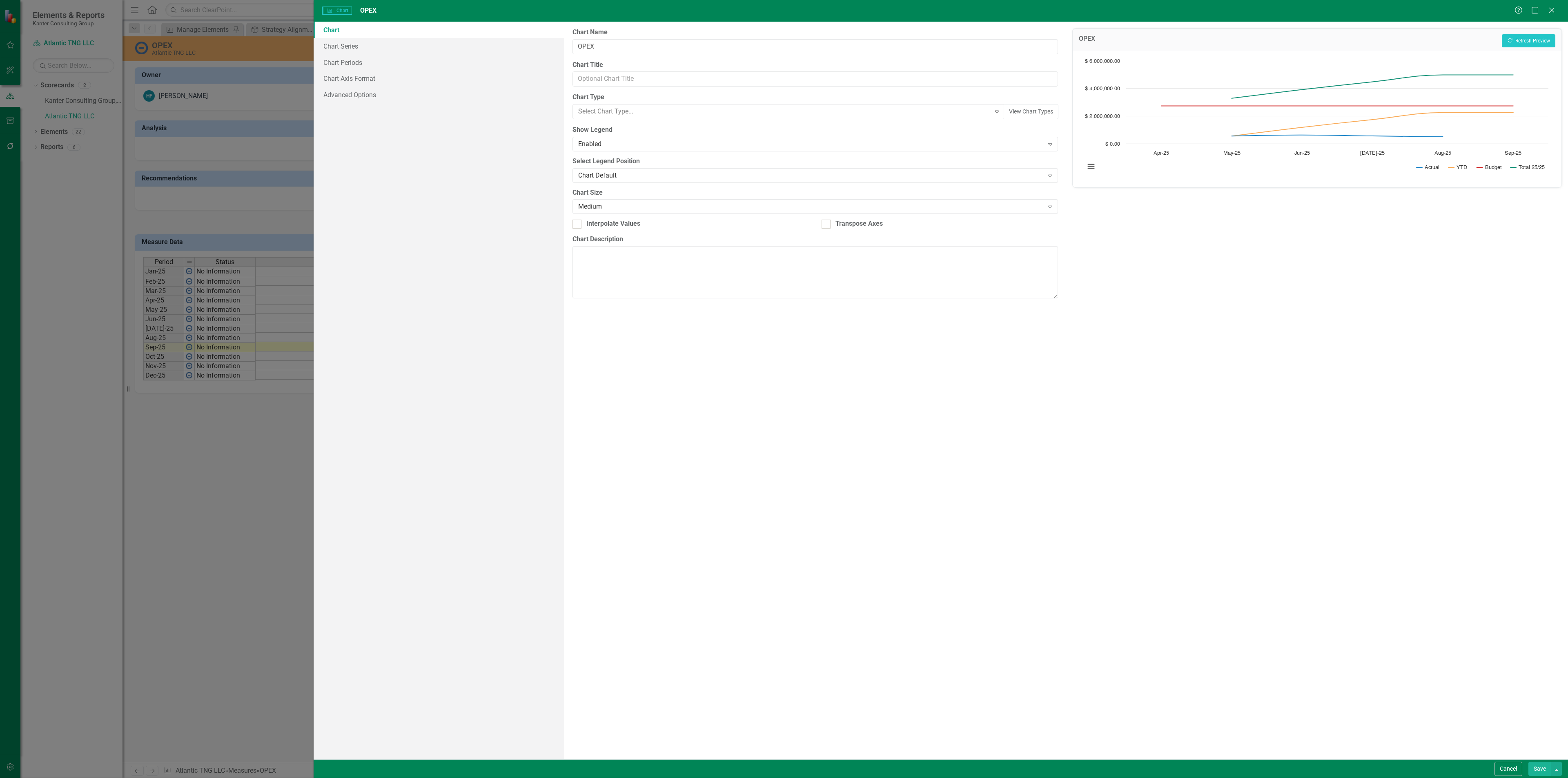
scroll to position [0, 0]
click at [1521, 44] on button "Recalculate Refresh Preview" at bounding box center [1528, 40] width 54 height 13
click at [711, 112] on div "Line" at bounding box center [784, 111] width 411 height 9
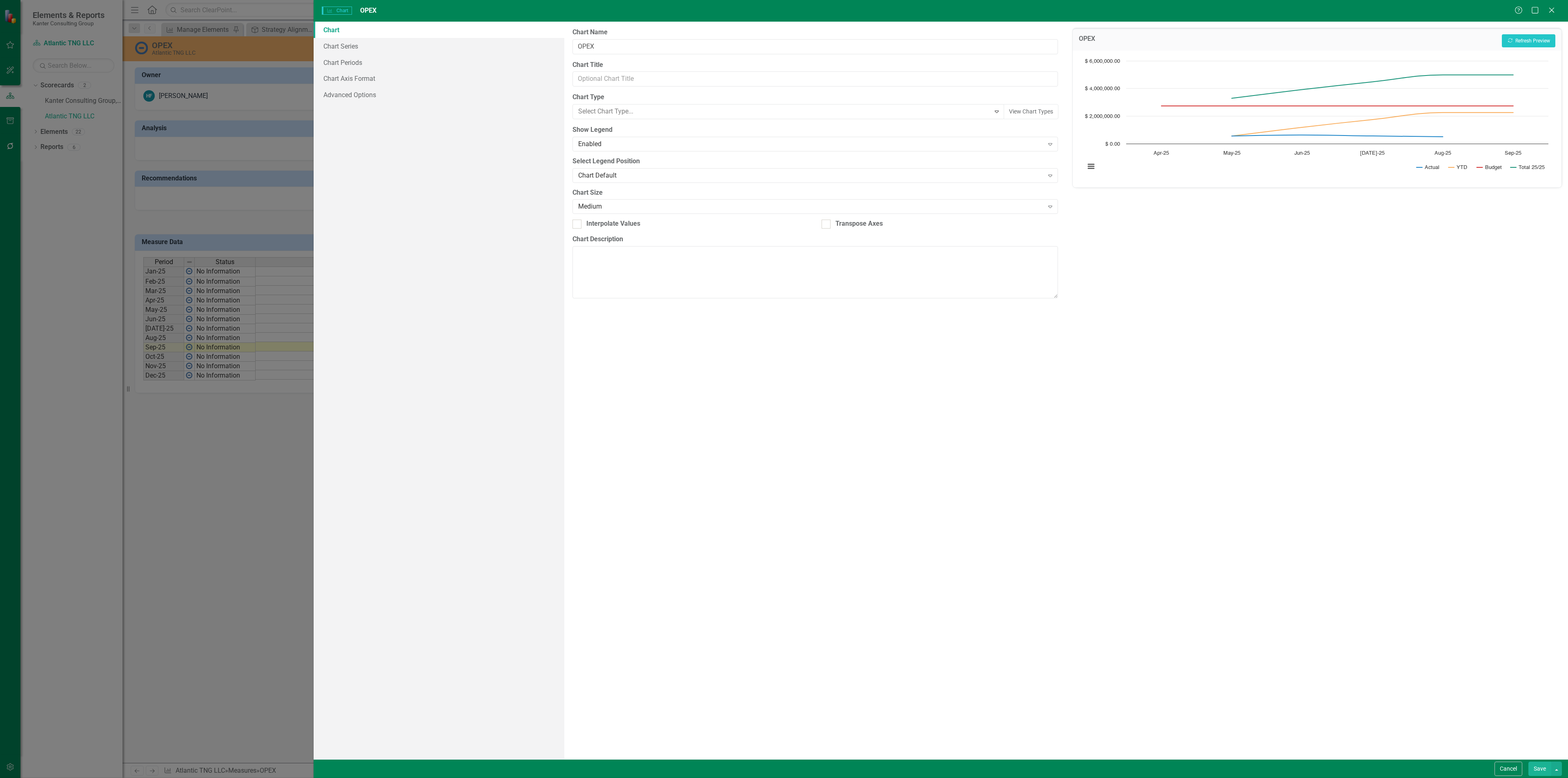
click at [1521, 38] on button "Recalculate Refresh Preview" at bounding box center [1528, 40] width 54 height 13
click at [783, 112] on div "Line with Markers" at bounding box center [784, 111] width 411 height 9
click at [731, 754] on div "Spline" at bounding box center [786, 758] width 1555 height 9
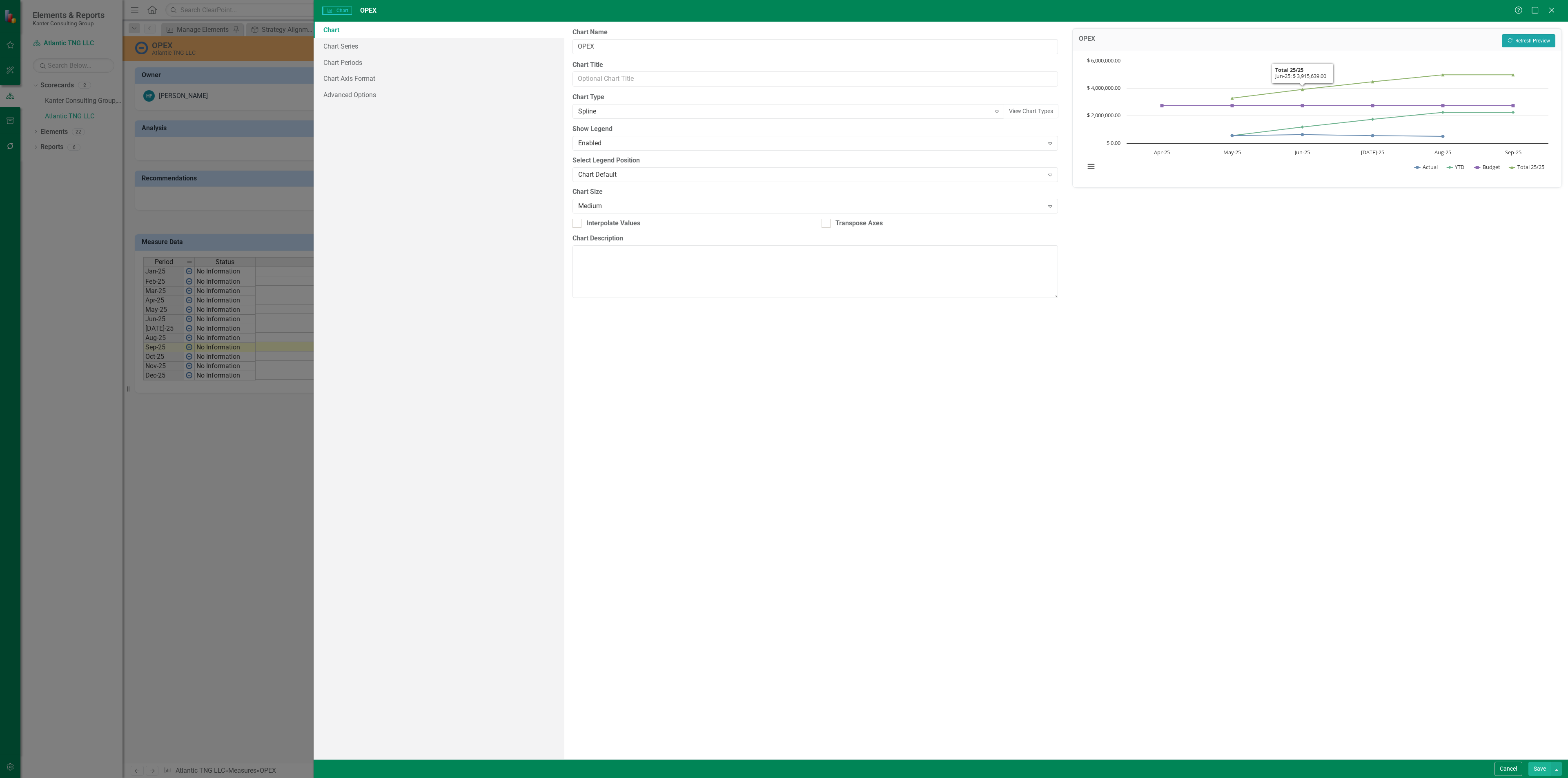
click at [1542, 38] on button "Recalculate Refresh Preview" at bounding box center [1528, 40] width 54 height 13
click at [738, 115] on div "Spline" at bounding box center [784, 111] width 411 height 9
click at [722, 754] on div "Spline with Markers" at bounding box center [786, 758] width 1555 height 9
click at [1534, 43] on button "Recalculate Refresh Preview" at bounding box center [1528, 40] width 54 height 13
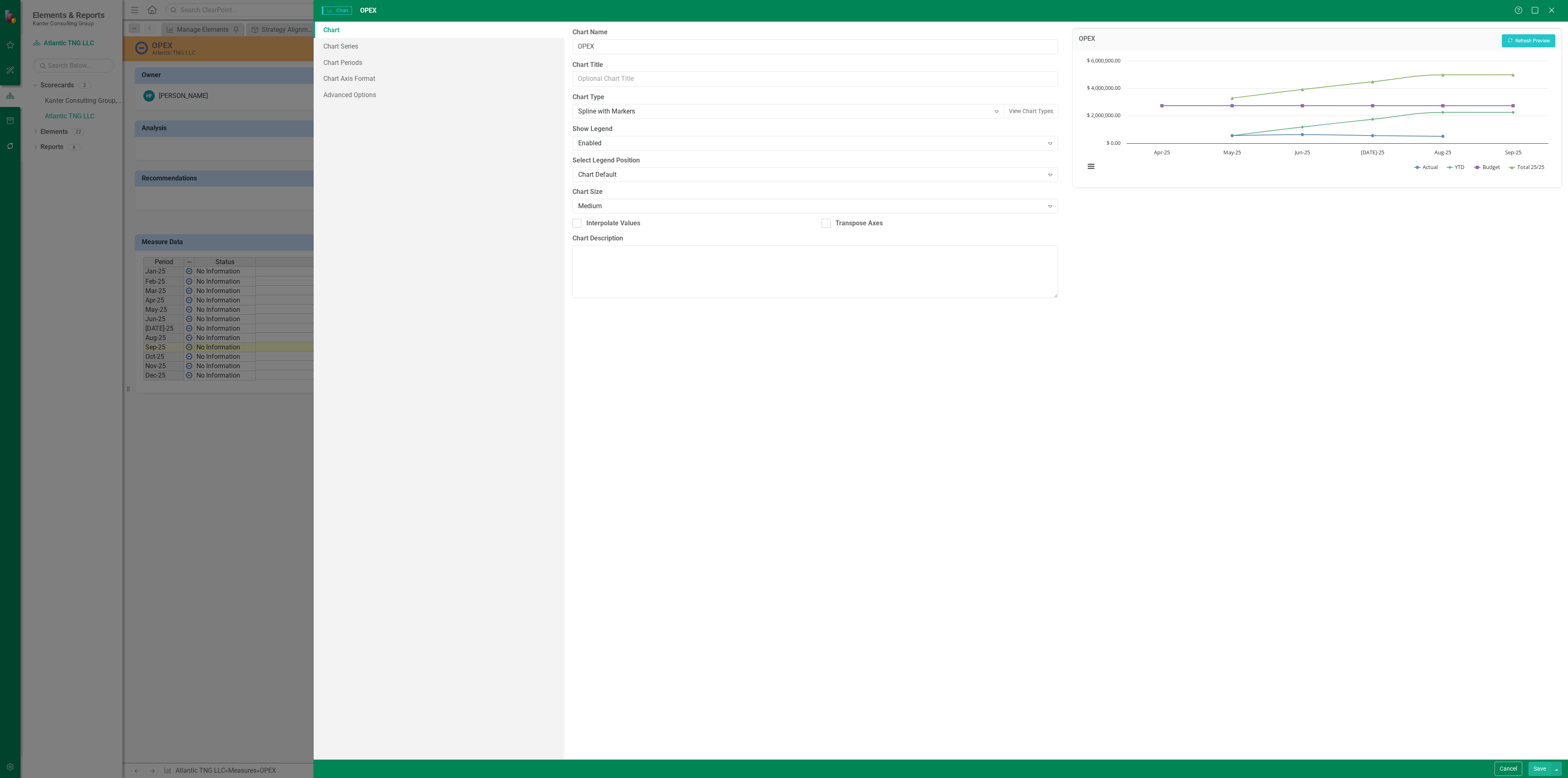
drag, startPoint x: 1534, startPoint y: 43, endPoint x: 1344, endPoint y: 34, distance: 190.2
click at [1344, 34] on div "OPEX Recalculate Refresh Preview" at bounding box center [1317, 39] width 489 height 22
click at [368, 48] on link "Chart Series" at bounding box center [439, 46] width 251 height 16
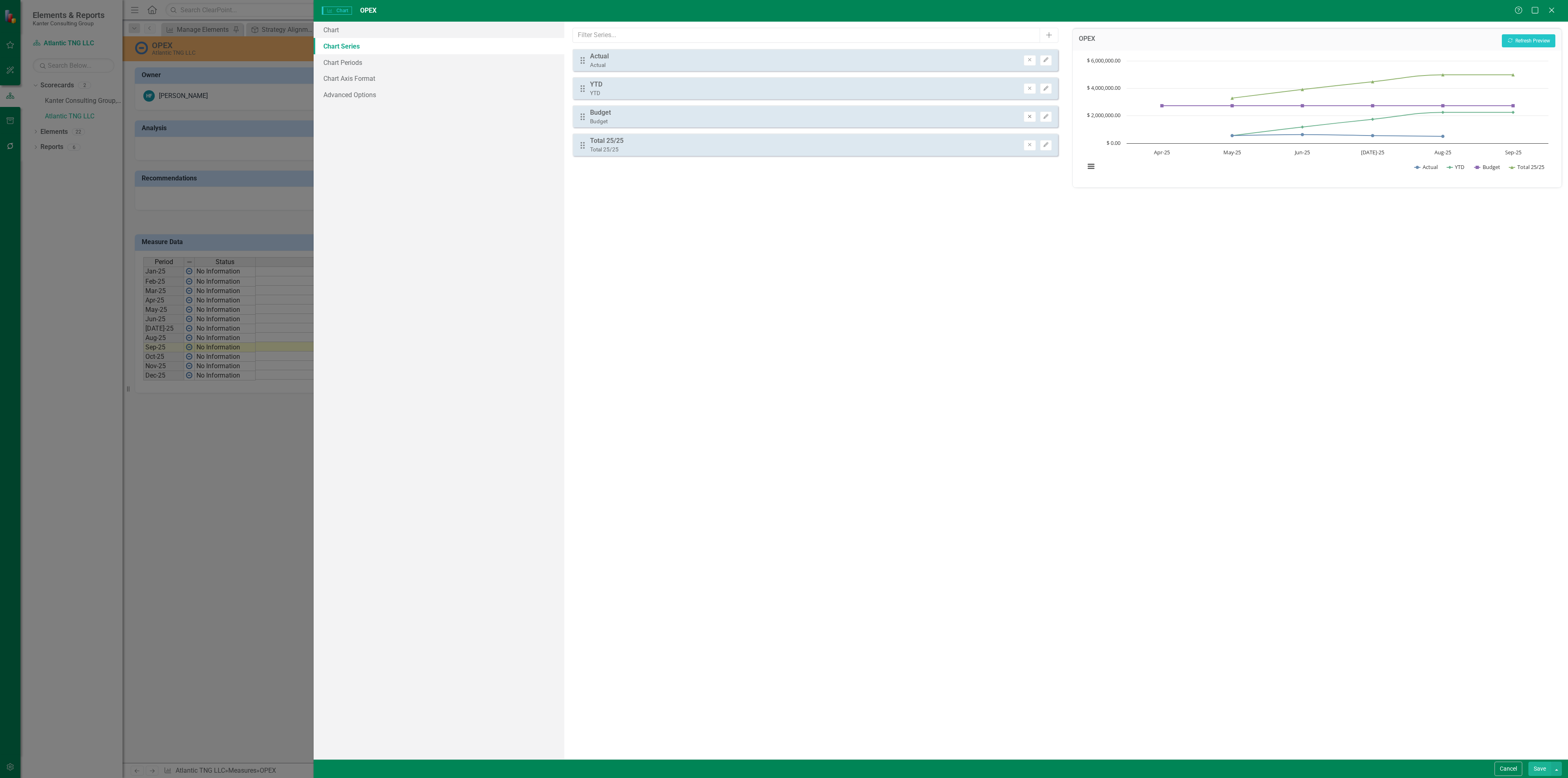
click at [1030, 118] on icon "Remove" at bounding box center [1030, 117] width 6 height 5
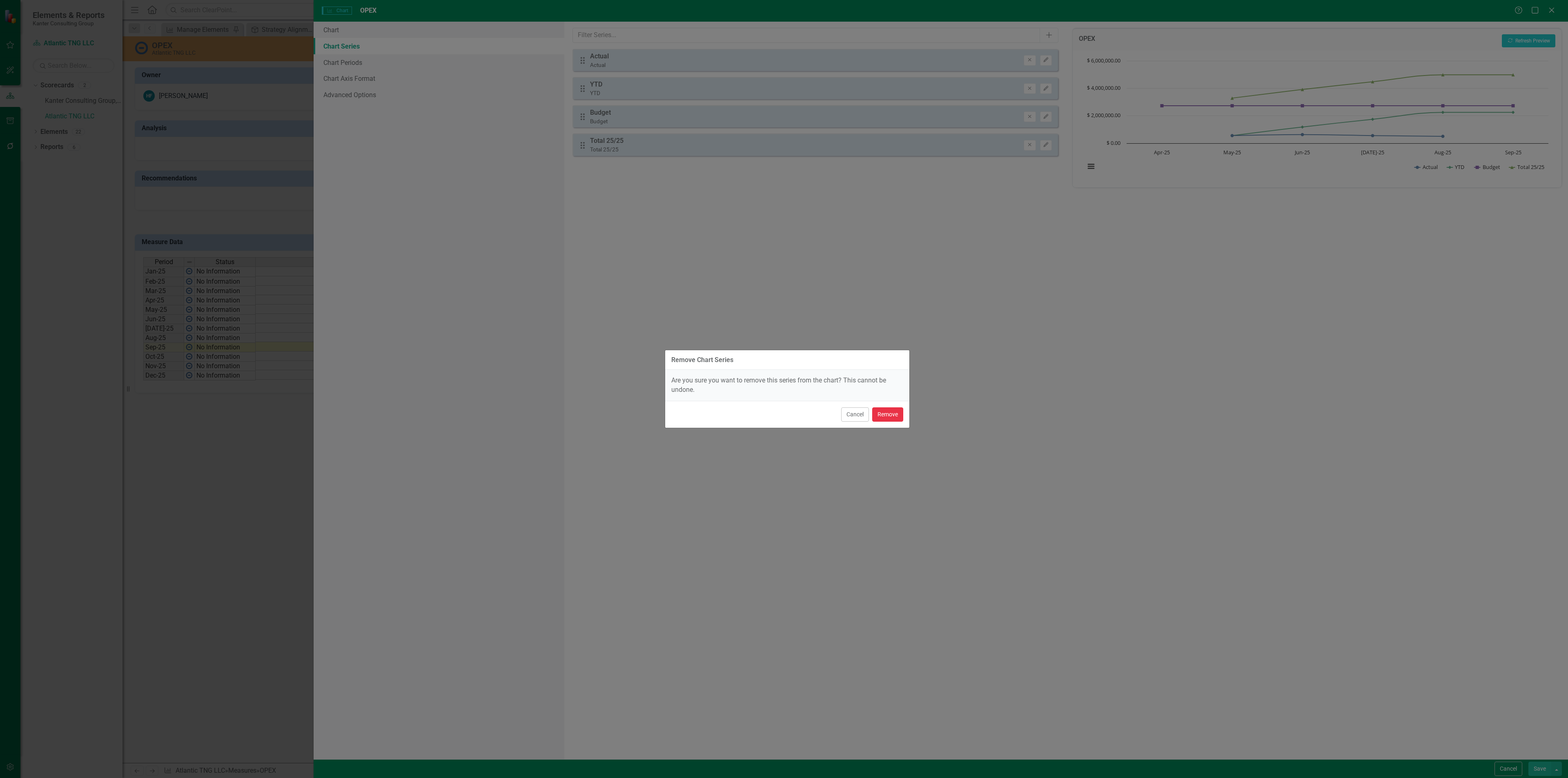
click at [886, 418] on button "Remove" at bounding box center [888, 415] width 31 height 14
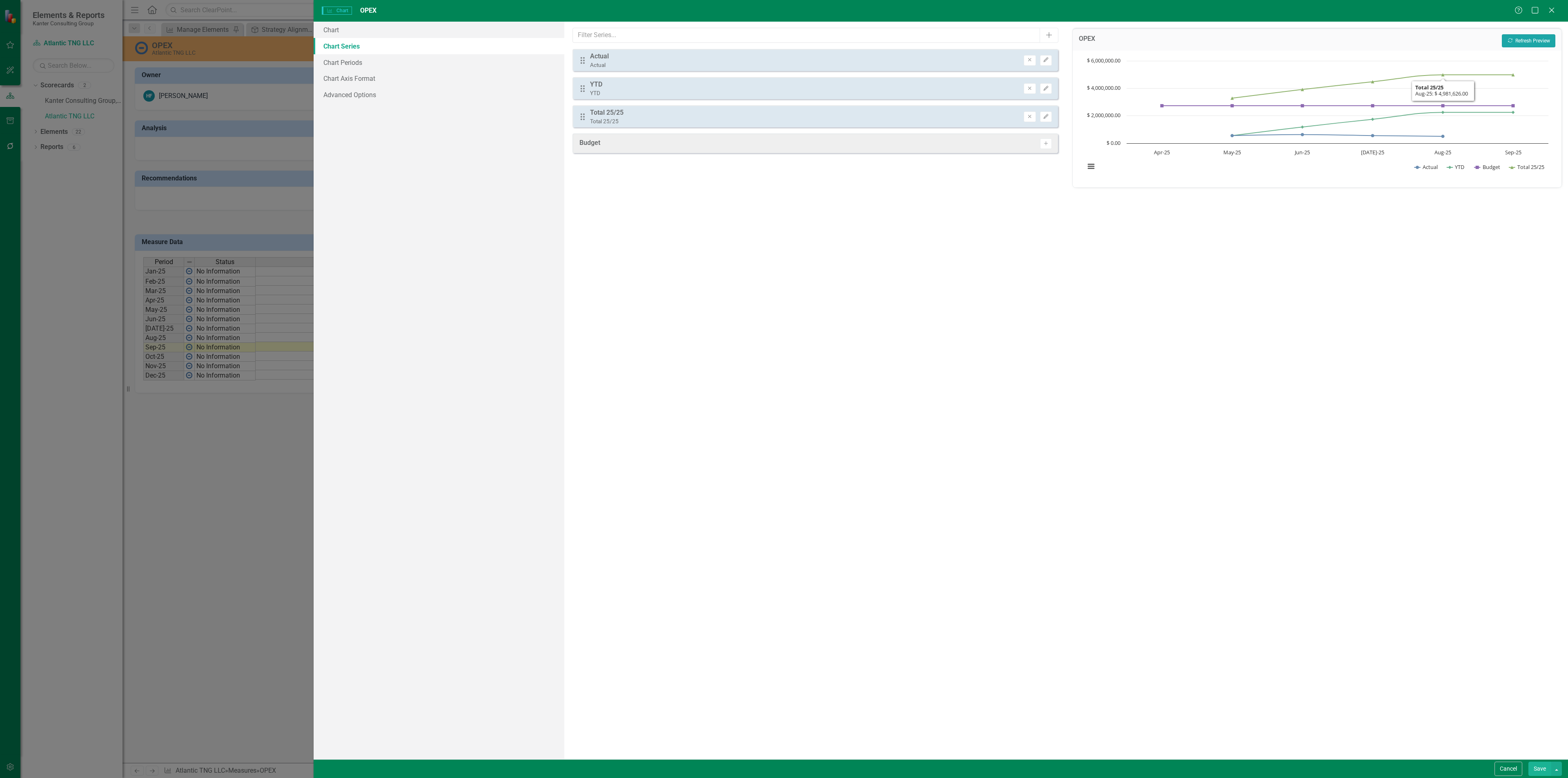
click at [1523, 37] on button "Recalculate Refresh Preview" at bounding box center [1528, 40] width 54 height 13
click at [1537, 768] on button "Save" at bounding box center [1539, 769] width 23 height 14
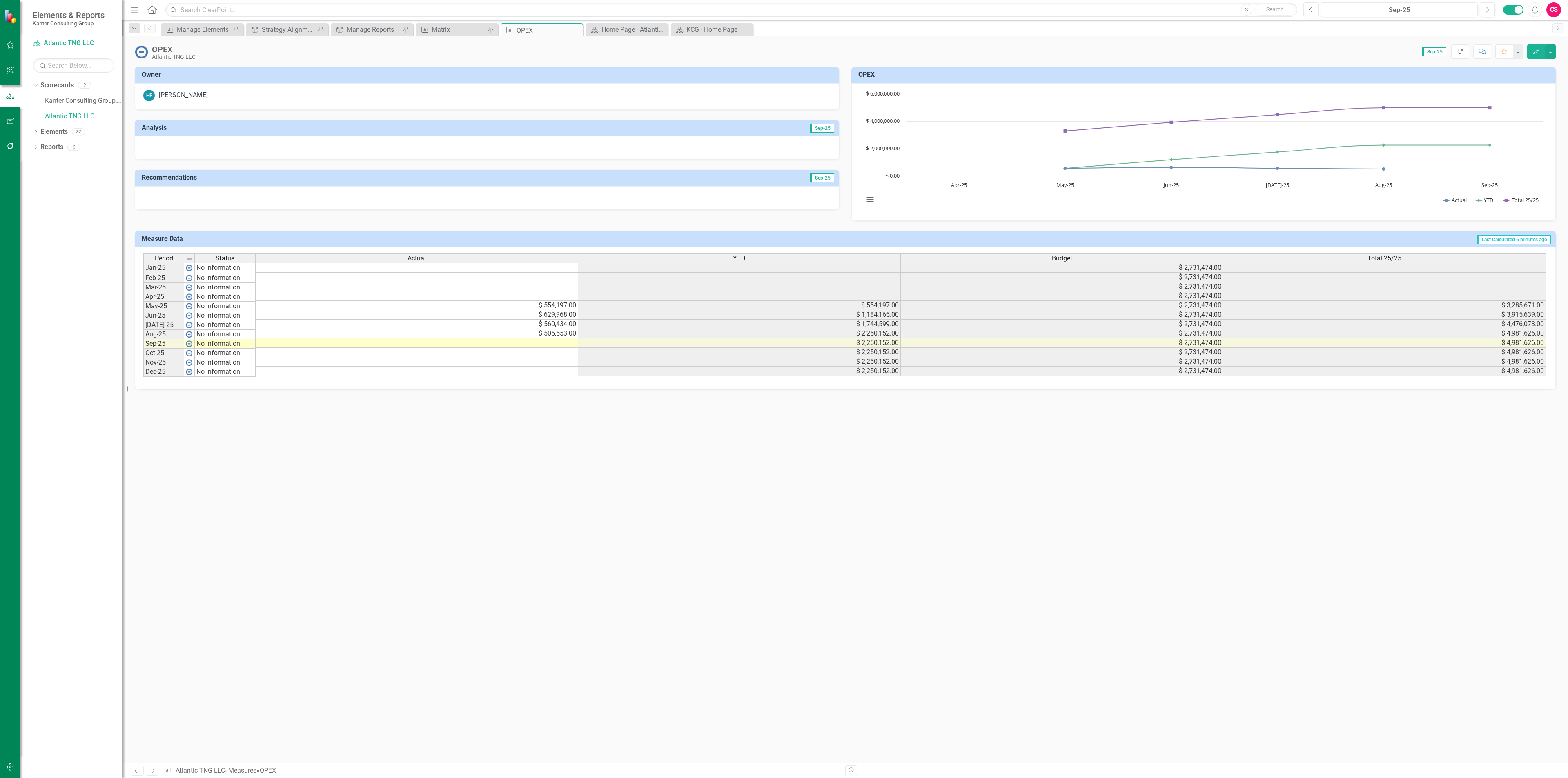
click at [1303, 6] on button "Previous" at bounding box center [1311, 10] width 15 height 15
click at [591, 144] on div at bounding box center [486, 148] width 704 height 24
click at [593, 144] on div at bounding box center [486, 148] width 704 height 24
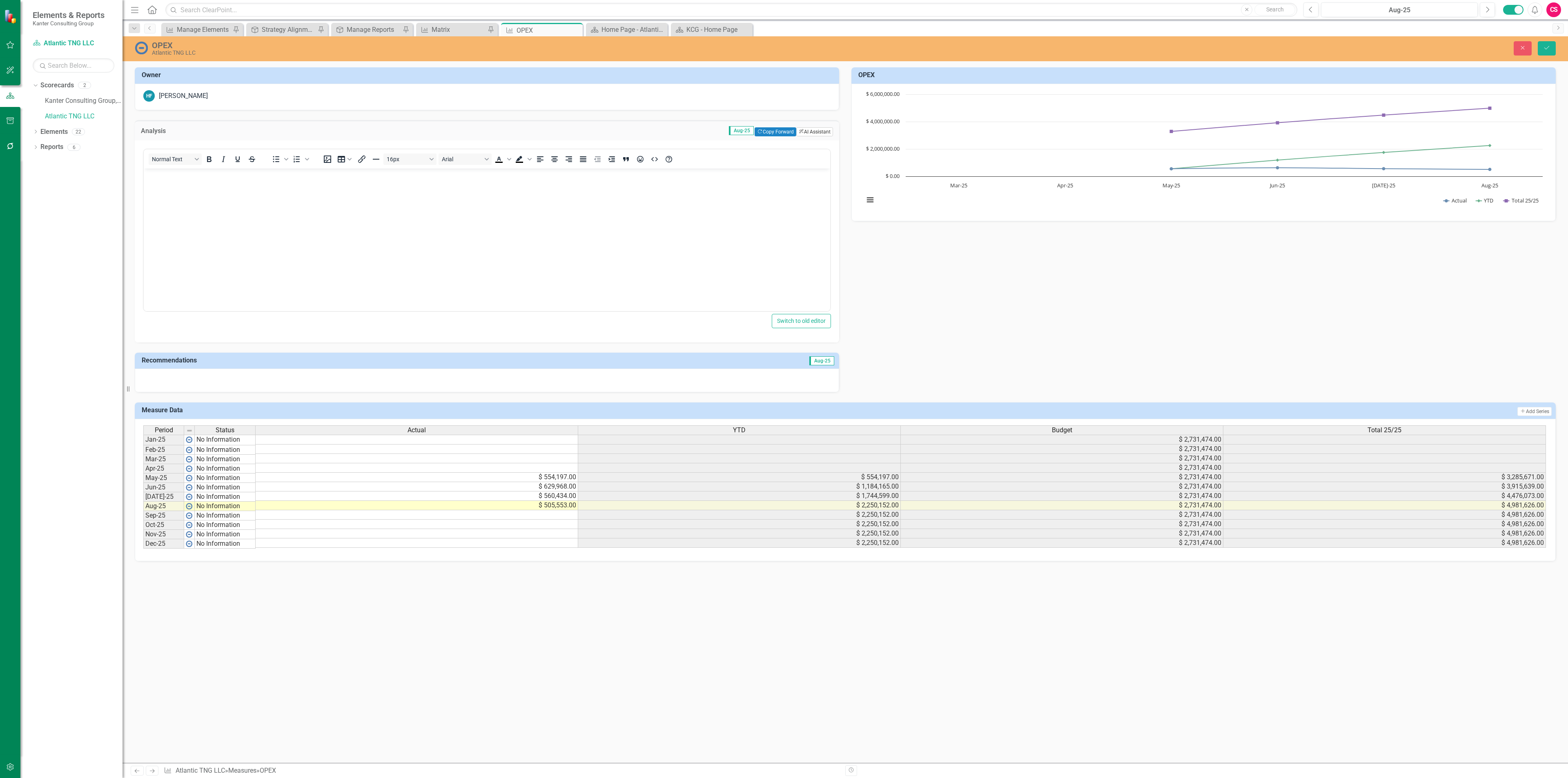
click at [804, 134] on button "ClearPoint AI AI Assistant" at bounding box center [814, 132] width 37 height 9
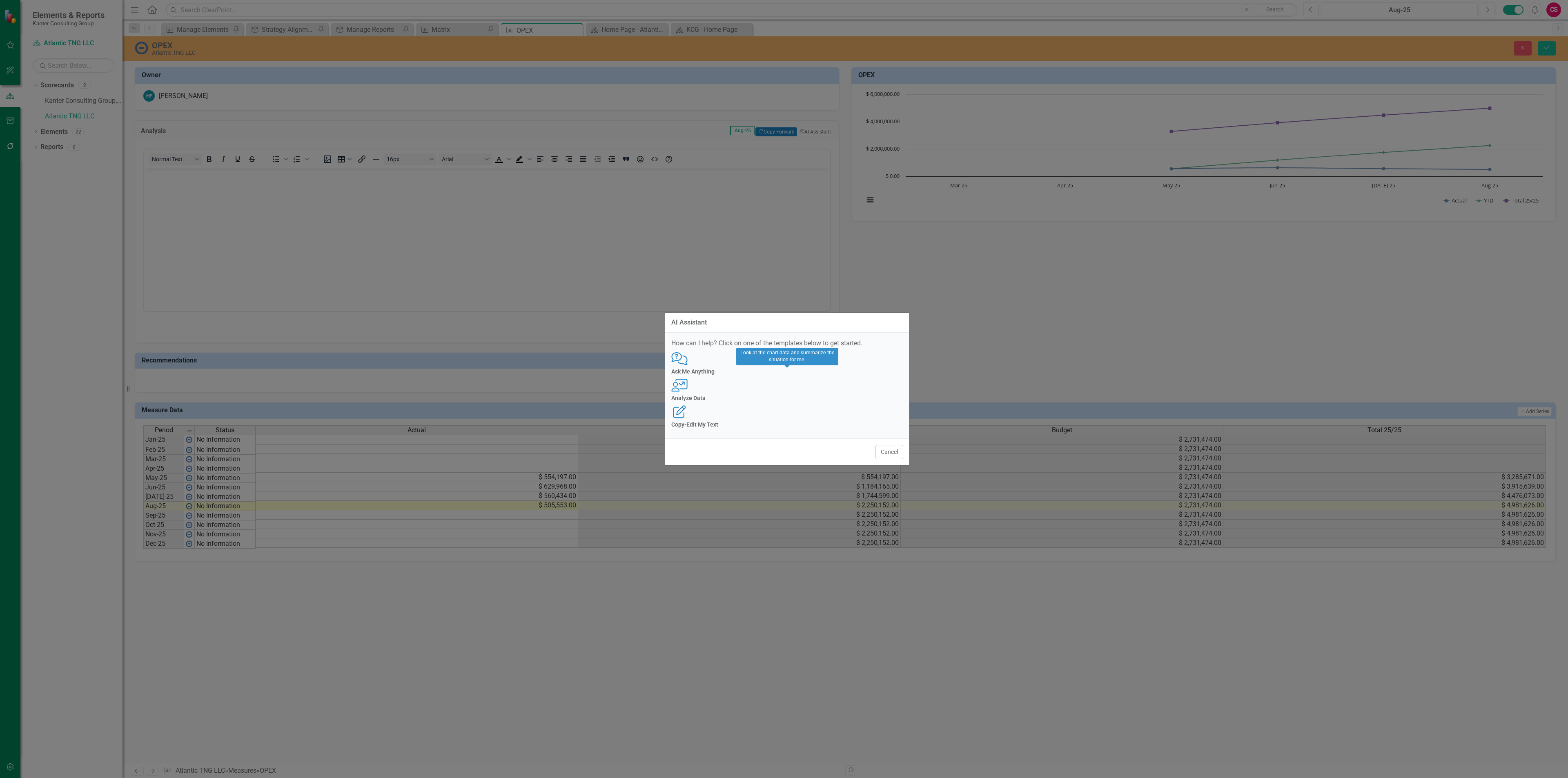
click at [792, 390] on div "User with Chart Analyze Data" at bounding box center [787, 390] width 232 height 22
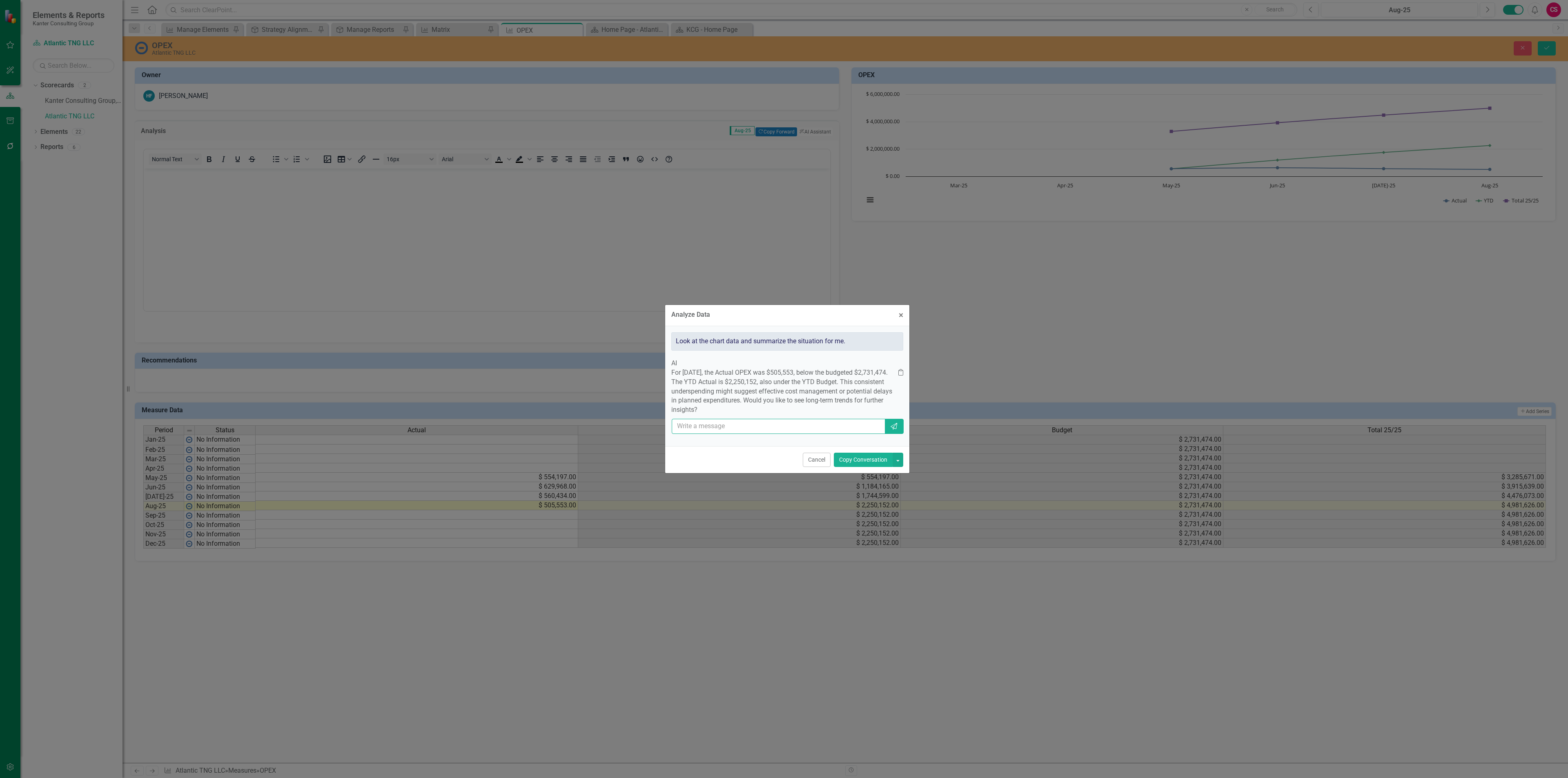
click at [837, 431] on input "text" at bounding box center [779, 426] width 214 height 15
type input "yes"
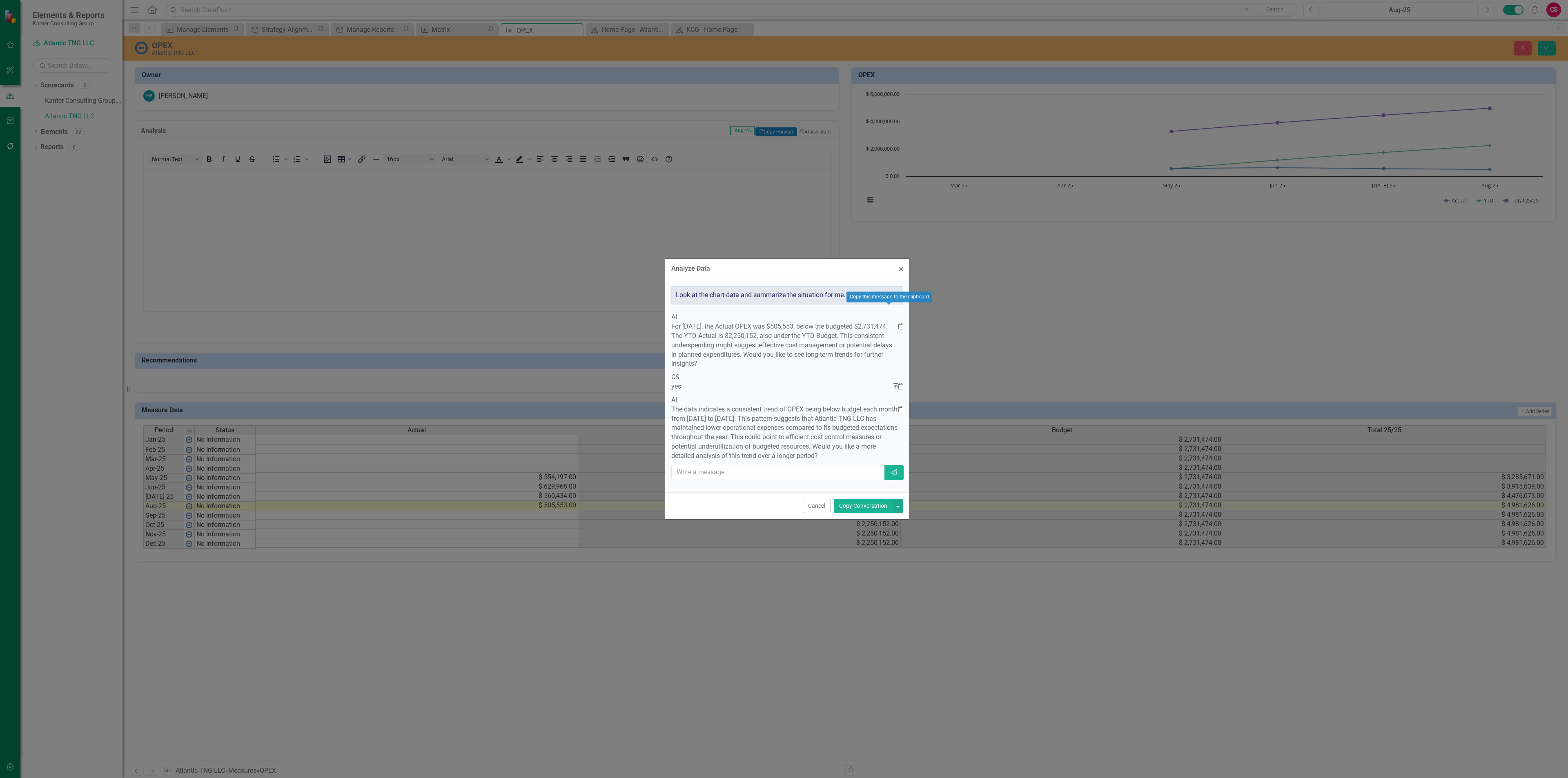
click at [898, 323] on icon "Clipboard" at bounding box center [901, 326] width 5 height 6
click at [849, 513] on button "Copy Conversation" at bounding box center [863, 505] width 59 height 14
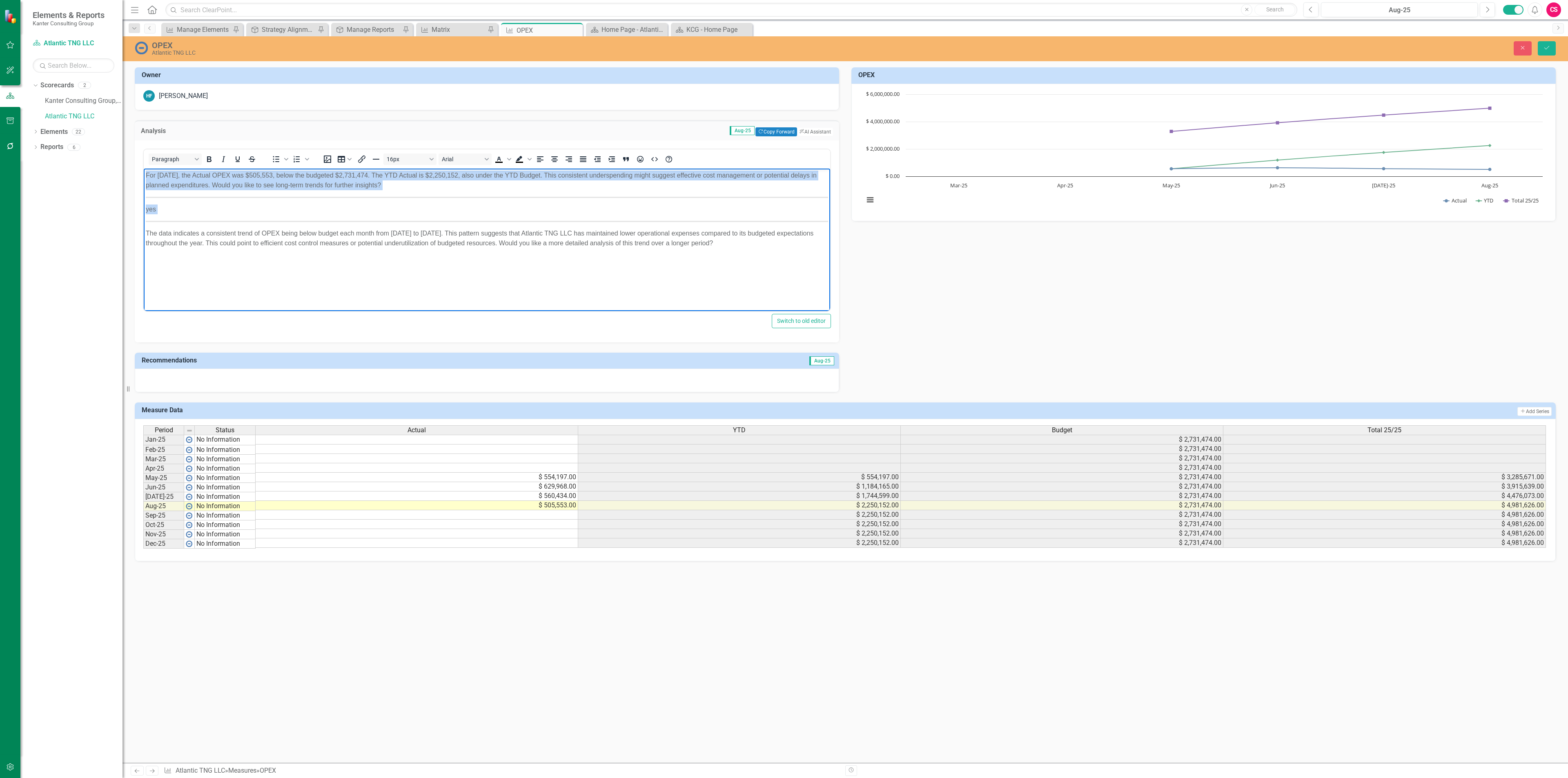
drag, startPoint x: 146, startPoint y: 233, endPoint x: 146, endPoint y: 193, distance: 40.0
click at [146, 193] on body "For [DATE], the Actual OPEX was $505,553, below the budgeted $2,731,474. The YT…" at bounding box center [487, 229] width 687 height 123
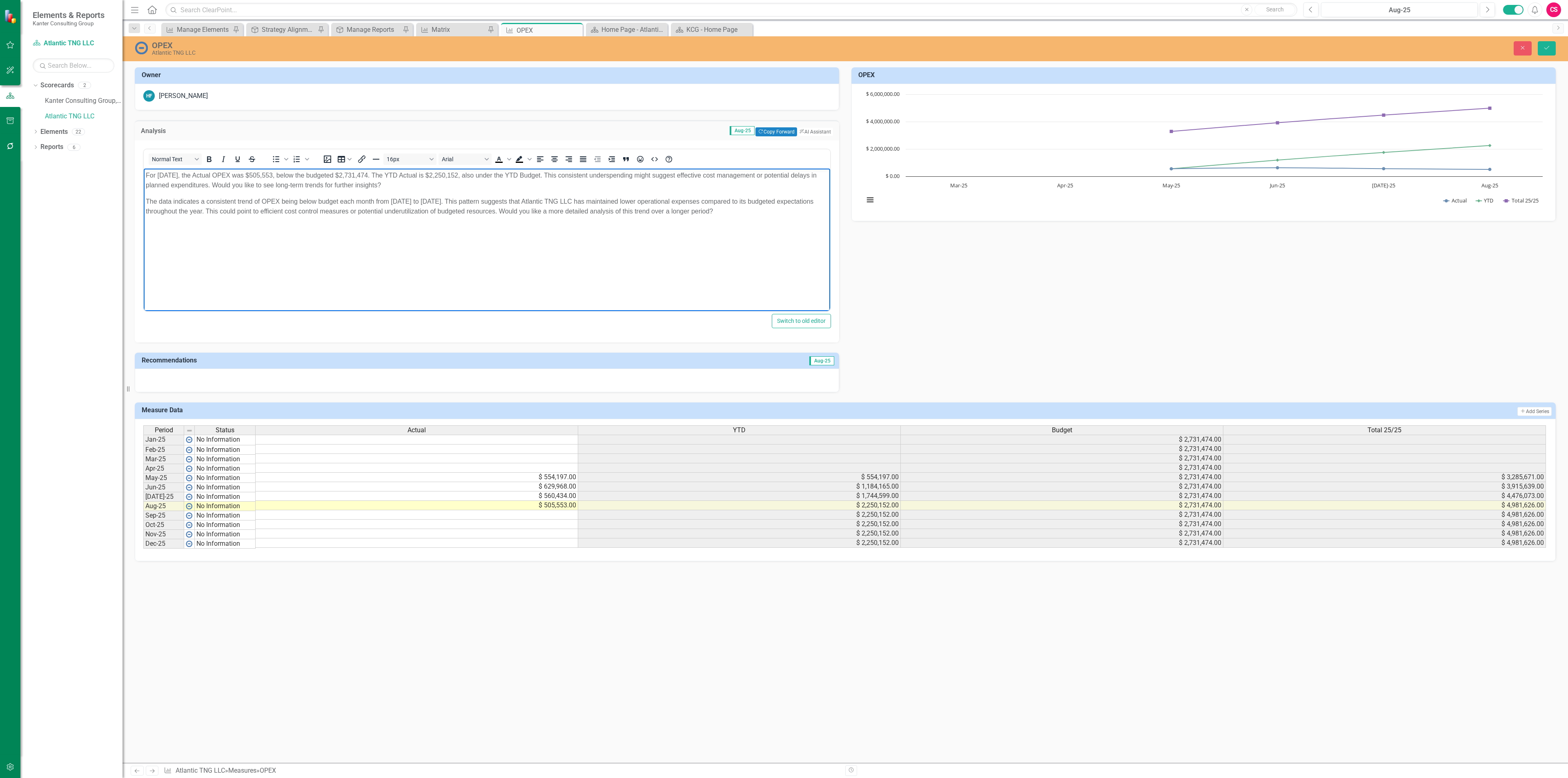
drag, startPoint x: 393, startPoint y: 184, endPoint x: 218, endPoint y: 184, distance: 175.0
click at [218, 184] on p "For [DATE], the Actual OPEX was $505,553, below the budgeted $2,731,474. The YT…" at bounding box center [487, 180] width 682 height 19
click at [1547, 49] on icon "Save" at bounding box center [1547, 47] width 7 height 6
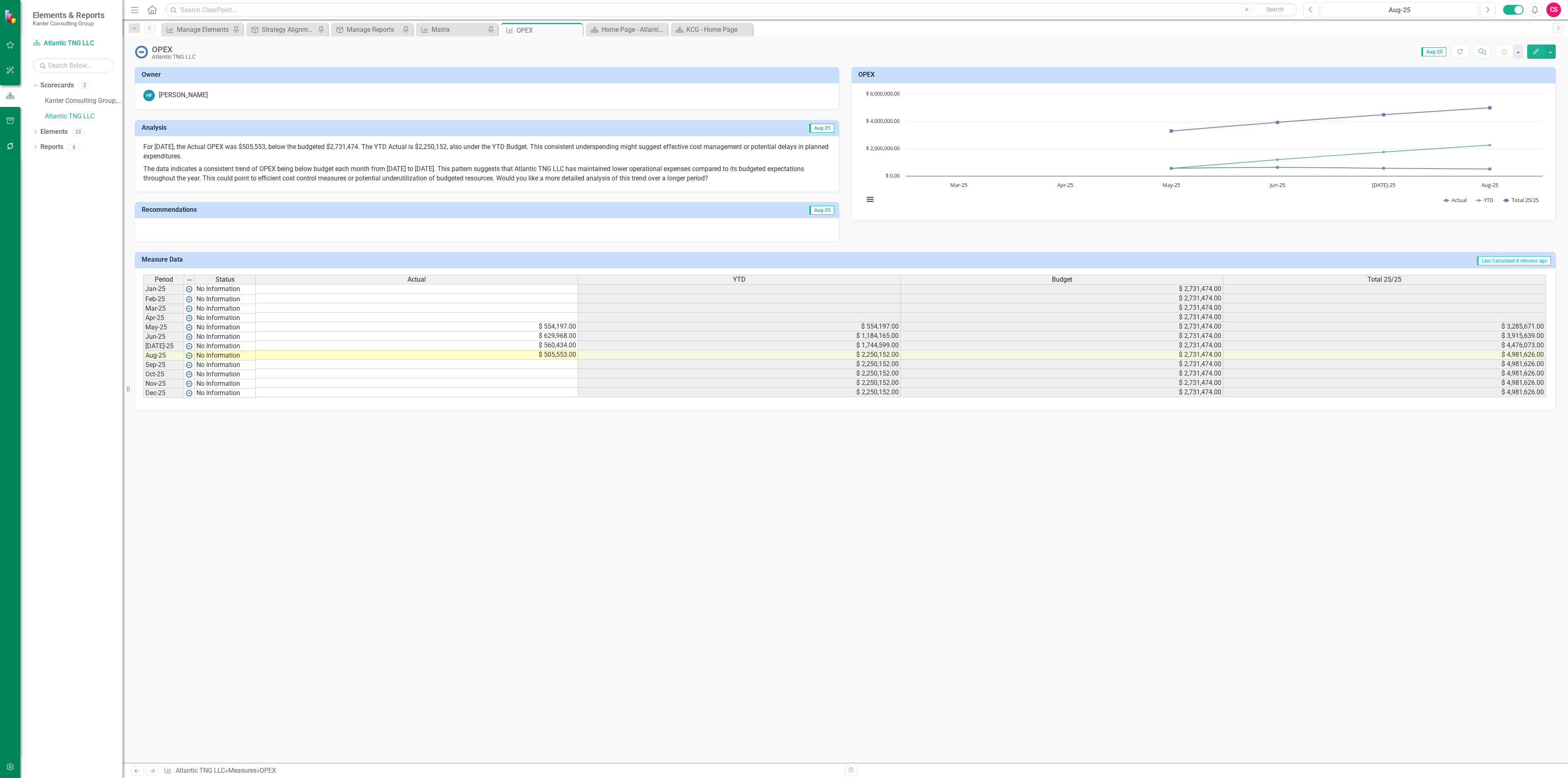
click at [372, 232] on div at bounding box center [486, 230] width 704 height 24
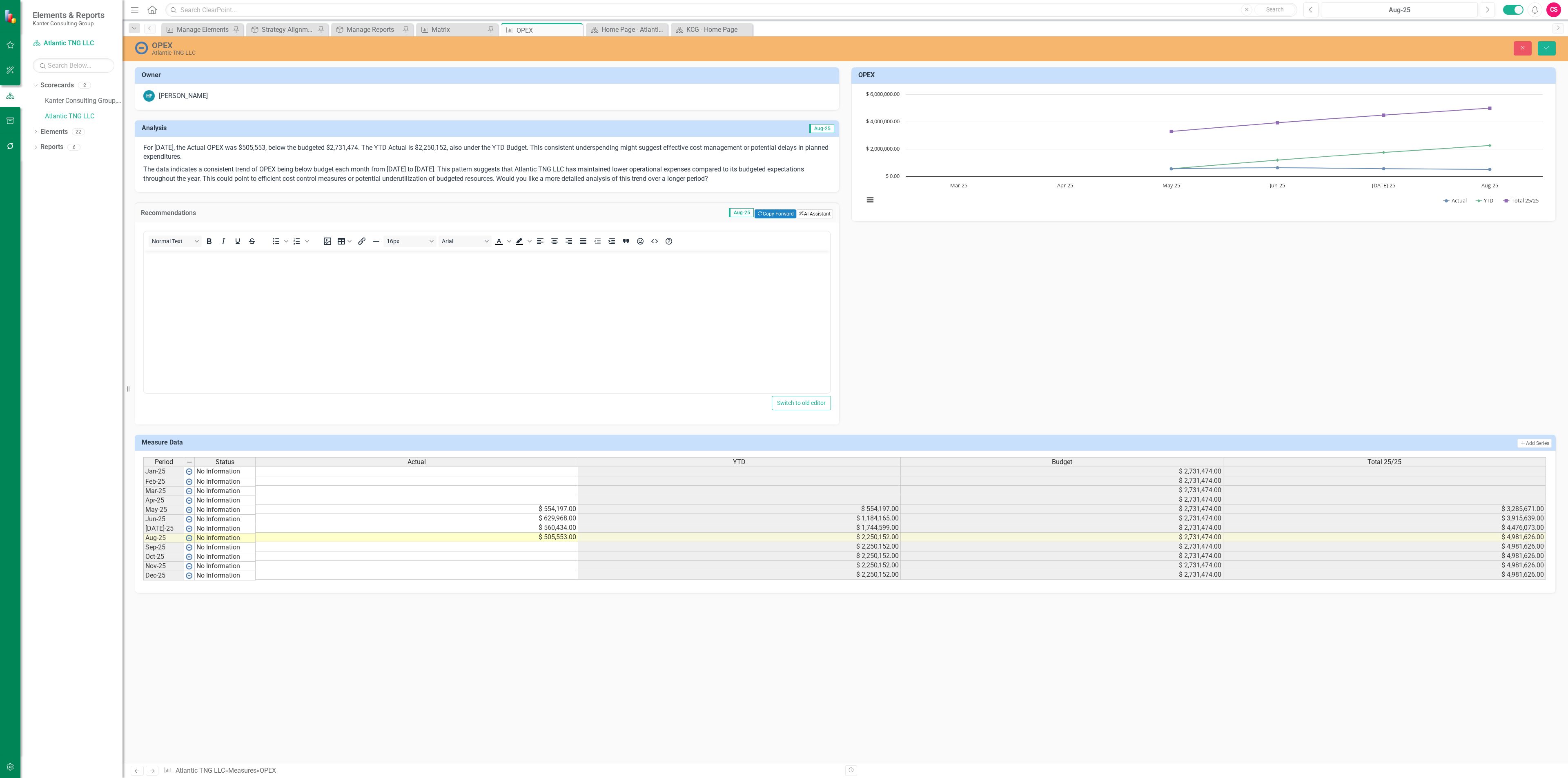
click at [810, 217] on button "ClearPoint AI AI Assistant" at bounding box center [814, 213] width 37 height 9
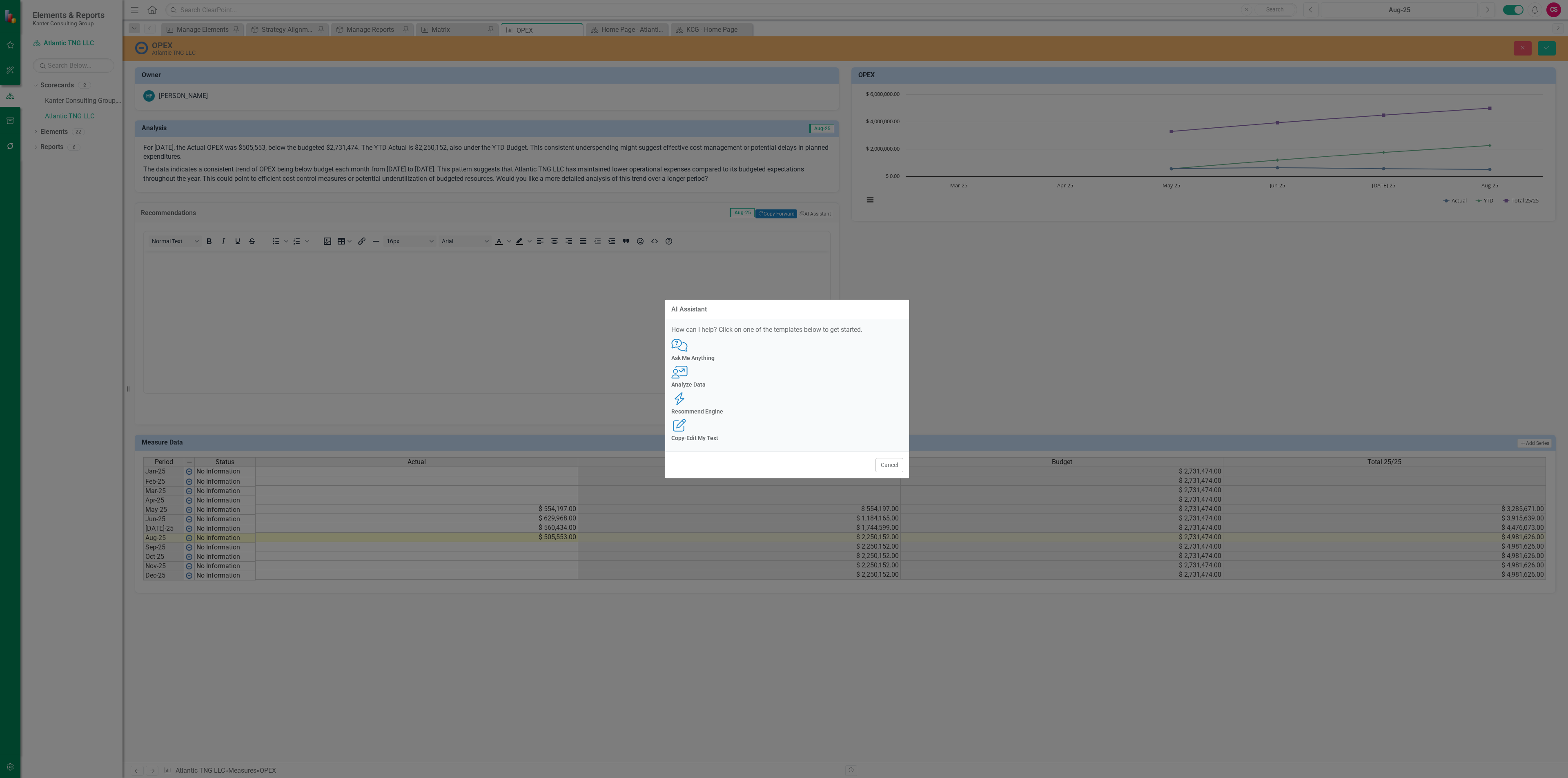
click at [817, 409] on h4 "Recommend Engine" at bounding box center [787, 412] width 232 height 6
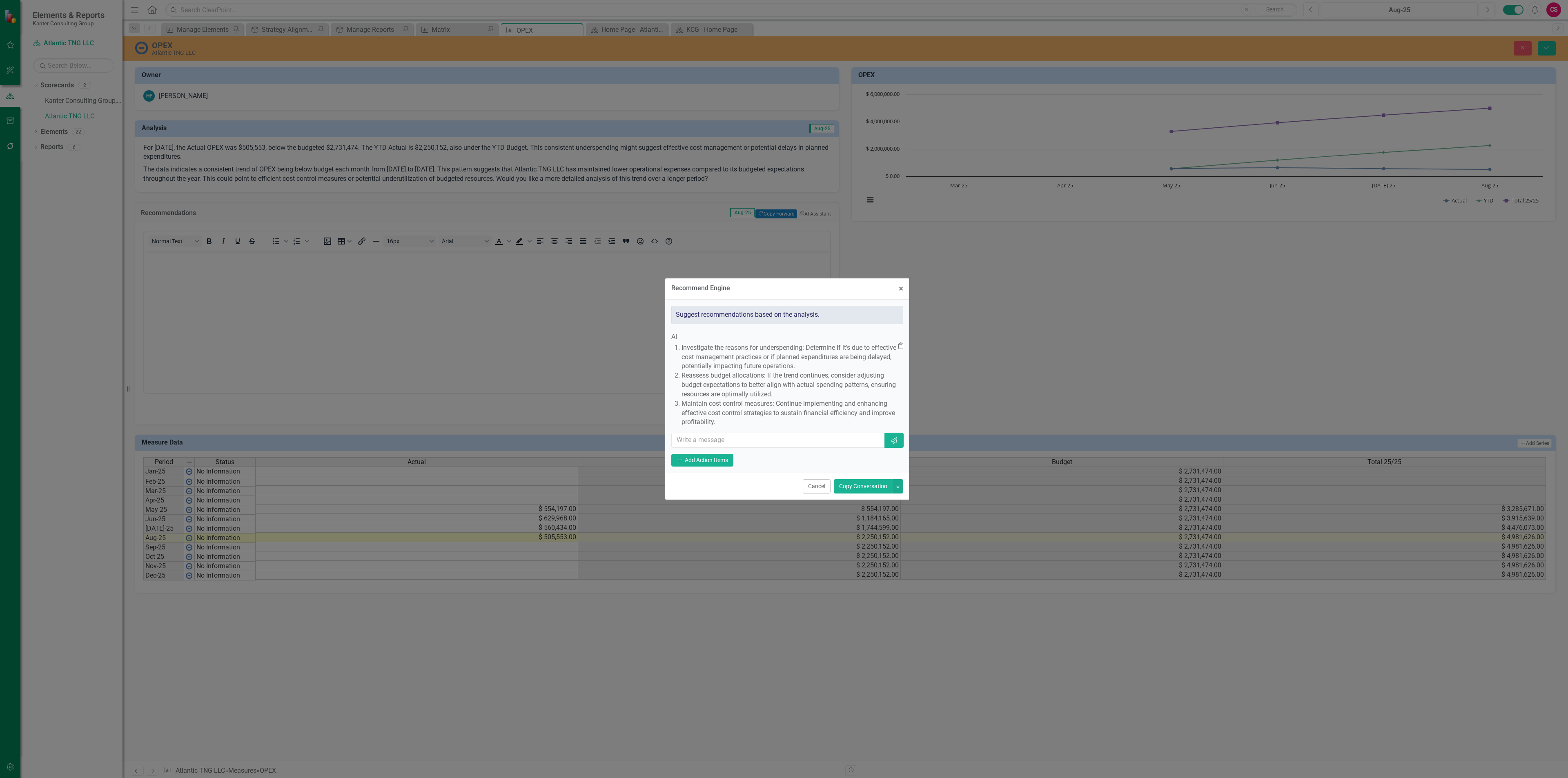
click at [855, 493] on button "Copy Conversation" at bounding box center [863, 486] width 59 height 14
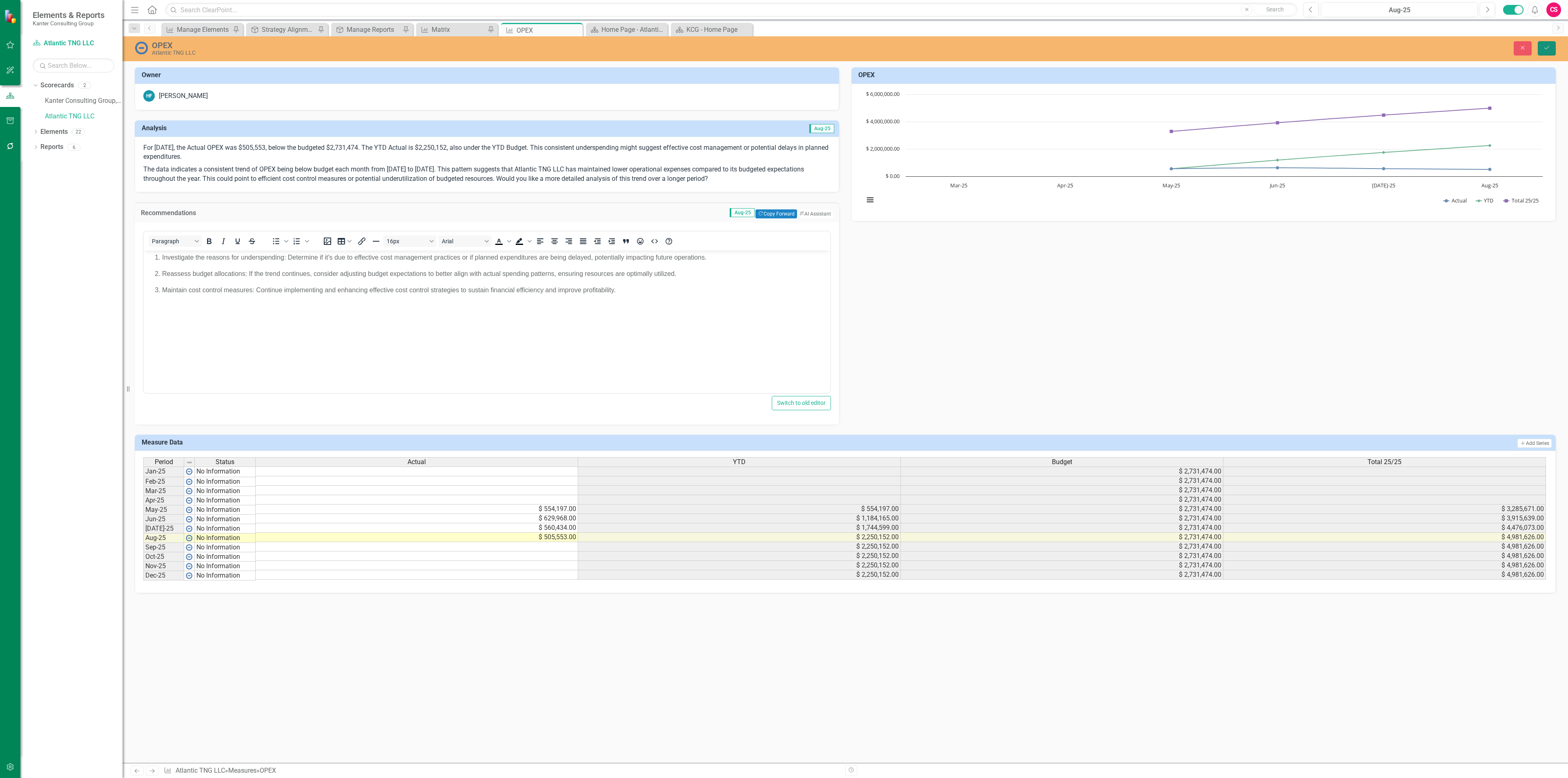
click at [1542, 49] on button "Save" at bounding box center [1546, 48] width 18 height 14
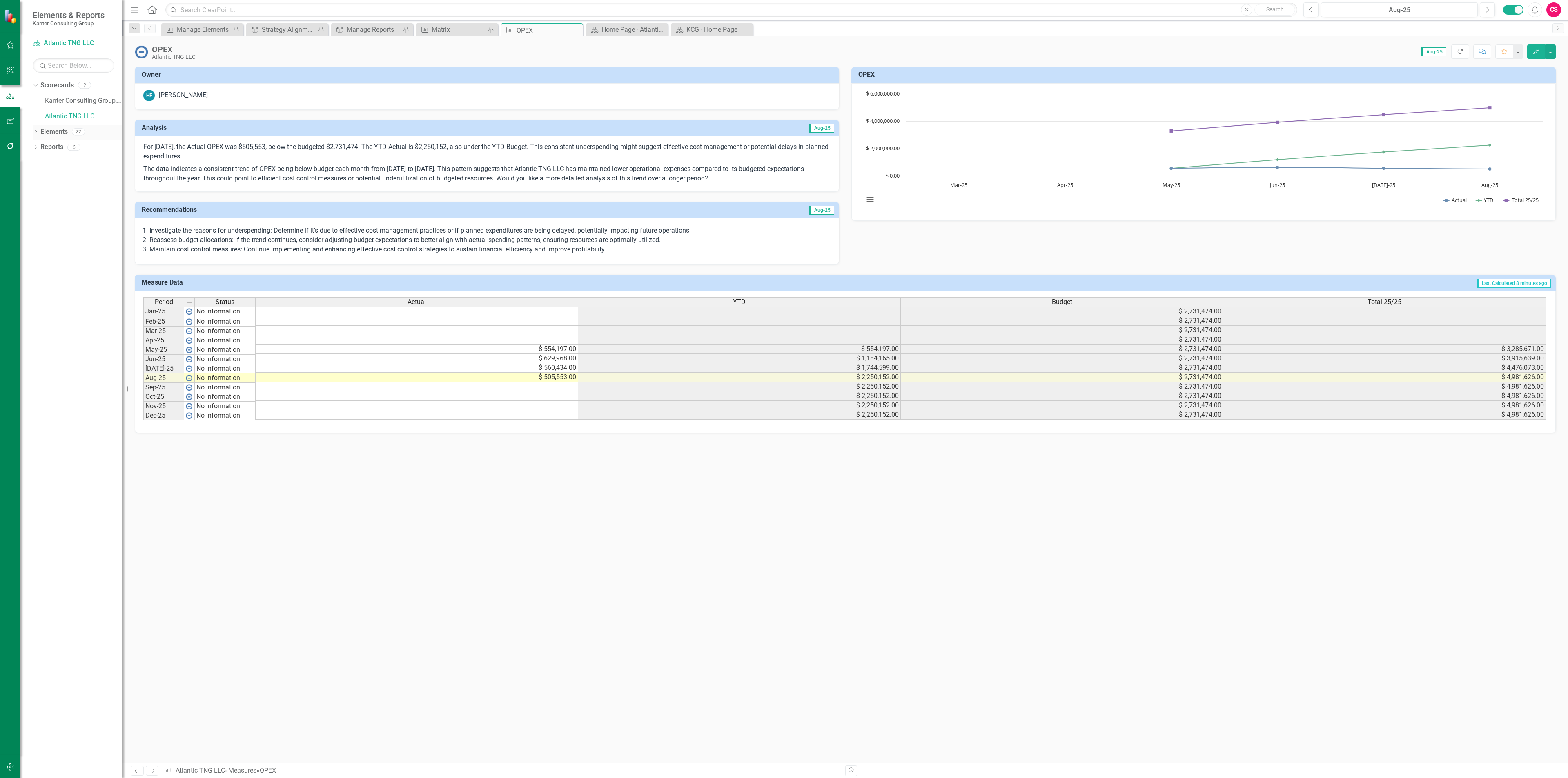
click at [58, 130] on link "Elements" at bounding box center [54, 132] width 27 height 9
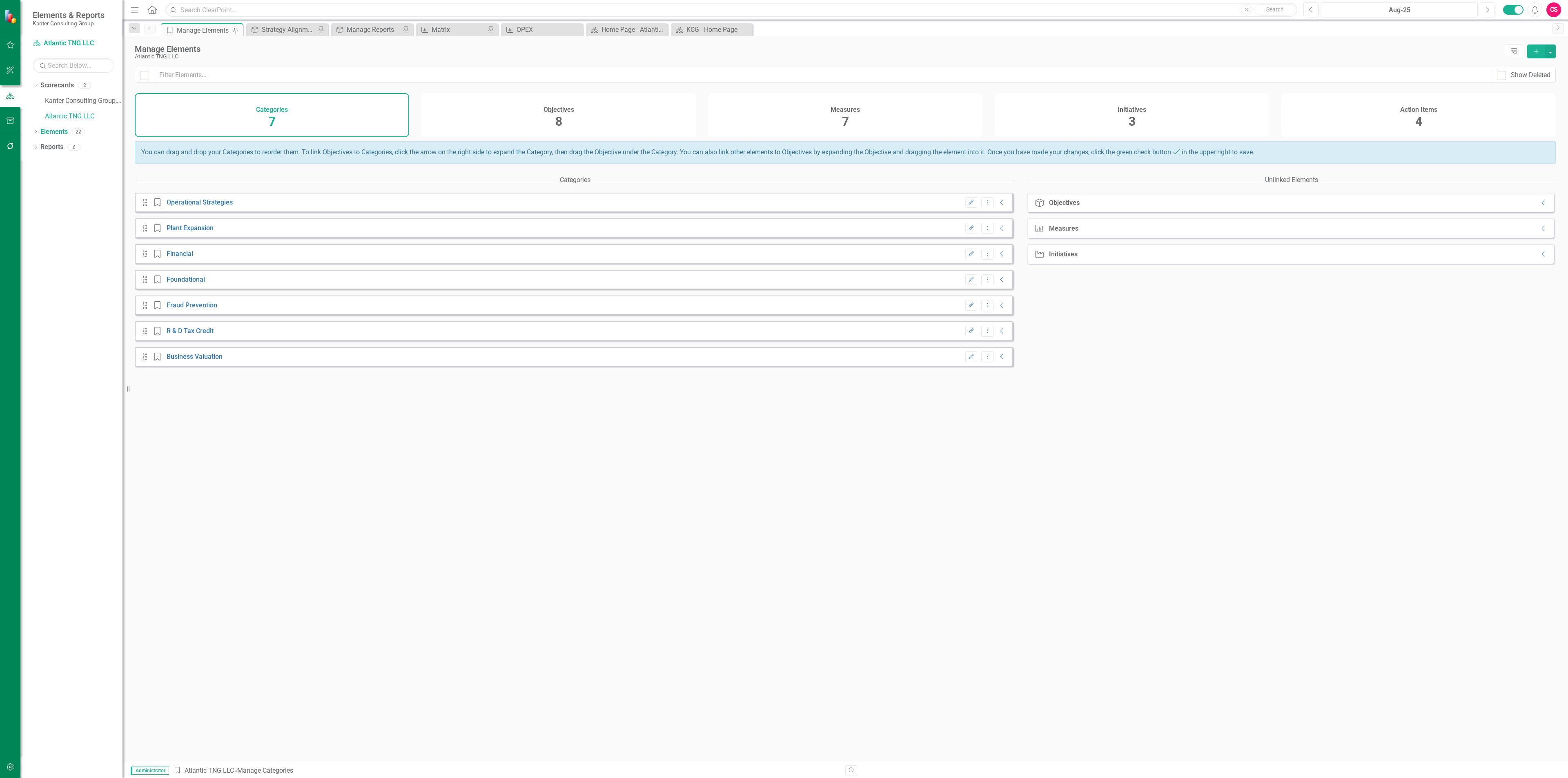
click at [810, 120] on div "Measures 7" at bounding box center [845, 115] width 275 height 44
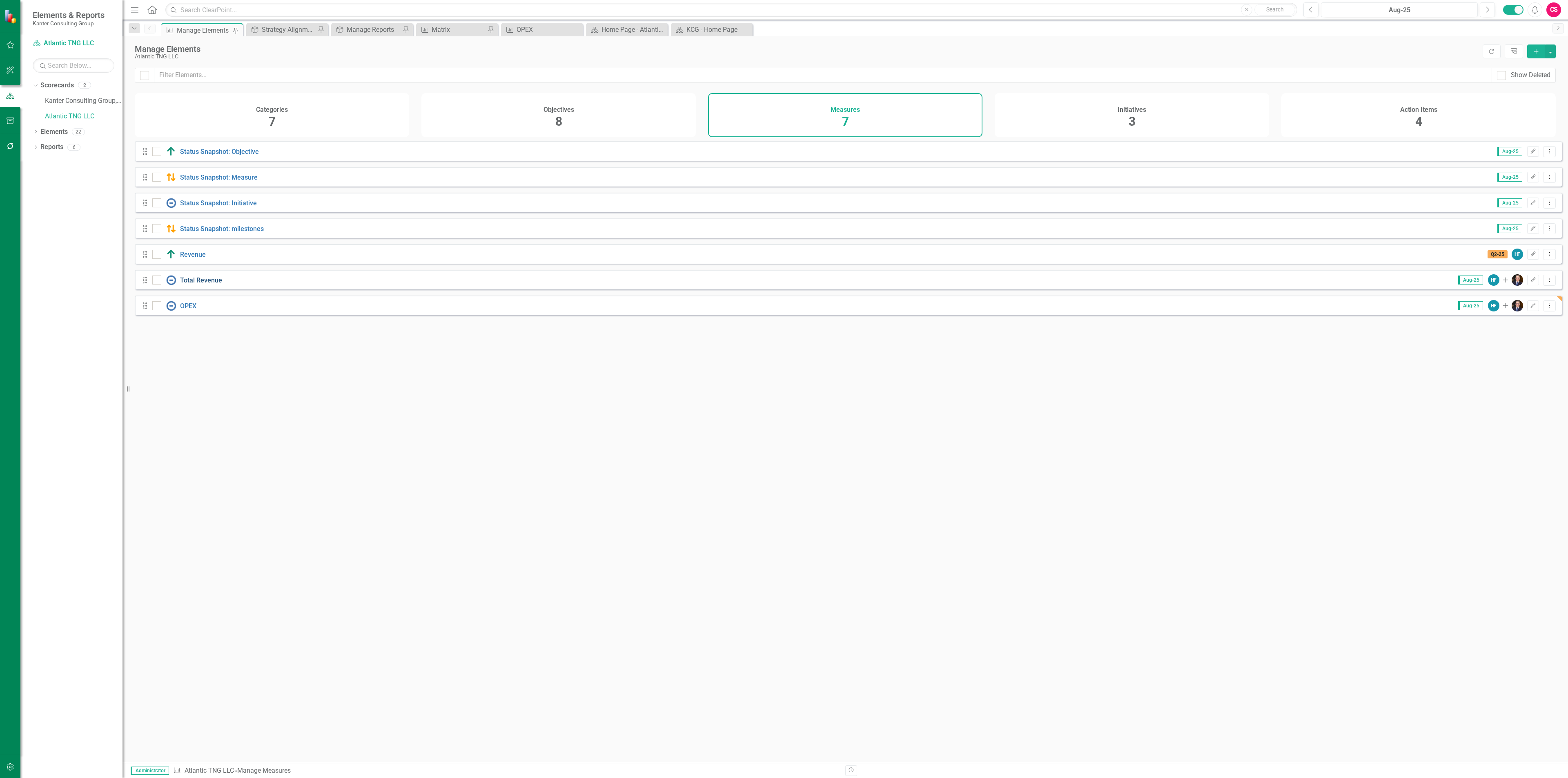
click at [194, 284] on link "Total Revenue" at bounding box center [201, 280] width 42 height 7
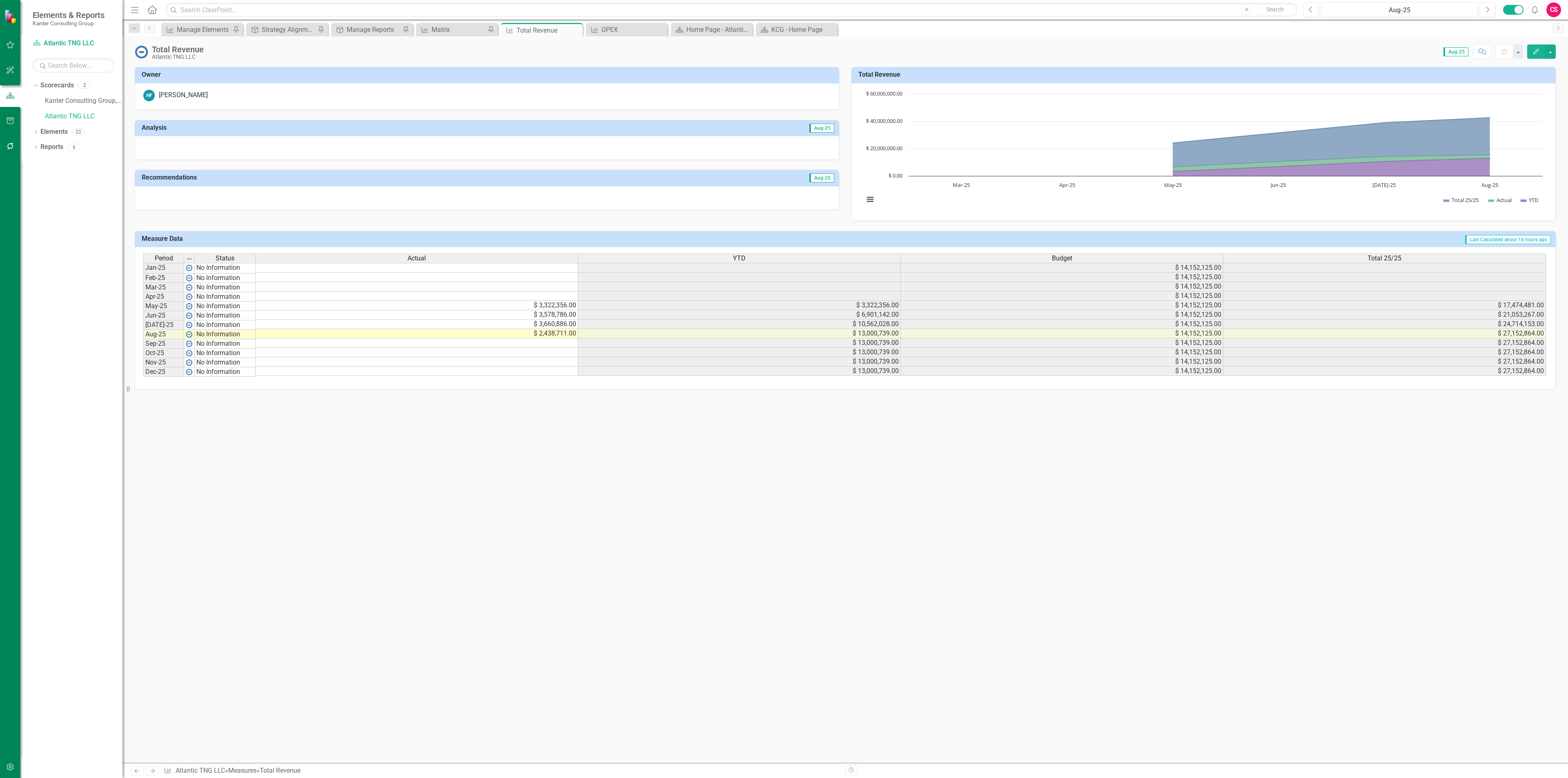
click at [358, 151] on div at bounding box center [486, 148] width 704 height 24
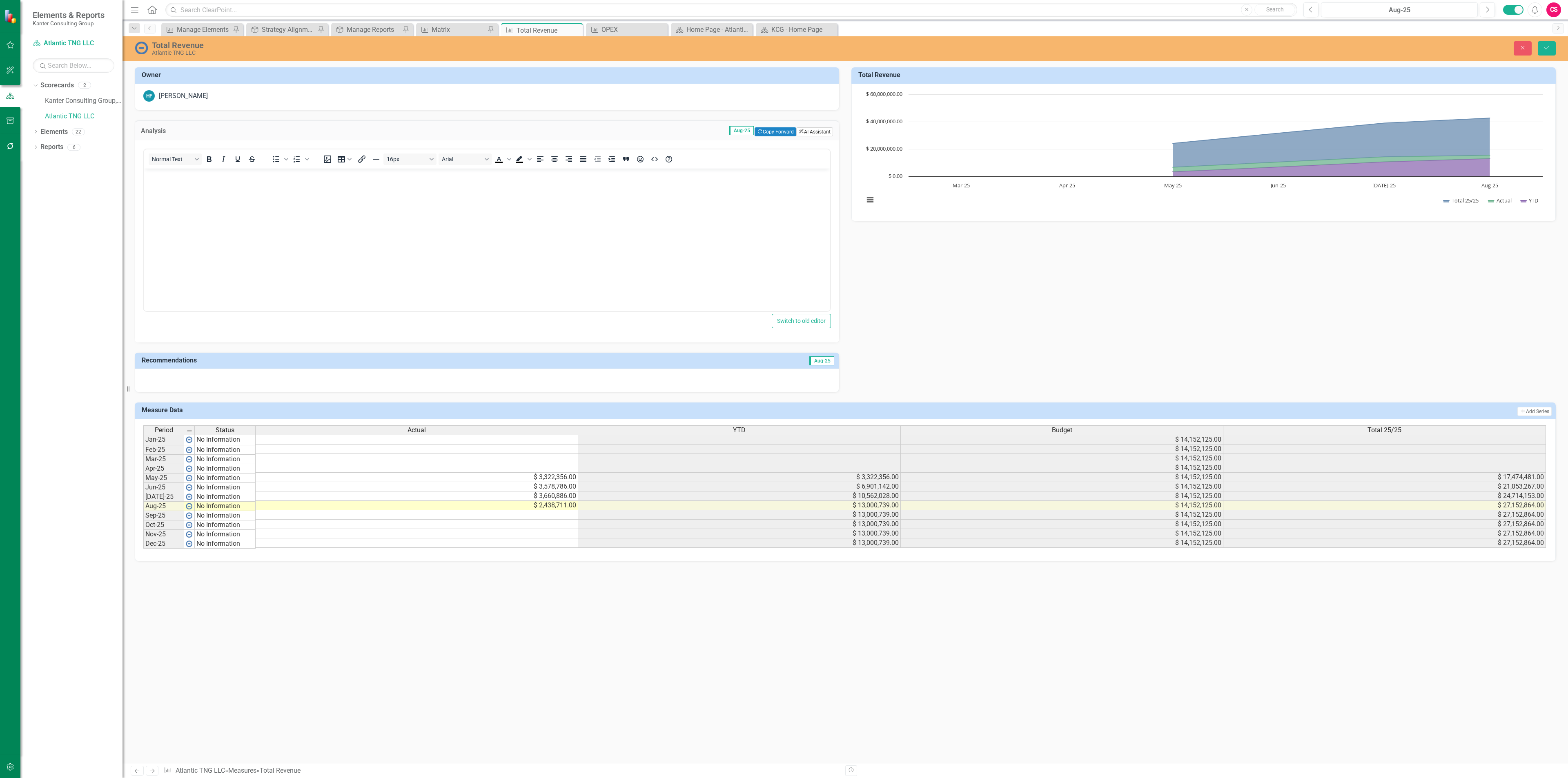
click at [805, 133] on button "ClearPoint AI AI Assistant" at bounding box center [814, 132] width 37 height 9
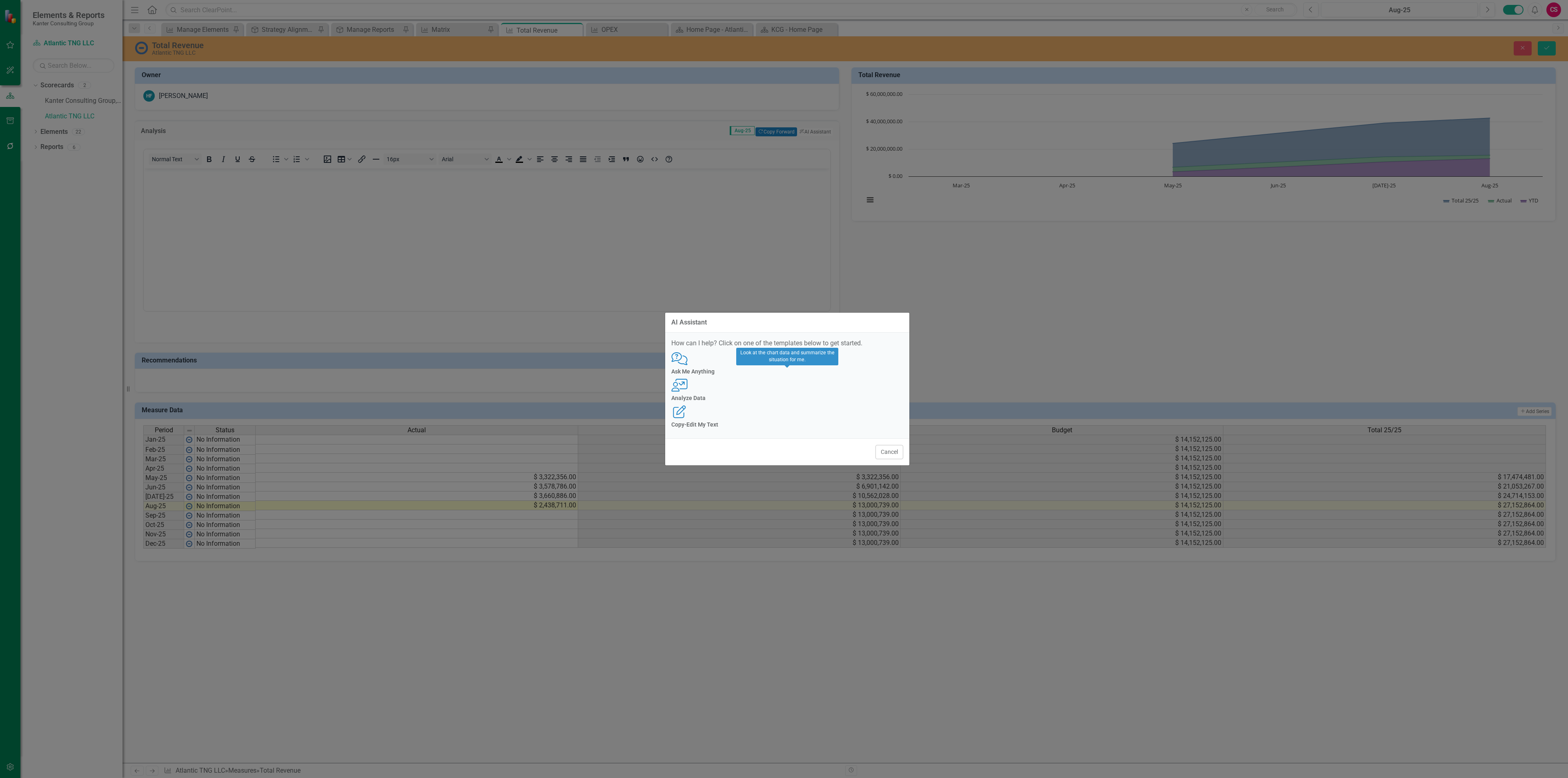
click at [688, 387] on icon "User with Chart" at bounding box center [679, 385] width 17 height 13
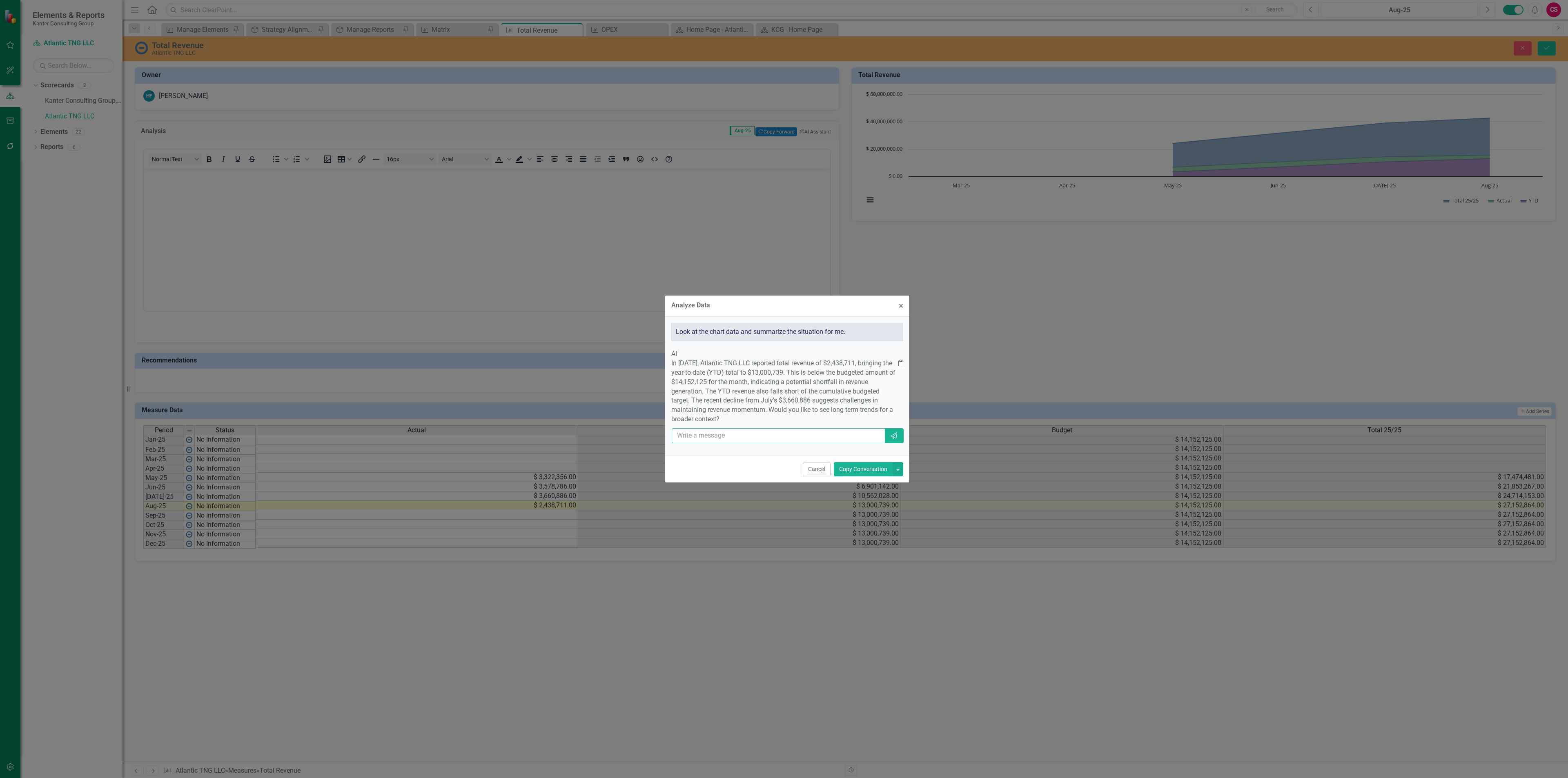
click at [833, 443] on input "text" at bounding box center [779, 436] width 214 height 15
type input "yes"
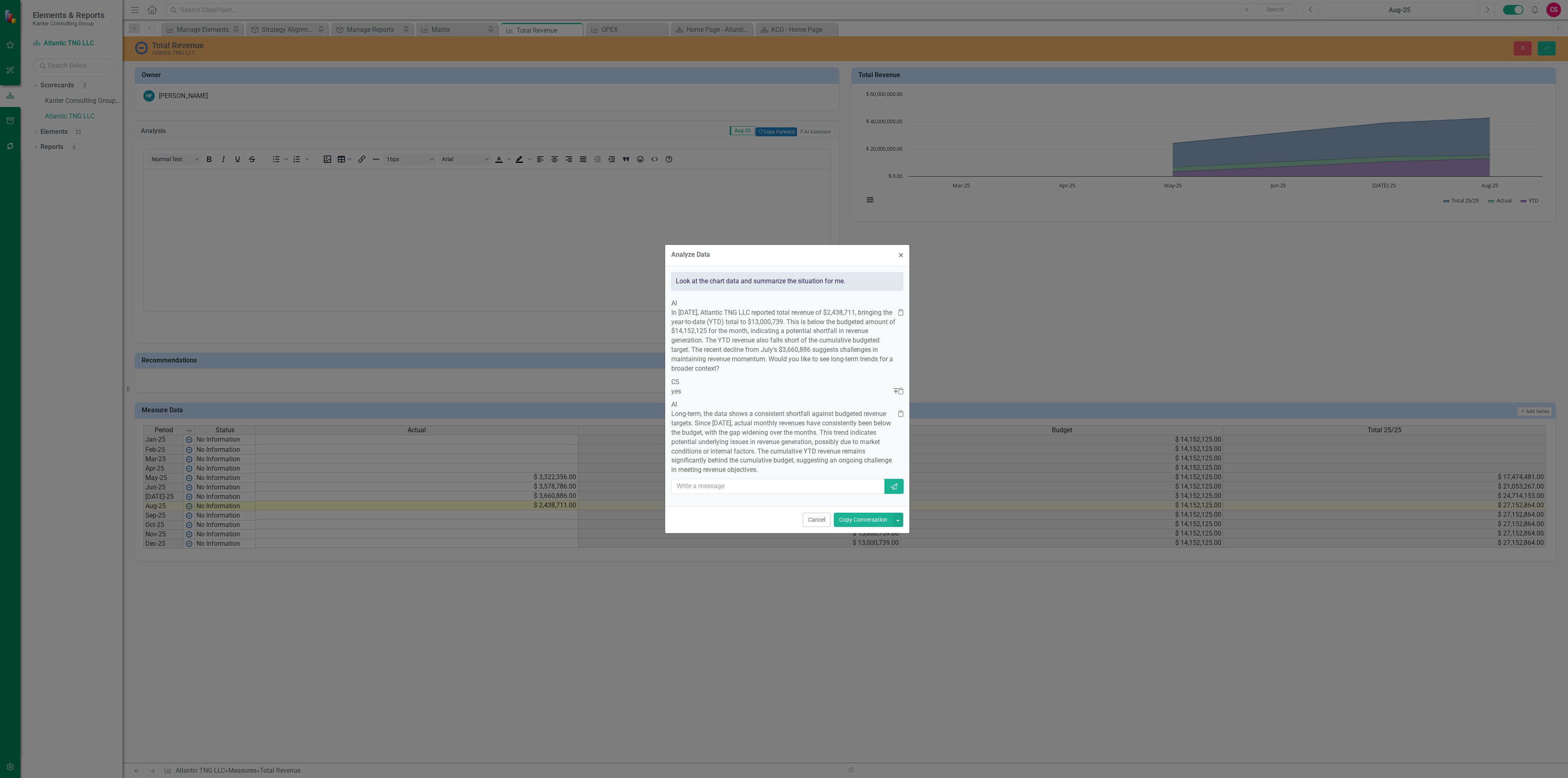
click at [863, 527] on button "Copy Conversation" at bounding box center [863, 520] width 59 height 14
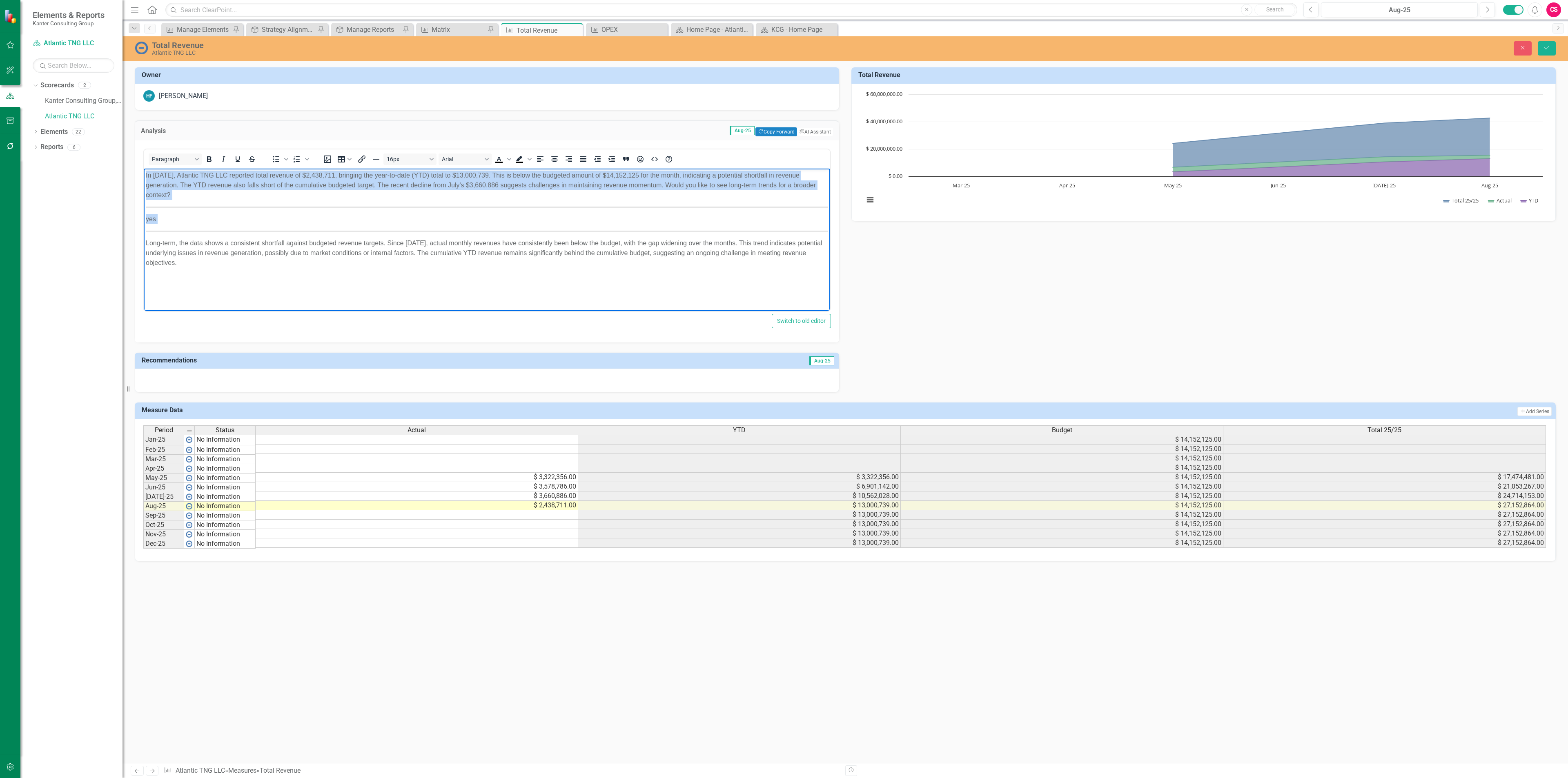
drag, startPoint x: 145, startPoint y: 243, endPoint x: 144, endPoint y: 206, distance: 37.0
click at [144, 206] on body "In [DATE], Atlantic TNG LLC reported total revenue of $2,438,711, bringing the …" at bounding box center [487, 229] width 687 height 123
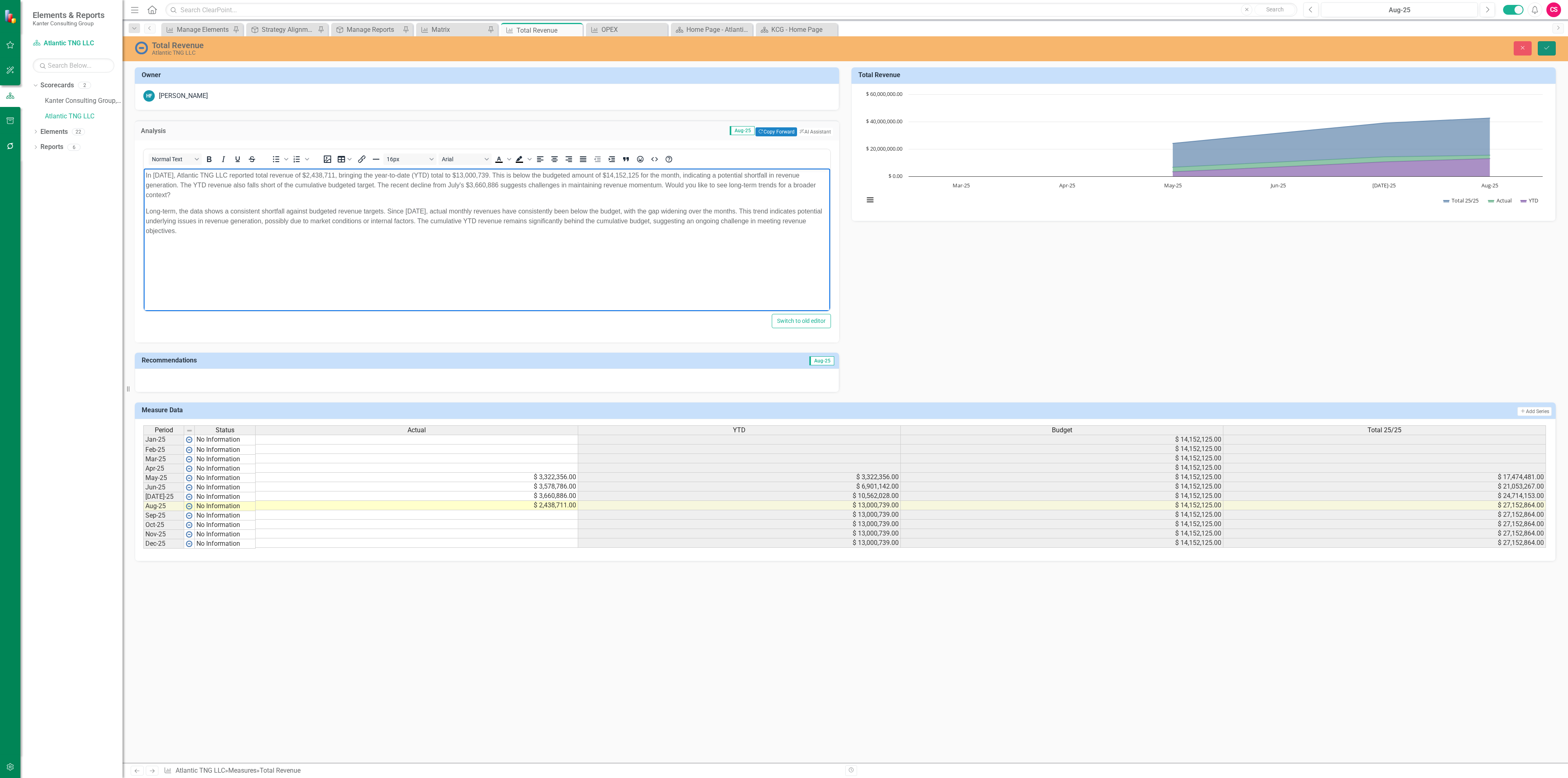
click at [1548, 43] on button "Save" at bounding box center [1546, 48] width 18 height 14
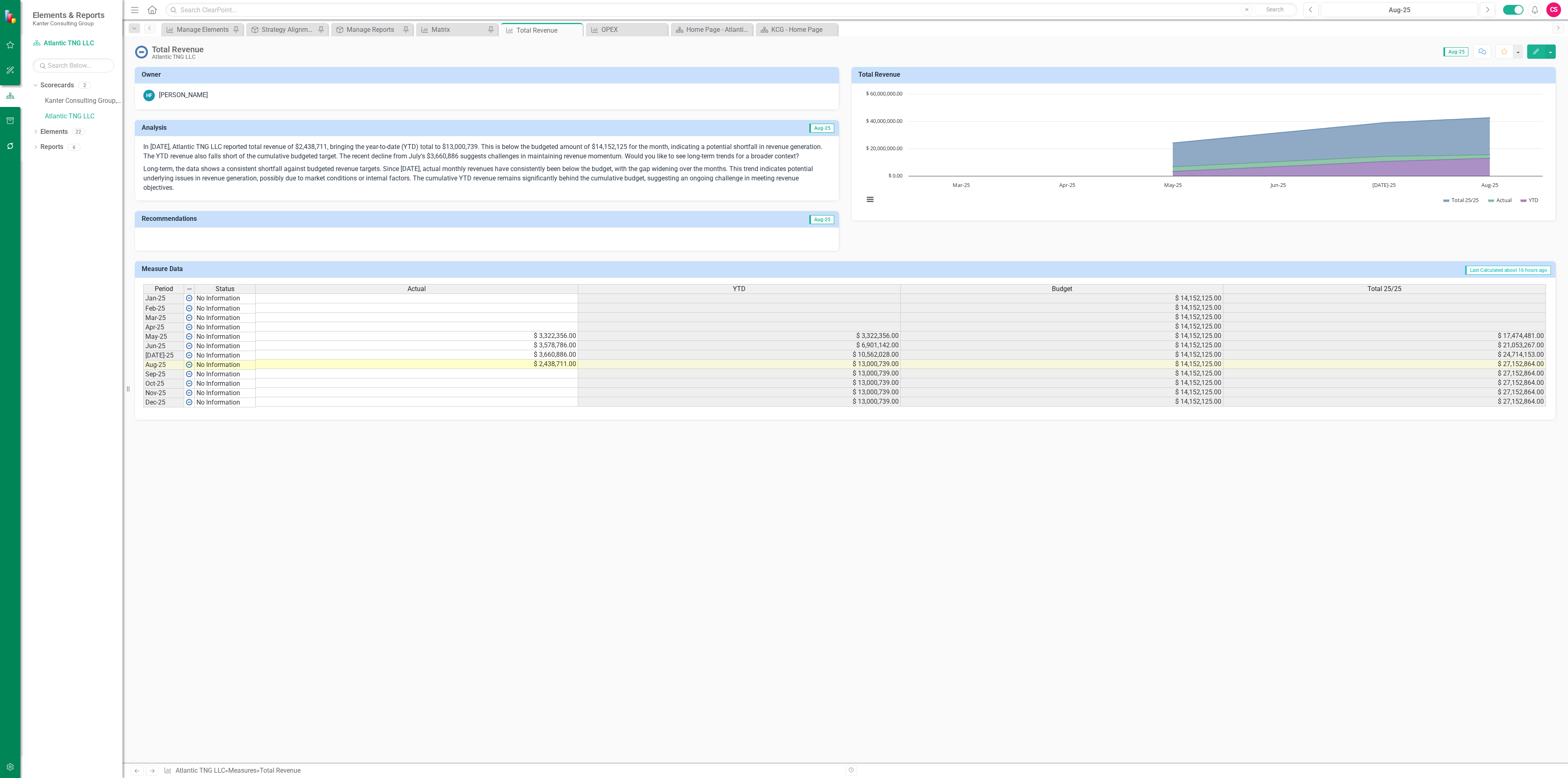
click at [497, 251] on div at bounding box center [486, 239] width 704 height 24
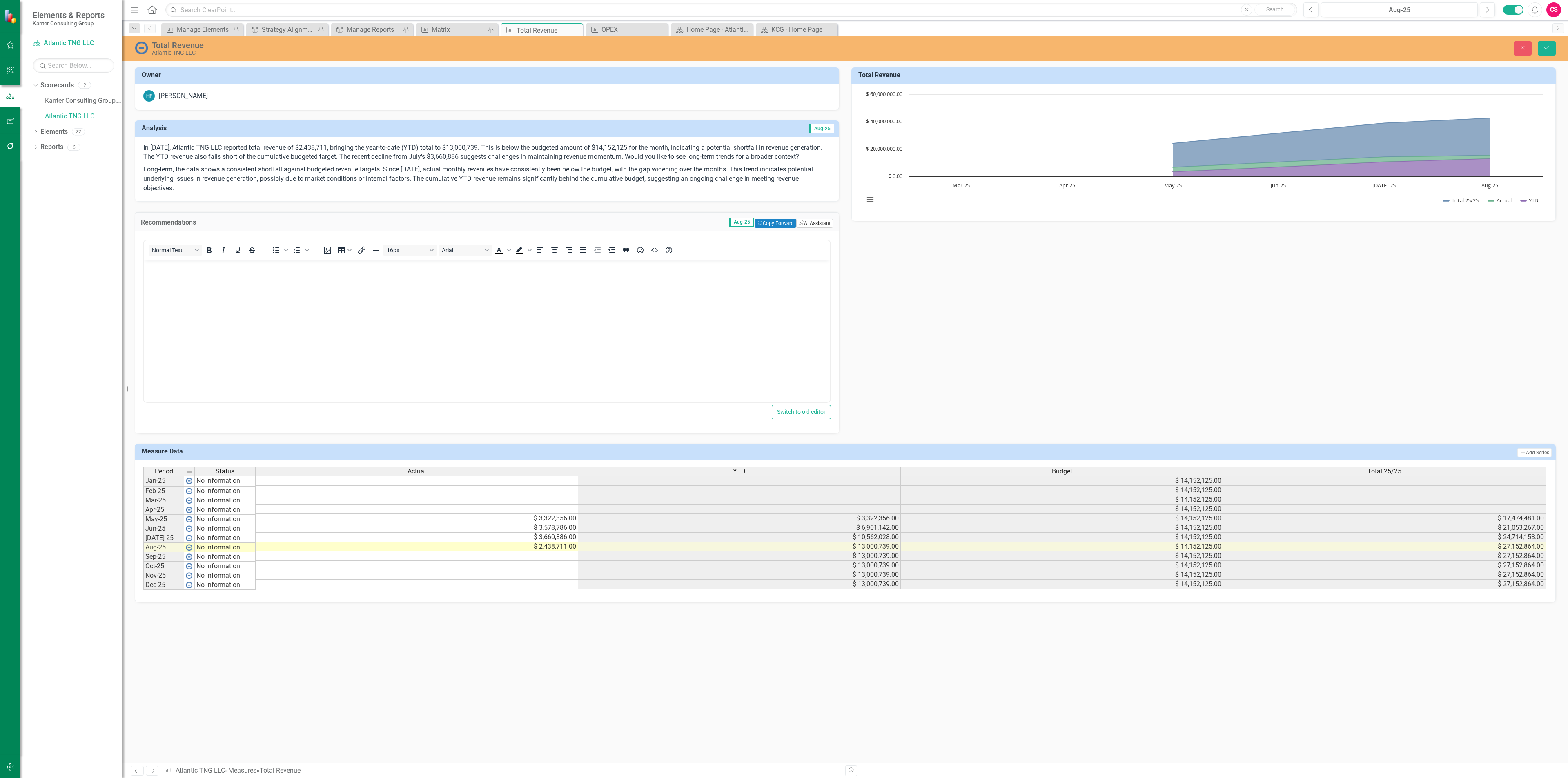
click at [811, 228] on button "ClearPoint AI AI Assistant" at bounding box center [814, 223] width 37 height 9
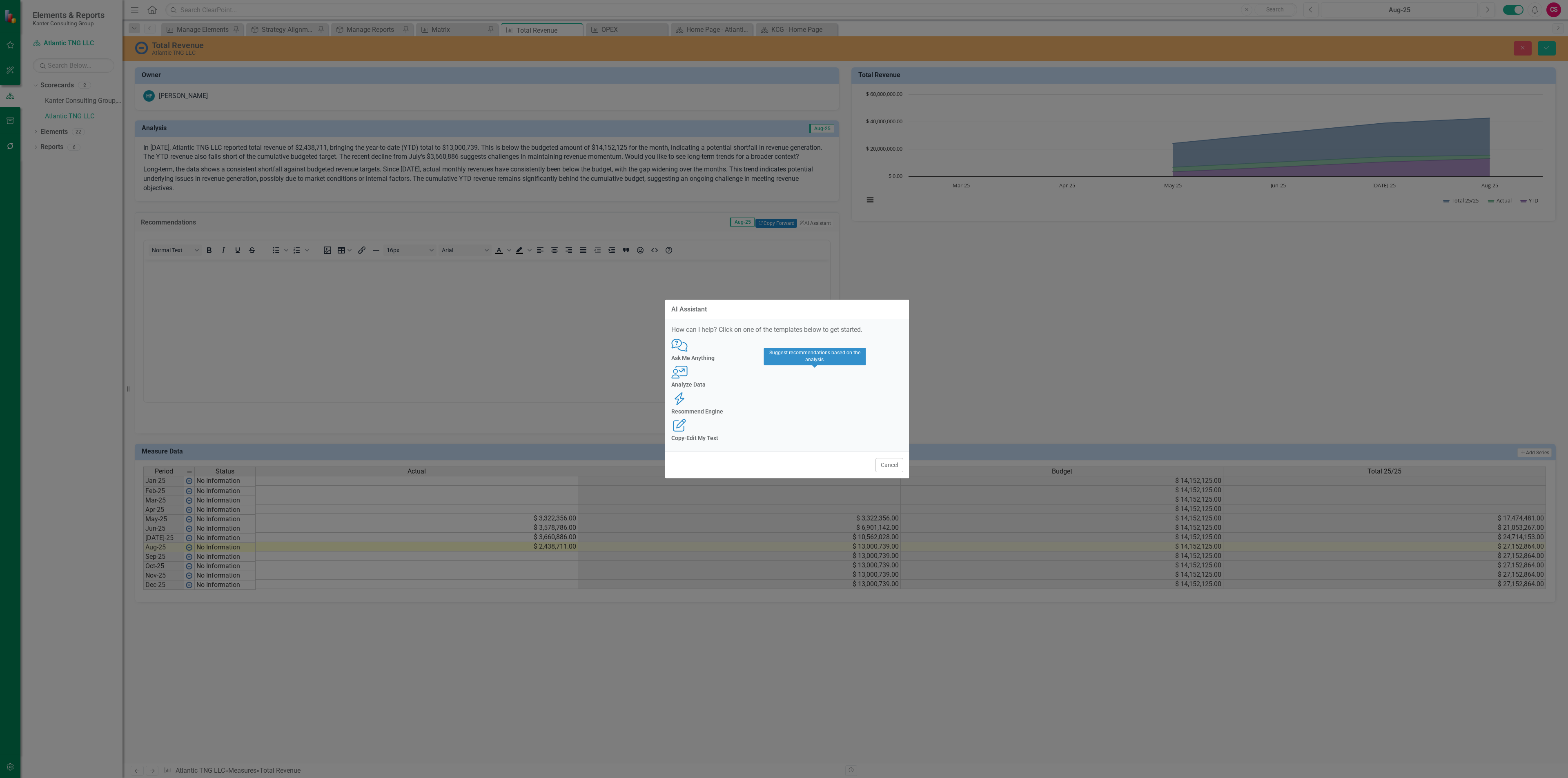
click at [814, 409] on h4 "Recommend Engine" at bounding box center [787, 412] width 232 height 6
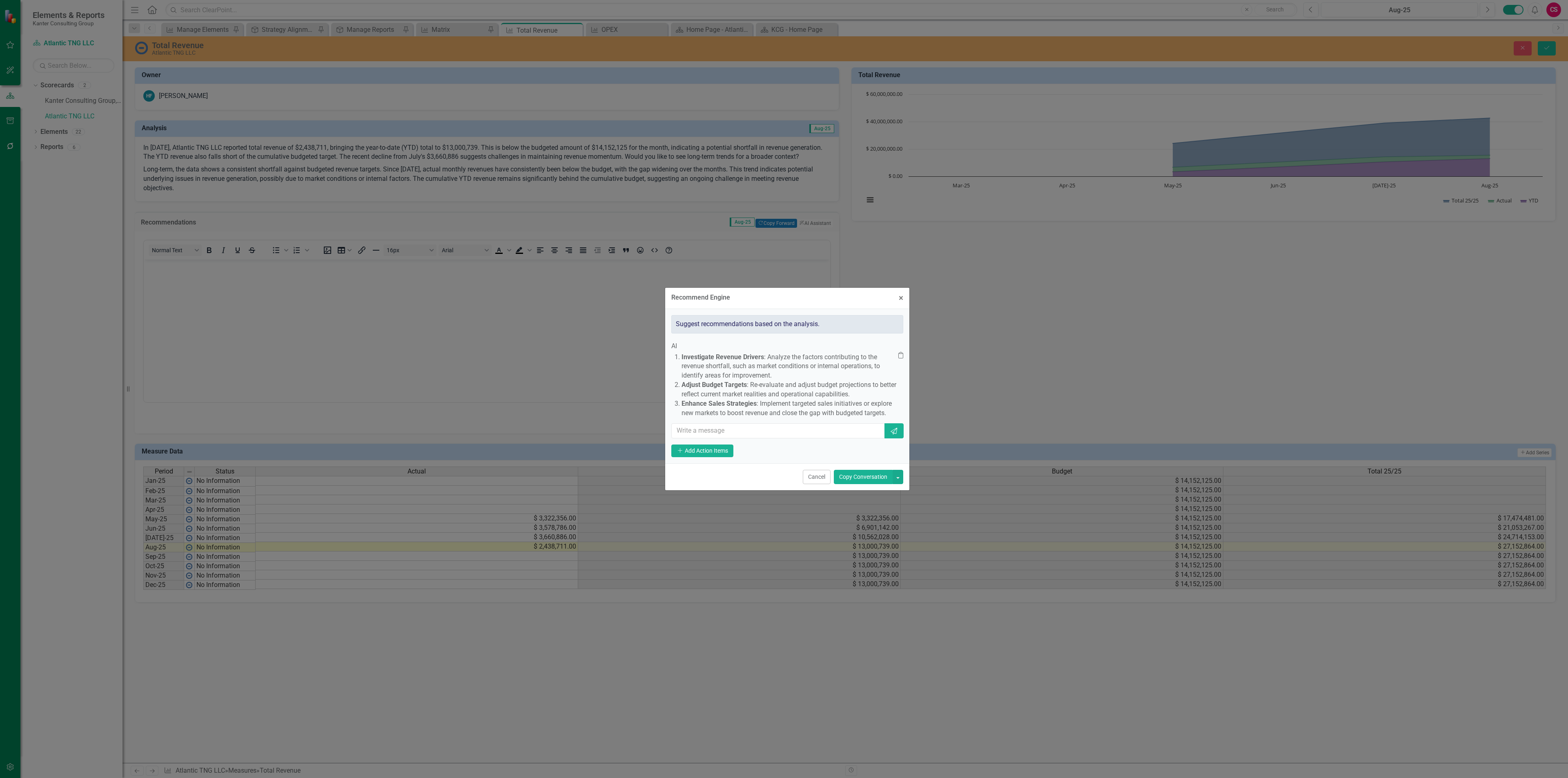
click at [859, 484] on button "Copy Conversation" at bounding box center [863, 477] width 59 height 14
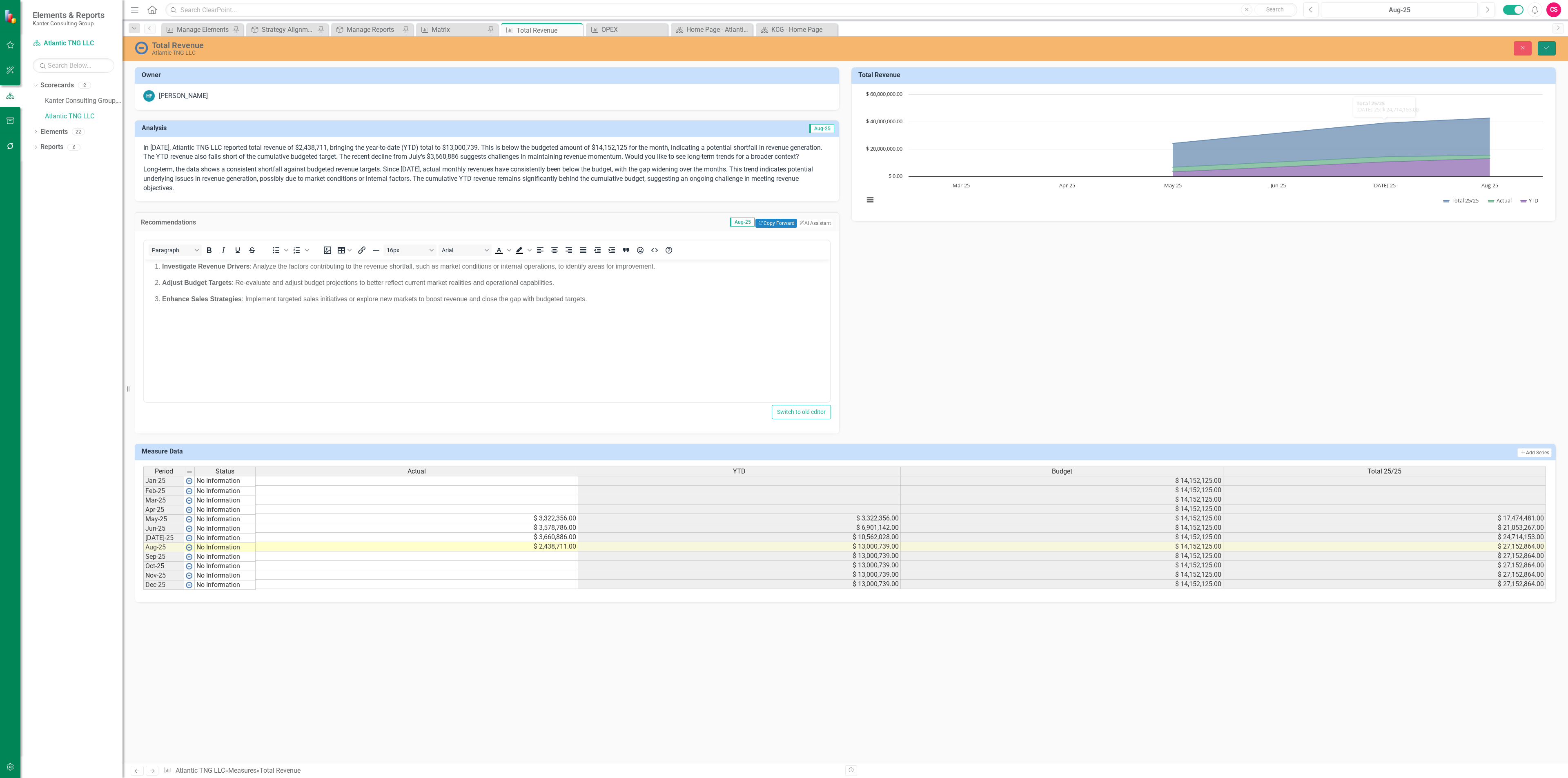
click at [1548, 45] on icon "Save" at bounding box center [1547, 47] width 7 height 6
